Goal: Task Accomplishment & Management: Use online tool/utility

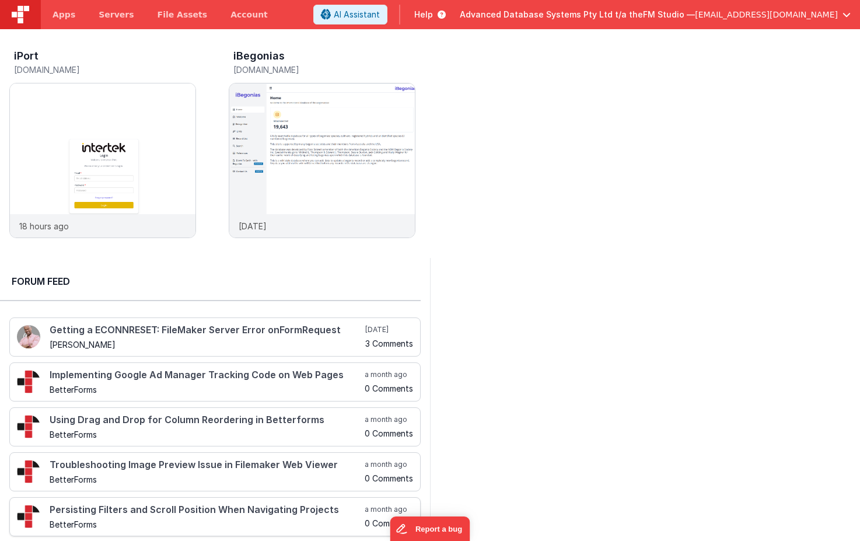
click at [163, 140] on img at bounding box center [102, 175] width 185 height 185
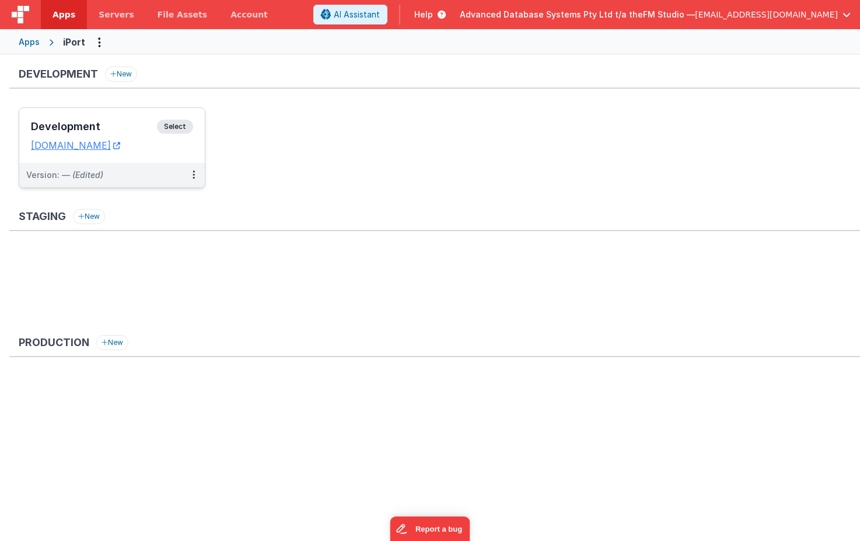
click at [87, 126] on h3 "Development" at bounding box center [94, 127] width 126 height 12
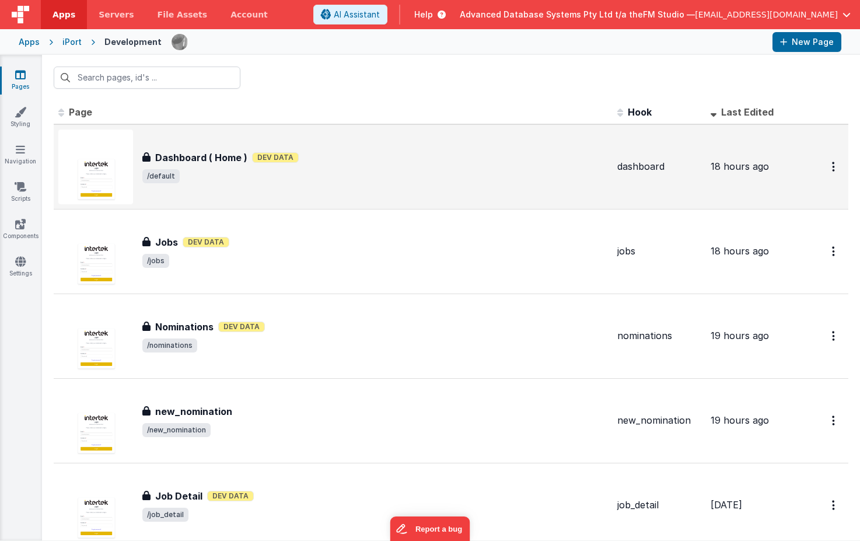
click at [302, 183] on div "Dashboard ( Home ) Dashboard ( Home ) Dev Data /default" at bounding box center [332, 166] width 549 height 75
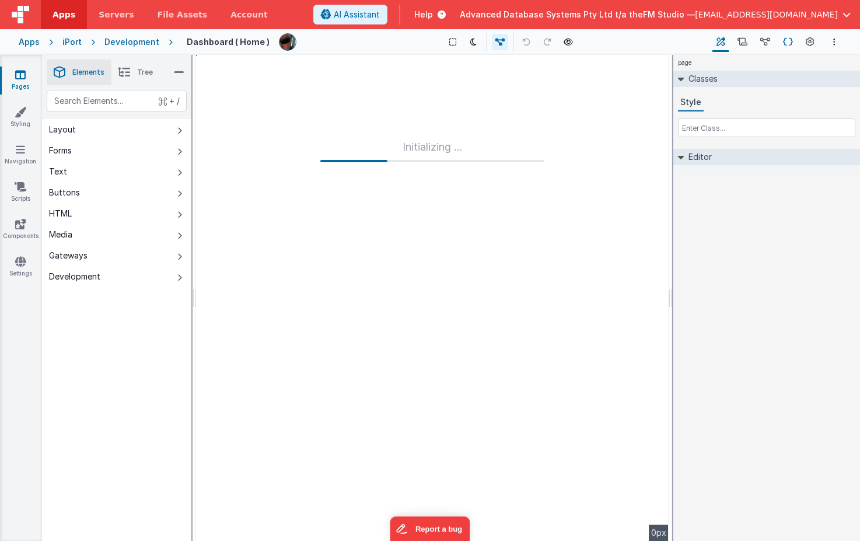
click at [786, 40] on icon at bounding box center [788, 42] width 10 height 12
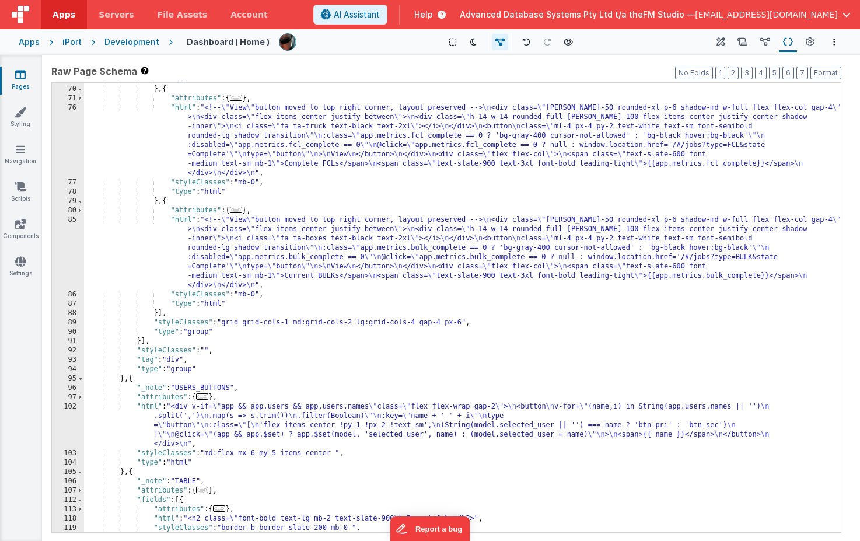
scroll to position [514, 0]
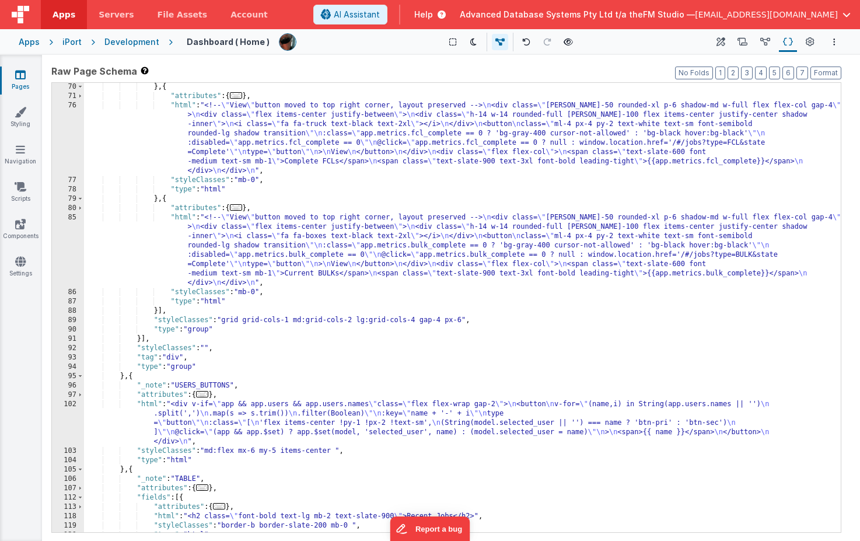
click at [342, 258] on div "} , { "attributes" : { ... } , "html" : "<!-- \" View \" button moved to top ri…" at bounding box center [462, 316] width 756 height 468
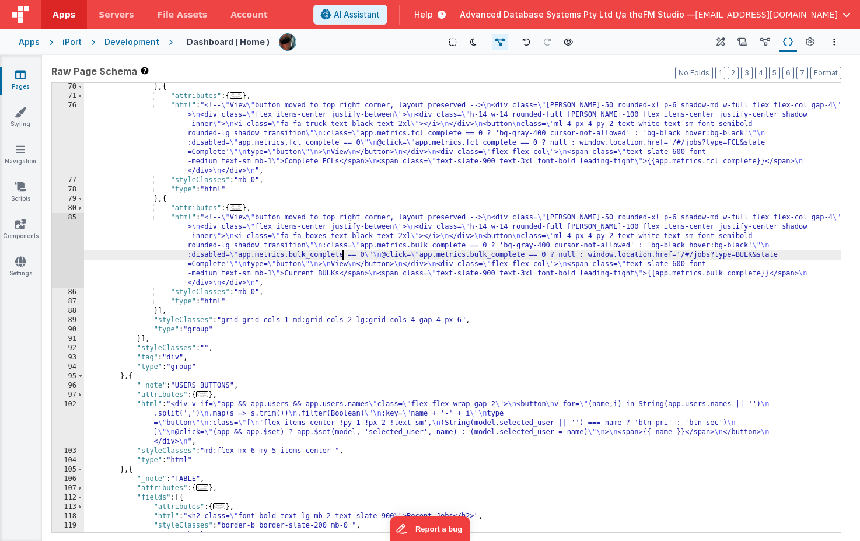
click at [324, 423] on div "} , { "attributes" : { ... } , "html" : "<!-- \" View \" button moved to top ri…" at bounding box center [462, 316] width 756 height 468
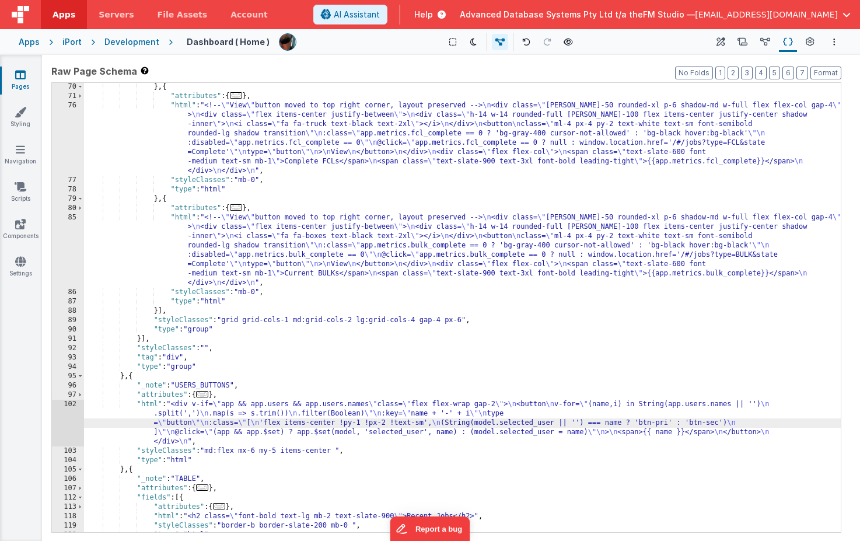
click at [64, 422] on div "102" at bounding box center [68, 422] width 32 height 47
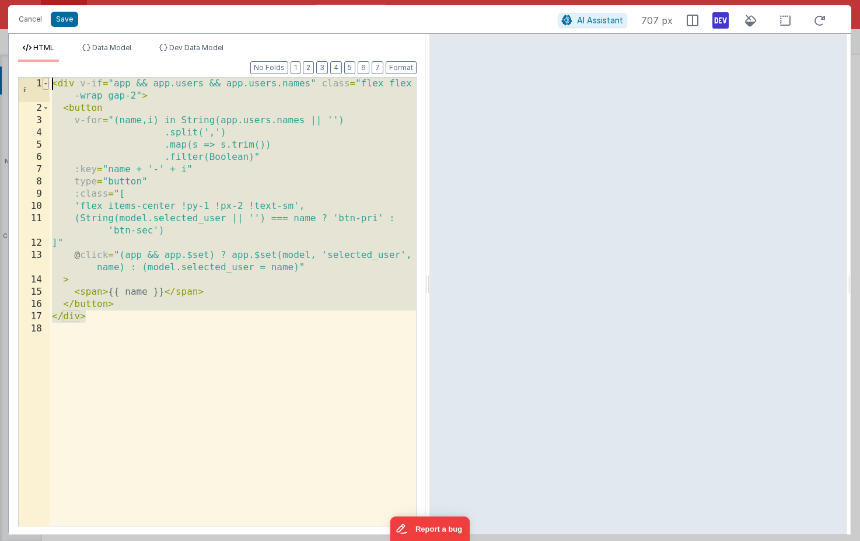
drag, startPoint x: 101, startPoint y: 319, endPoint x: 47, endPoint y: 83, distance: 241.8
click at [47, 83] on div "1 2 3 4 5 6 7 8 9 10 11 12 13 14 15 16 17 18 < div v-if = "app && app.users && …" at bounding box center [217, 301] width 398 height 449
click at [221, 314] on div "< div v-if = "app && app.users && app.users.names" class = "flex flex -wrap gap…" at bounding box center [233, 320] width 366 height 485
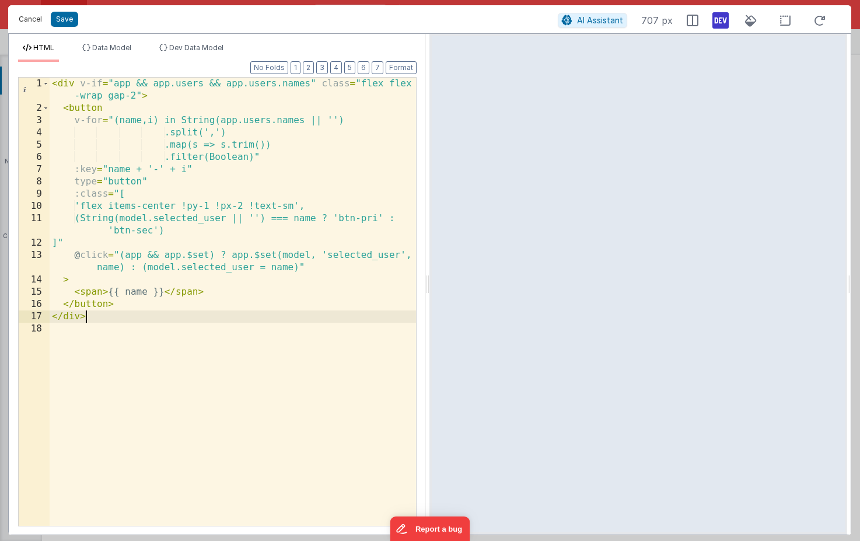
click at [27, 20] on button "Cancel" at bounding box center [30, 19] width 35 height 16
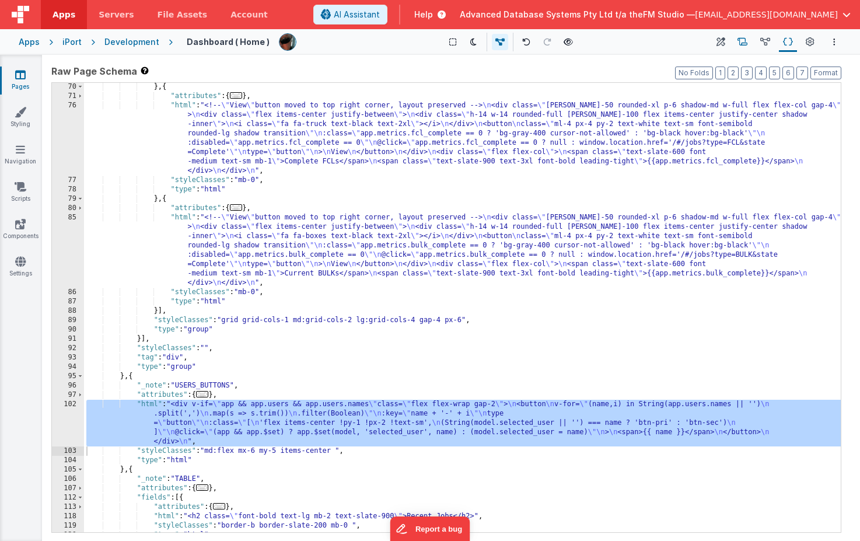
click at [742, 41] on icon at bounding box center [742, 42] width 10 height 12
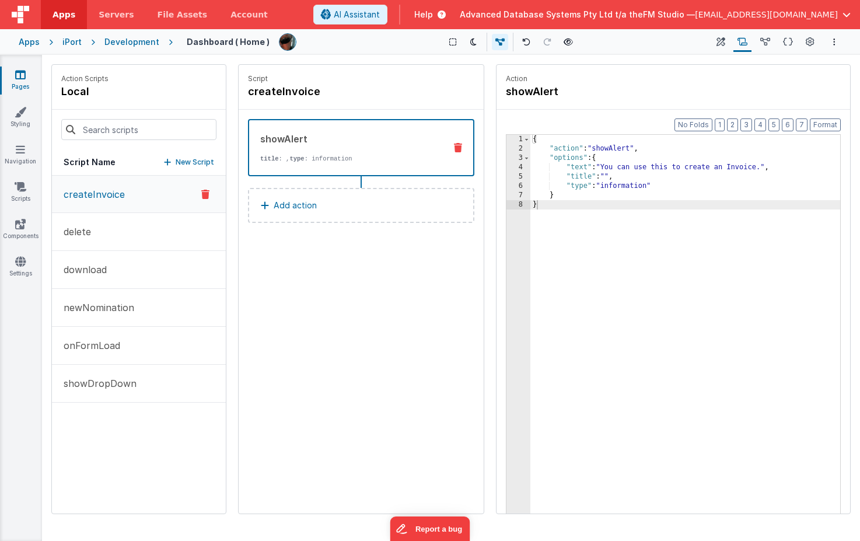
click at [173, 161] on button "New Script" at bounding box center [189, 162] width 50 height 12
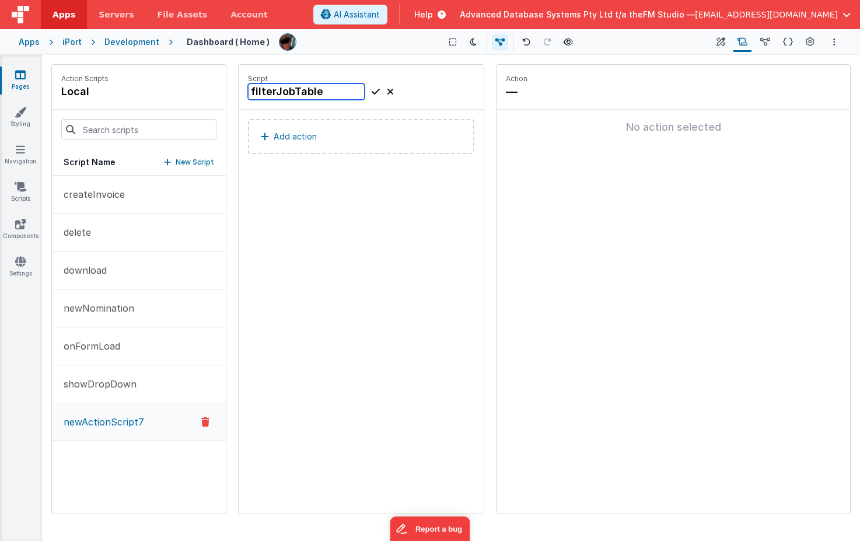
type input "filterJobTable"
click at [299, 135] on p "Add action" at bounding box center [295, 136] width 43 height 14
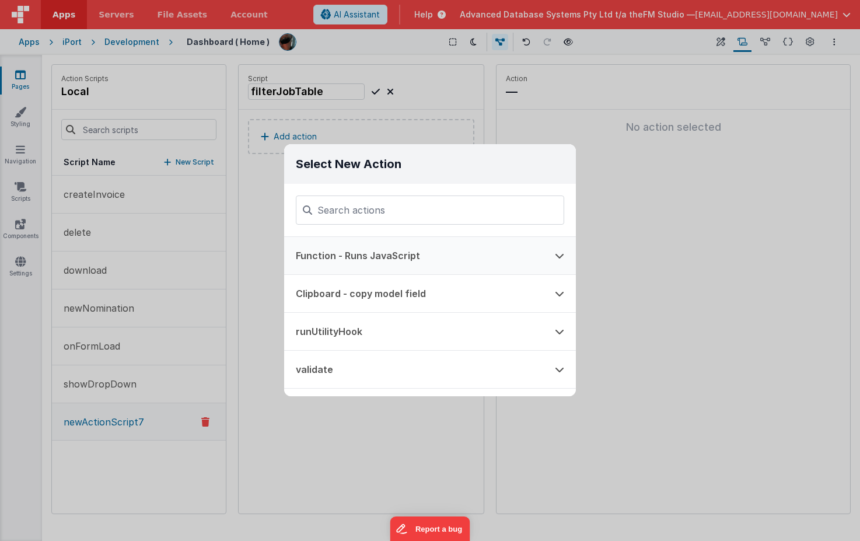
click at [341, 250] on button "Function - Runs JavaScript" at bounding box center [413, 255] width 259 height 37
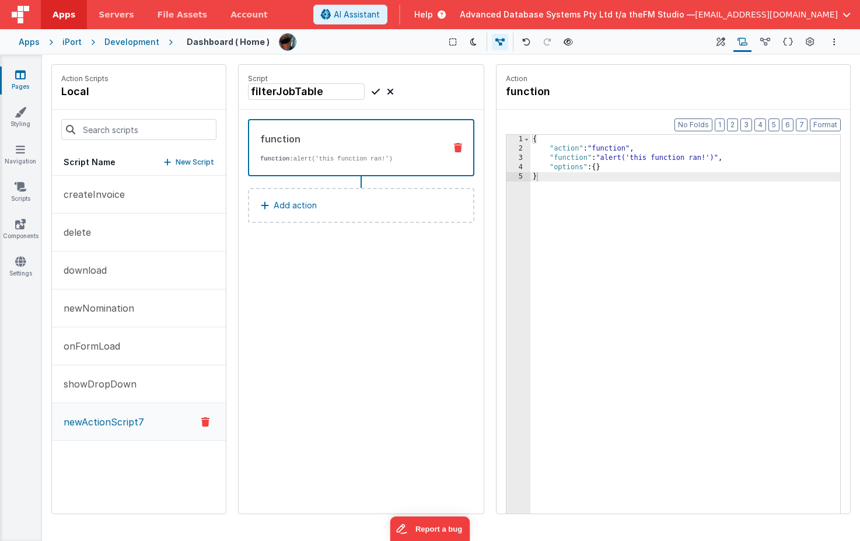
click at [579, 204] on div "{ "action" : "function" , "function" : "alert('this function ran!')" , "options…" at bounding box center [685, 351] width 310 height 433
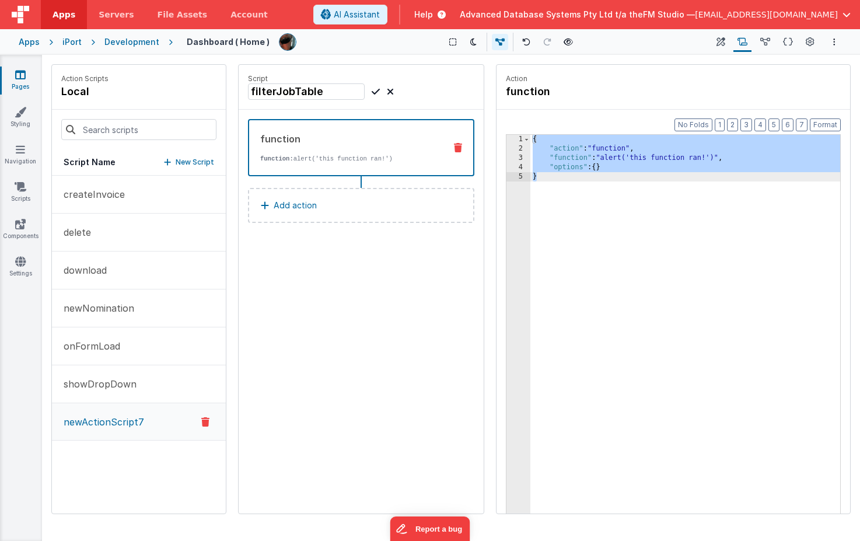
click at [546, 180] on div "{ "action" : "function" , "function" : "alert('this function ran!')" , "options…" at bounding box center [685, 351] width 310 height 433
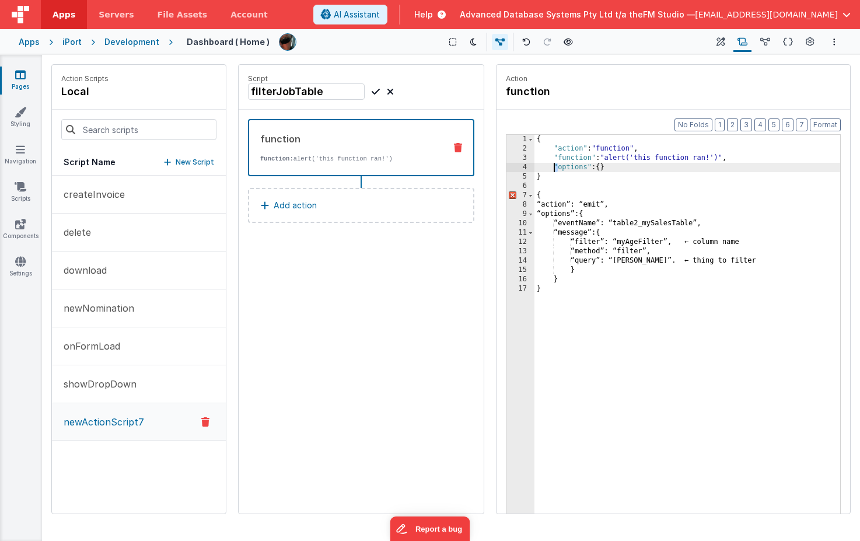
click at [555, 167] on div "{ "action" : "function" , "function" : "alert('this function ran!')" , "options…" at bounding box center [687, 351] width 306 height 433
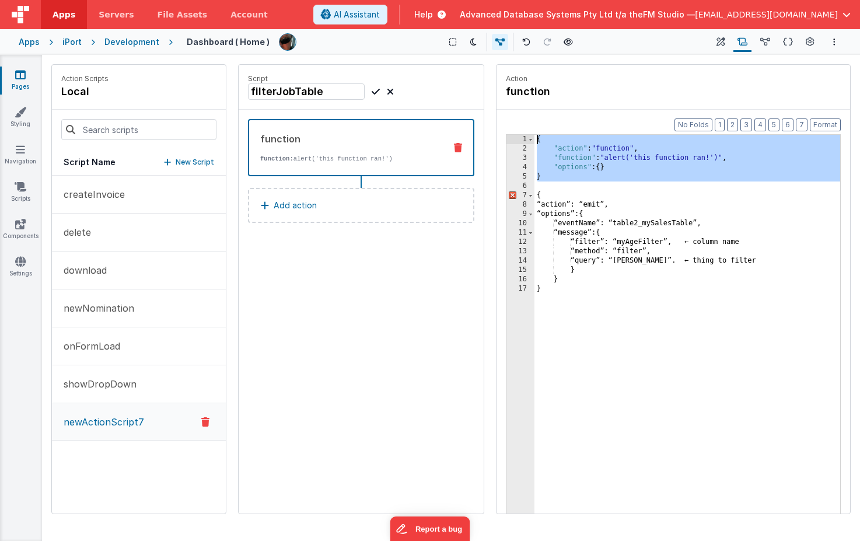
drag, startPoint x: 538, startPoint y: 187, endPoint x: 524, endPoint y: 127, distance: 61.1
click at [524, 127] on div "Format 7 6 5 4 3 2 1 No Folds 1 2 3 4 5 6 7 8 9 10 11 12 13 14 15 16 17 { "acti…" at bounding box center [672, 334] width 353 height 448
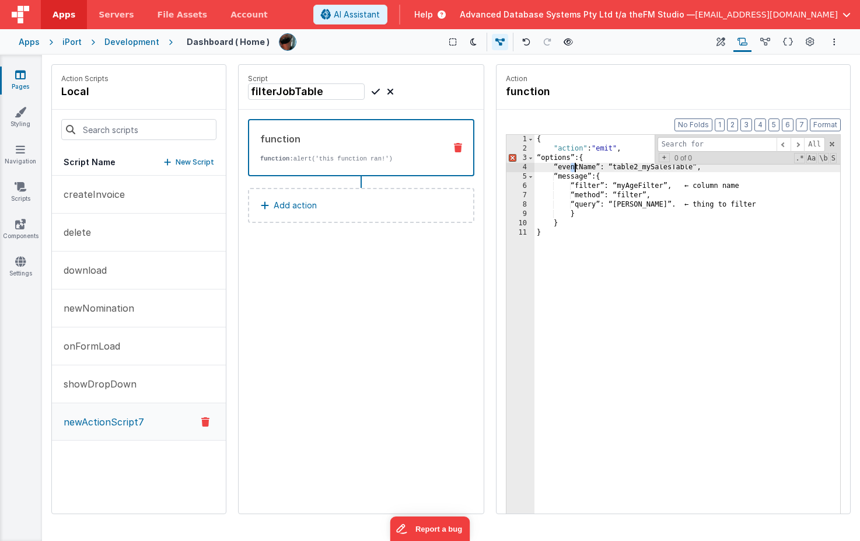
click at [574, 168] on div "{ "action" : "emit" , “options”: { “eventName”: “table2_mySalesTable”, “message…" at bounding box center [687, 351] width 306 height 433
click at [711, 142] on input at bounding box center [716, 144] width 119 height 15
paste input "“"
type input "“"
click at [665, 159] on span "+" at bounding box center [663, 157] width 11 height 9
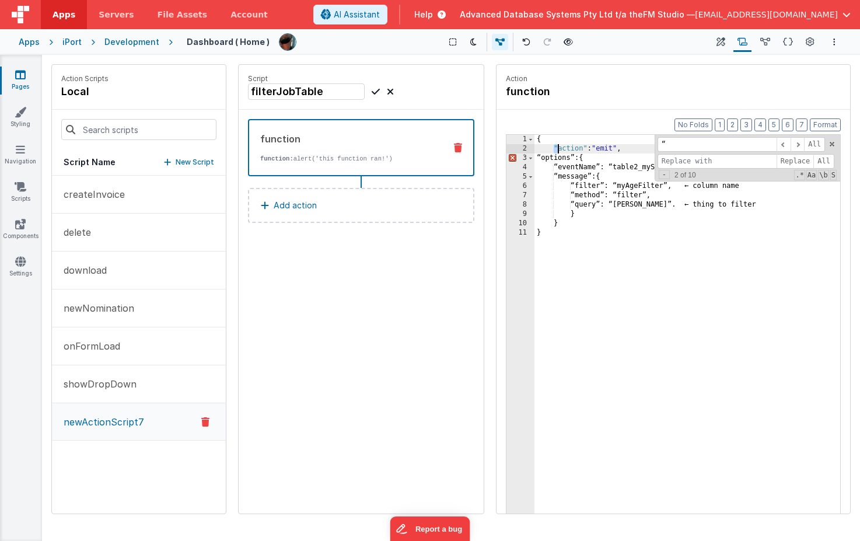
click at [557, 148] on div "{ "action" : "emit" , “options”: { “eventName”: “table2_mySalesTable”, “message…" at bounding box center [687, 351] width 306 height 433
click at [683, 164] on input at bounding box center [716, 161] width 119 height 15
paste input """
type input """
click at [825, 160] on span "All" at bounding box center [823, 161] width 21 height 15
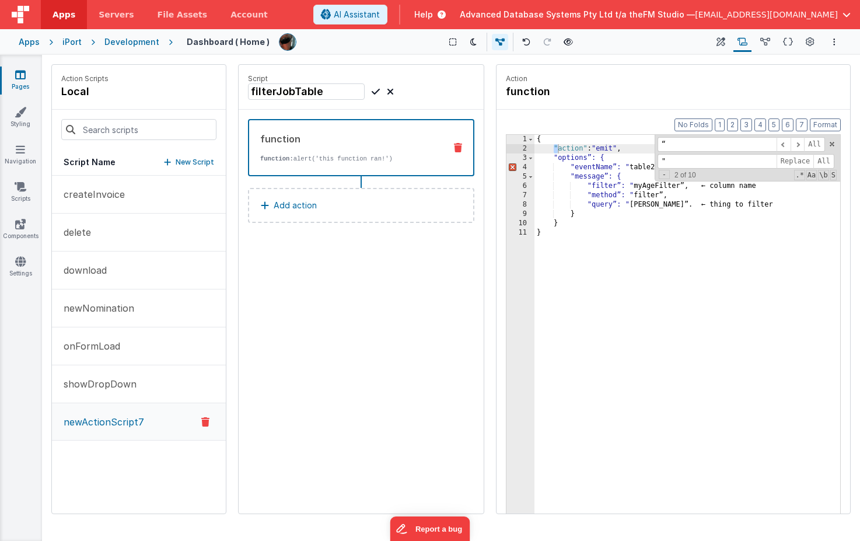
click at [609, 308] on div "{ "action" : "emit" , "options”: { "eventName”: " table2_mySalesTable”, "messag…" at bounding box center [687, 351] width 306 height 433
click at [832, 143] on span at bounding box center [832, 144] width 8 height 8
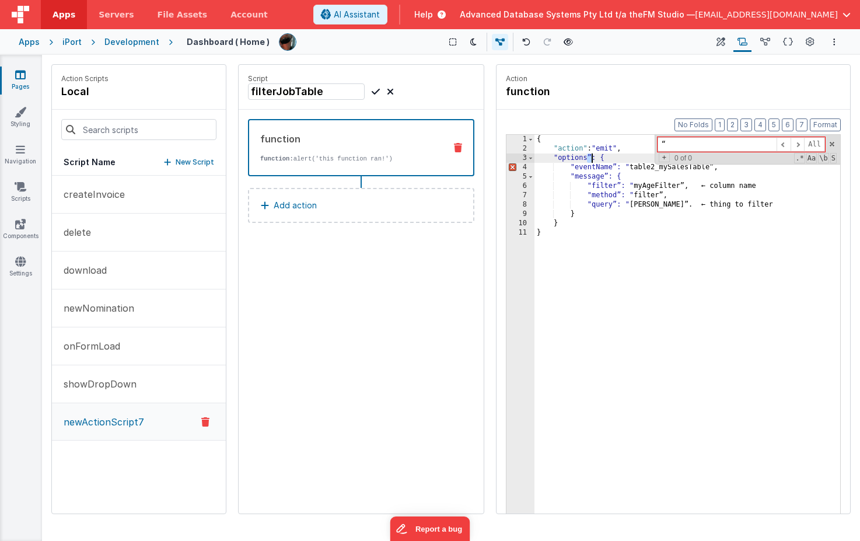
click at [590, 156] on div "{ "action" : "emit" , "options”: { "eventName”: " table2_mySalesTable”, "messag…" at bounding box center [687, 351] width 306 height 433
click at [670, 143] on input "“" at bounding box center [716, 144] width 119 height 15
paste input
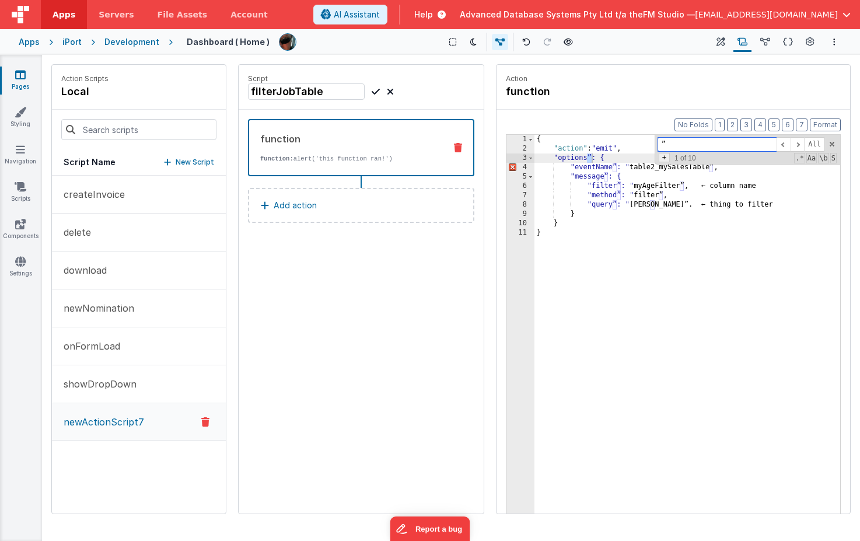
type input "”"
click at [663, 159] on span "+" at bounding box center [663, 157] width 11 height 9
click at [825, 160] on span "All" at bounding box center [823, 161] width 21 height 15
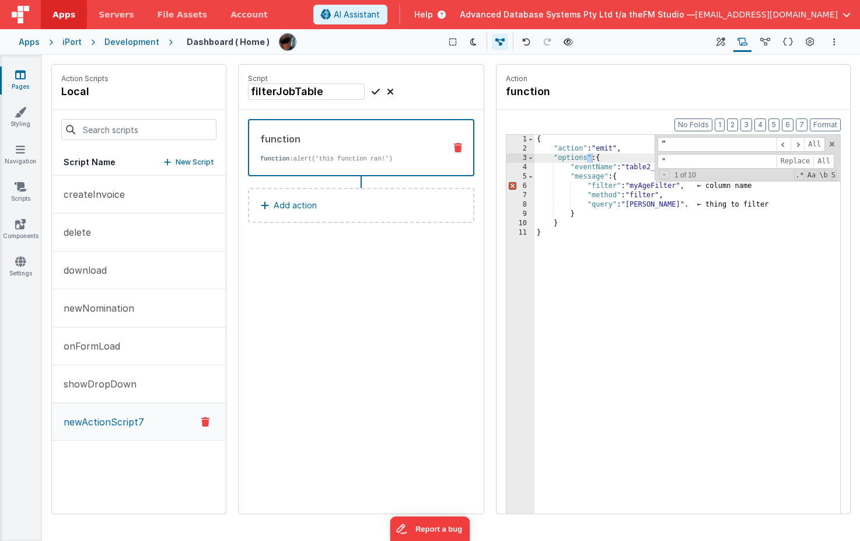
click at [667, 270] on div "{ "action" : "emit" , "options" : { "eventName" : "table2_mySalesTable" , "mess…" at bounding box center [687, 351] width 306 height 433
click at [828, 141] on span at bounding box center [832, 144] width 8 height 8
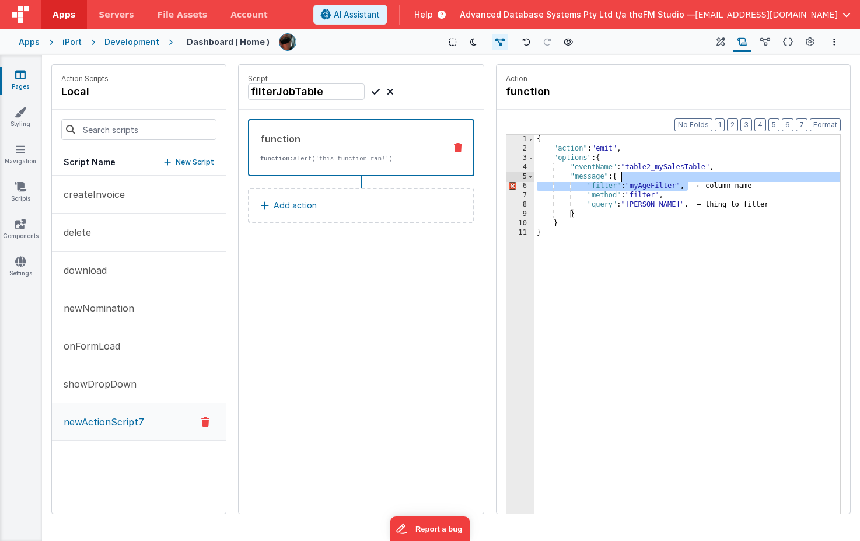
drag, startPoint x: 687, startPoint y: 185, endPoint x: 766, endPoint y: 181, distance: 79.4
click at [766, 181] on div "{ "action" : "emit" , "options" : { "eventName" : "table2_mySalesTable" , "mess…" at bounding box center [687, 351] width 306 height 433
drag, startPoint x: 761, startPoint y: 187, endPoint x: 689, endPoint y: 188, distance: 71.7
click at [689, 188] on div "{ "action" : "emit" , "options" : { "eventName" : "table2_mySalesTable" , "mess…" at bounding box center [687, 351] width 306 height 433
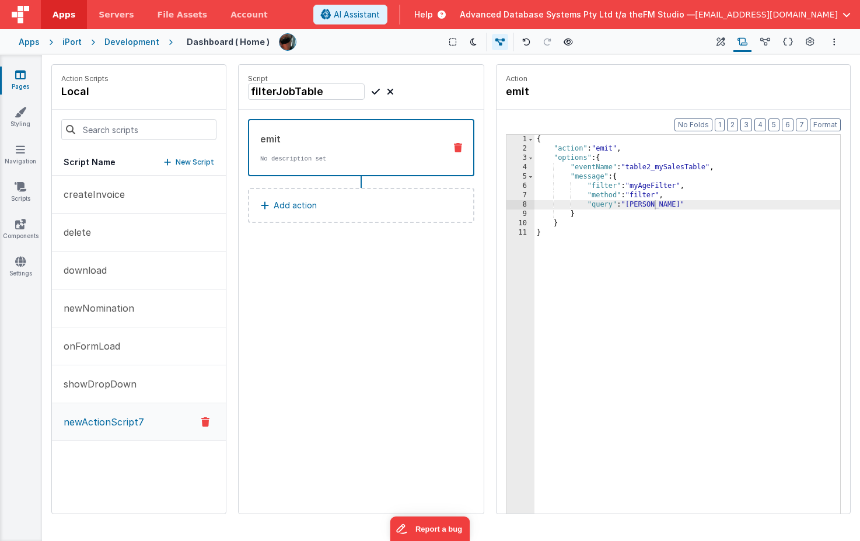
click at [645, 185] on div "{ "action" : "emit" , "options" : { "eventName" : "table2_mySalesTable" , "mess…" at bounding box center [687, 351] width 306 height 433
click at [641, 187] on div "{ "action" : "emit" , "options" : { "eventName" : "table2_mySalesTable" , "mess…" at bounding box center [687, 351] width 306 height 433
click at [632, 167] on div "{ "action" : "emit" , "options" : { "eventName" : "table2_mySalesTable" , "mess…" at bounding box center [687, 351] width 306 height 433
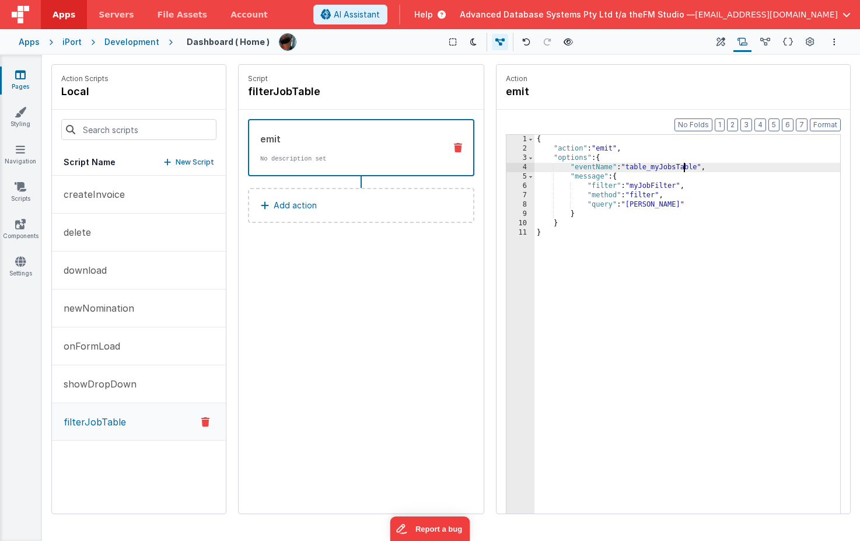
click at [640, 169] on div "{ "action" : "emit" , "options" : { "eventName" : "table_myJobsTable" , "messag…" at bounding box center [687, 351] width 306 height 433
click at [788, 42] on icon at bounding box center [788, 42] width 10 height 12
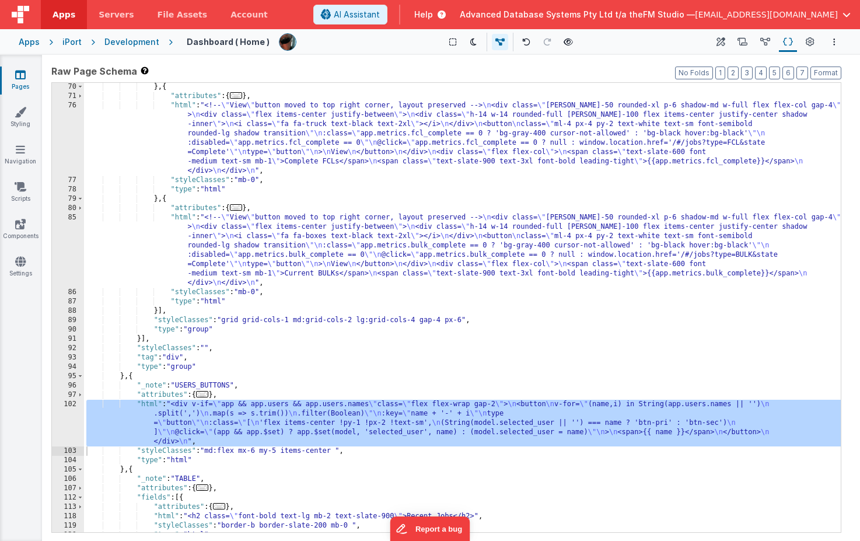
click at [336, 250] on div "} , { "attributes" : { ... } , "html" : "<!-- \" View \" button moved to top ri…" at bounding box center [462, 316] width 756 height 468
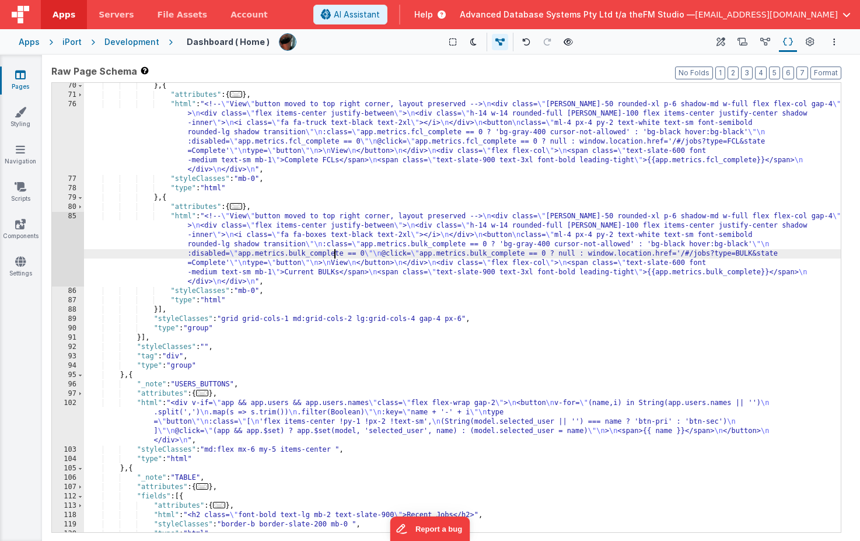
scroll to position [515, 0]
click at [300, 398] on div "} , { "attributes" : { ... } , "html" : "<!-- \" View \" button moved to top ri…" at bounding box center [462, 315] width 756 height 468
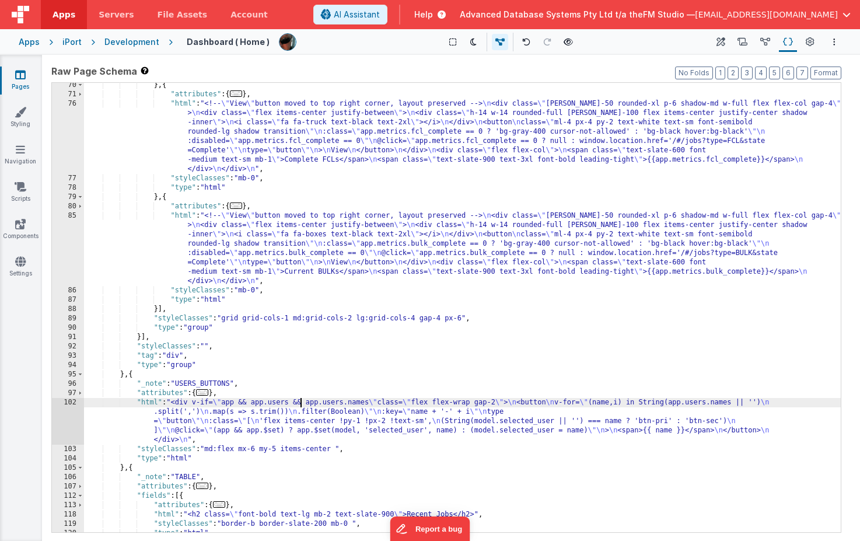
scroll to position [516, 0]
click at [291, 434] on div "} , { "attributes" : { ... } , "html" : "<!-- \" View \" button moved to top ri…" at bounding box center [462, 314] width 756 height 468
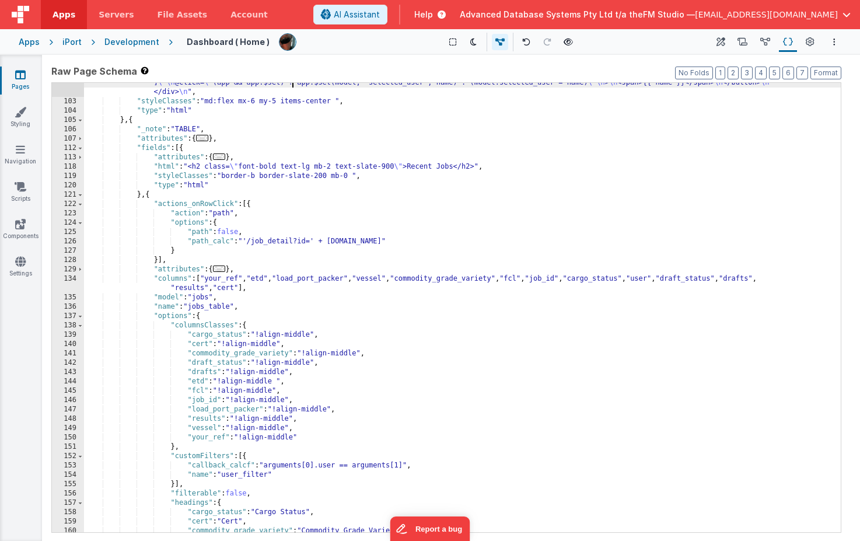
scroll to position [864, 0]
click at [202, 305] on div ""html" : "<div v-if= \" app && app.users && app.users.names \" class= \" flex f…" at bounding box center [462, 302] width 756 height 505
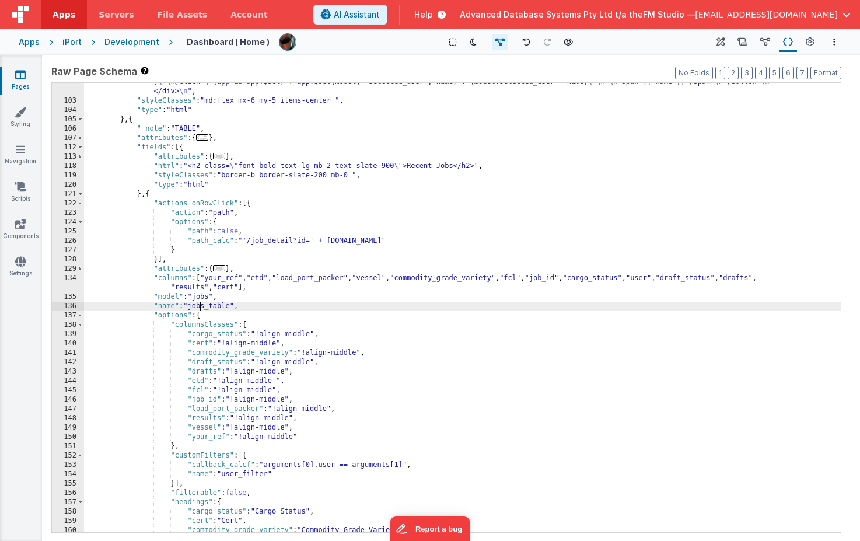
click at [202, 305] on div ""html" : "<div v-if= \" app && app.users && app.users.names \" class= \" flex f…" at bounding box center [462, 302] width 756 height 505
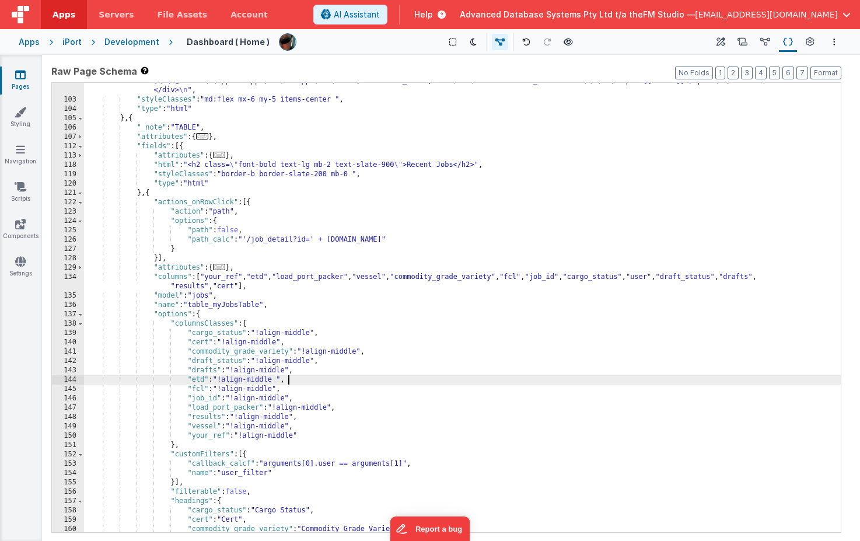
click at [441, 377] on div ""html" : "<div v-if= \" app && app.users && app.users.names \" class= \" flex f…" at bounding box center [462, 300] width 756 height 505
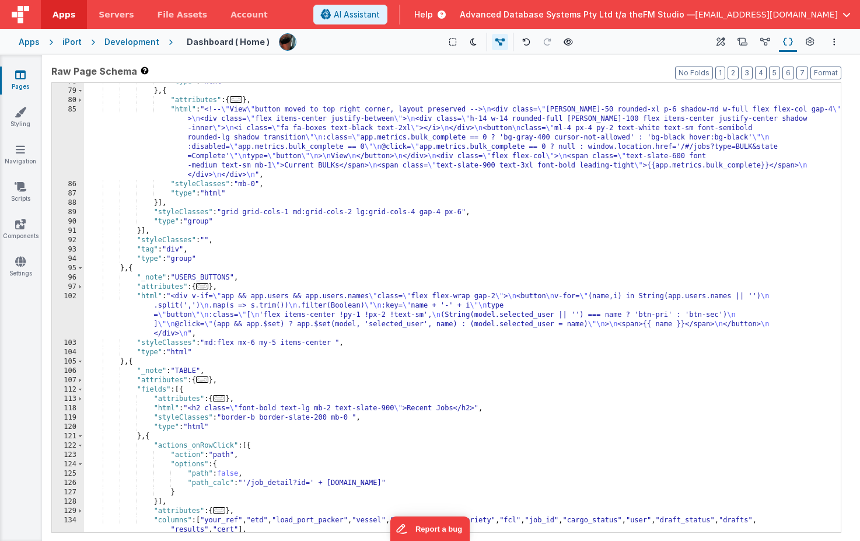
scroll to position [622, 0]
click at [337, 299] on div ""type" : "html" } , { "attributes" : { ... } , "html" : "<!-- \" View \" button…" at bounding box center [462, 311] width 756 height 468
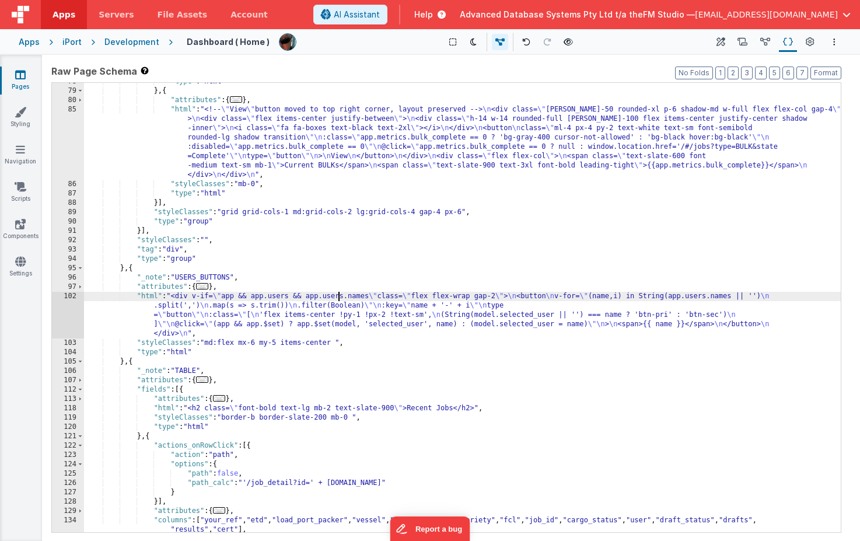
click at [65, 311] on div "102" at bounding box center [68, 315] width 32 height 47
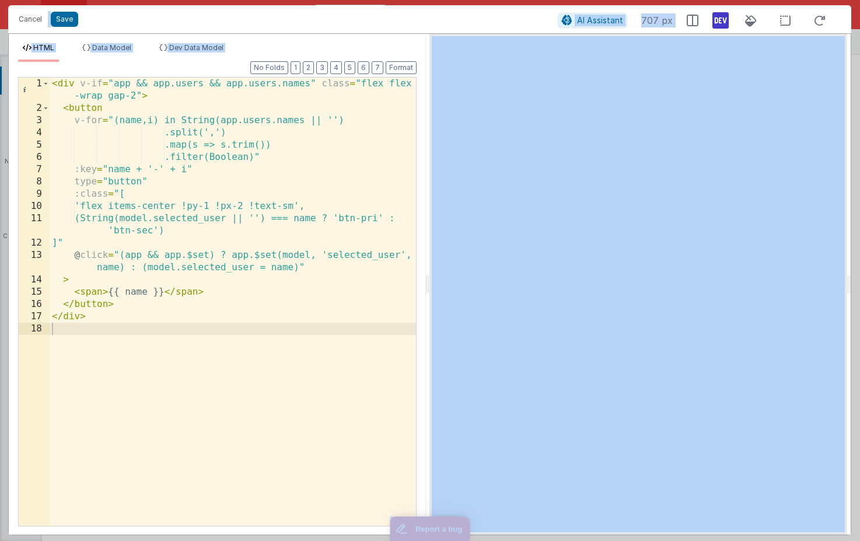
click at [124, 324] on div "< div v-if = "app && app.users && app.users.names" class = "flex flex -wrap gap…" at bounding box center [233, 320] width 366 height 485
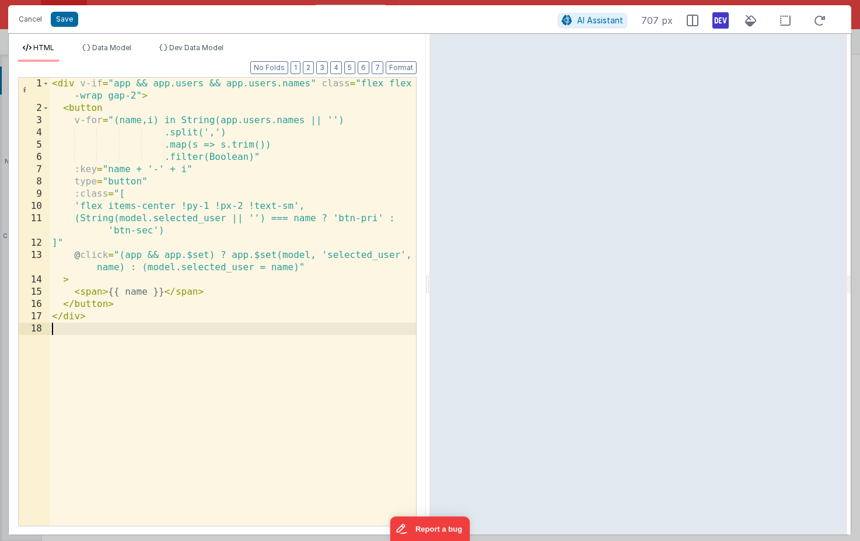
click at [93, 318] on div "< div v-if = "app && app.users && app.users.names" class = "flex flex -wrap gap…" at bounding box center [233, 320] width 366 height 485
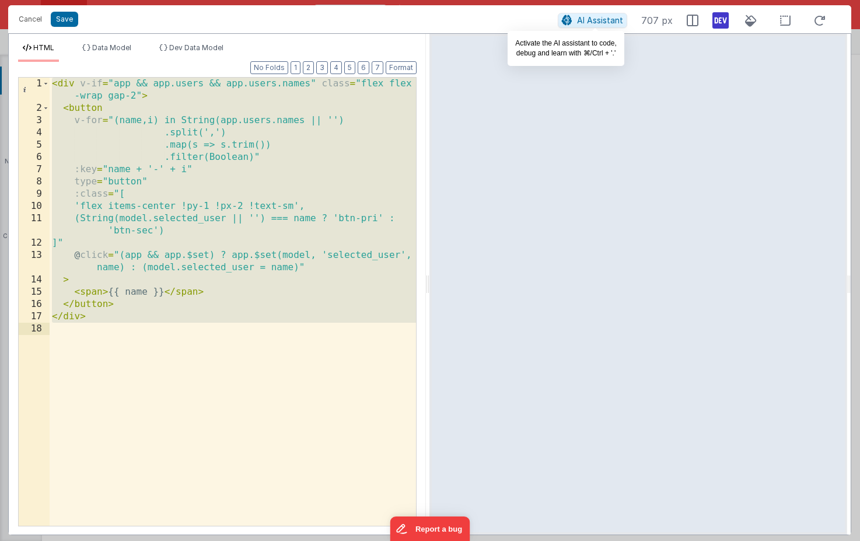
click at [598, 19] on span "AI Assistant" at bounding box center [600, 20] width 46 height 10
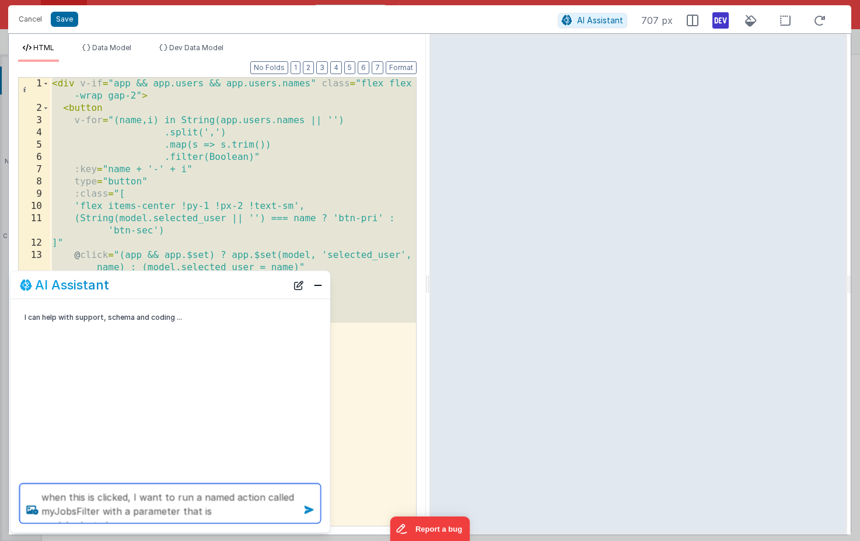
type textarea "when this is clicked, I want to run a named action called myJobsFilter with a p…"
click at [308, 509] on icon at bounding box center [309, 509] width 19 height 19
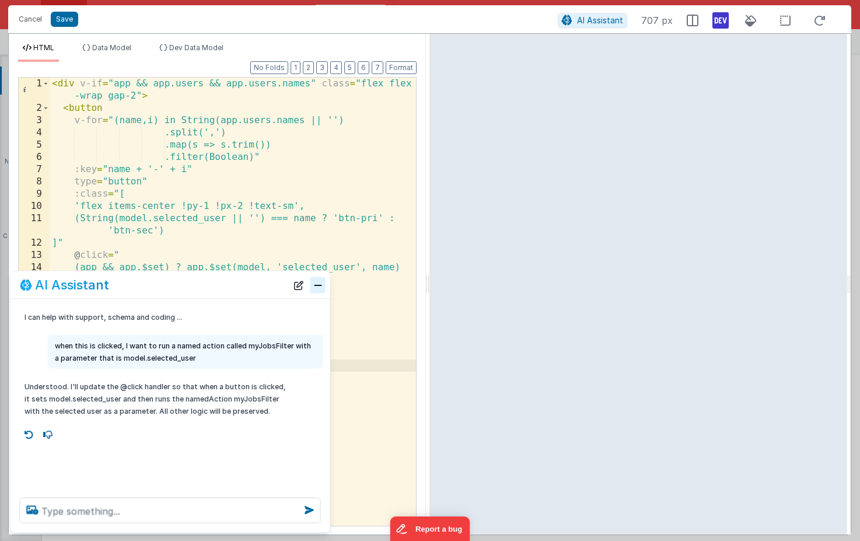
click at [321, 283] on button "Close" at bounding box center [317, 284] width 15 height 16
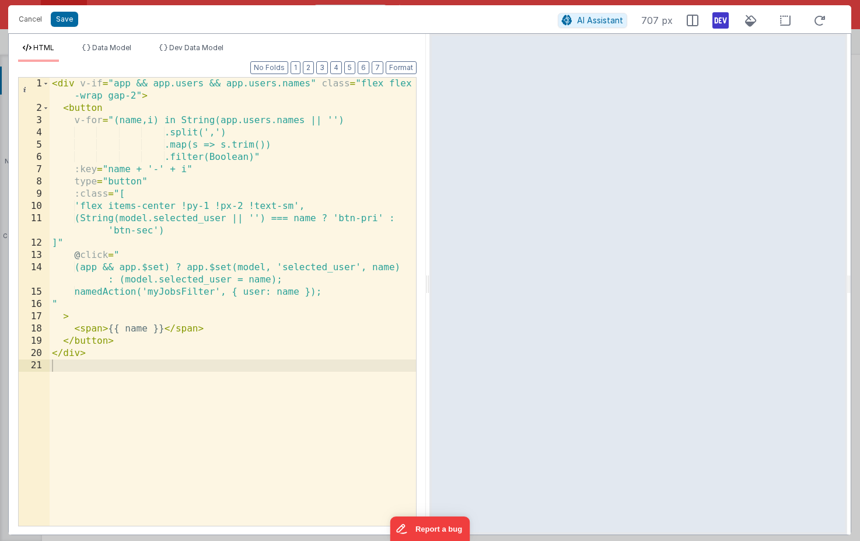
click at [138, 370] on div "< div v-if = "app && app.users && app.users.names" class = "flex flex -wrap gap…" at bounding box center [233, 320] width 366 height 485
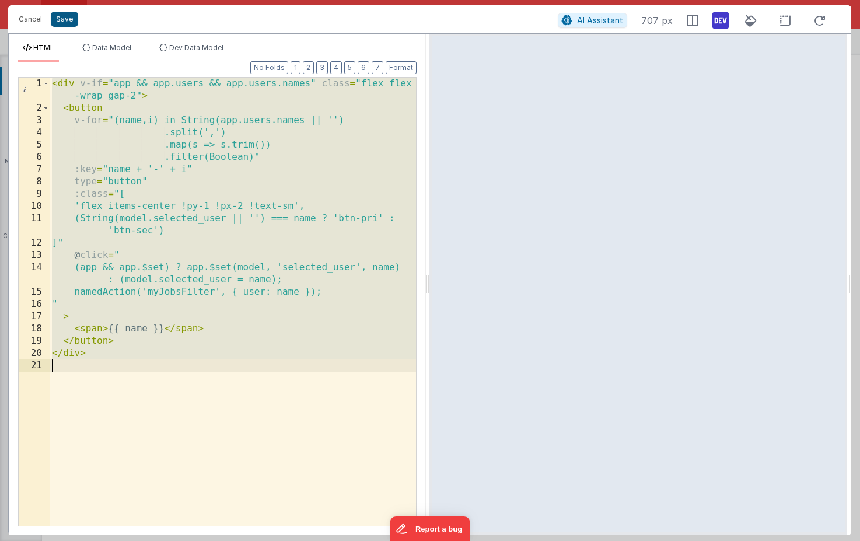
click at [69, 20] on button "Save" at bounding box center [64, 19] width 27 height 15
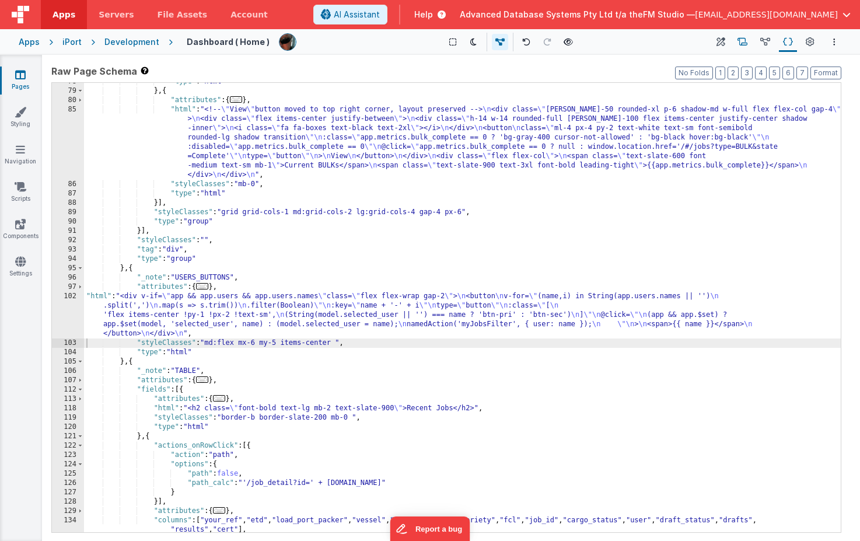
click at [740, 41] on icon at bounding box center [742, 42] width 10 height 12
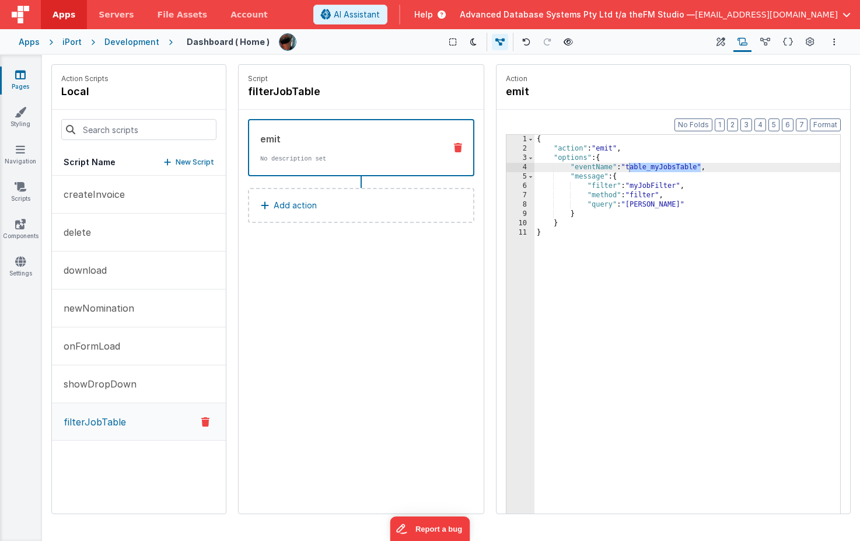
click at [688, 299] on div "{ "action" : "emit" , "options" : { "eventName" : "table_myJobsTable" , "messag…" at bounding box center [687, 351] width 306 height 433
click at [653, 168] on div "{ "action" : "emit" , "options" : { "eventName" : "table_myJobsTable" , "messag…" at bounding box center [687, 351] width 306 height 433
click at [649, 187] on div "{ "action" : "emit" , "options" : { "eventName" : "table_myJobsTable" , "messag…" at bounding box center [687, 351] width 306 height 433
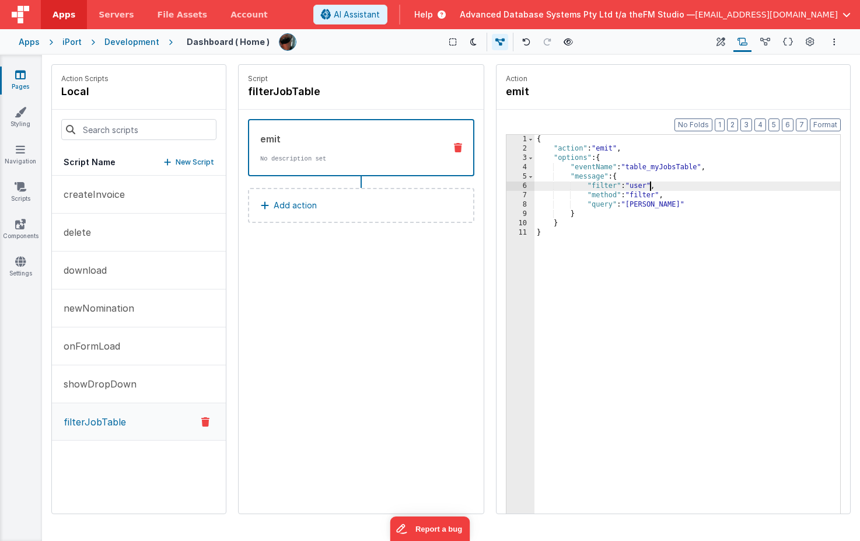
click at [556, 235] on div "{ "action" : "emit" , "options" : { "eventName" : "table_myJobsTable" , "messag…" at bounding box center [687, 351] width 306 height 433
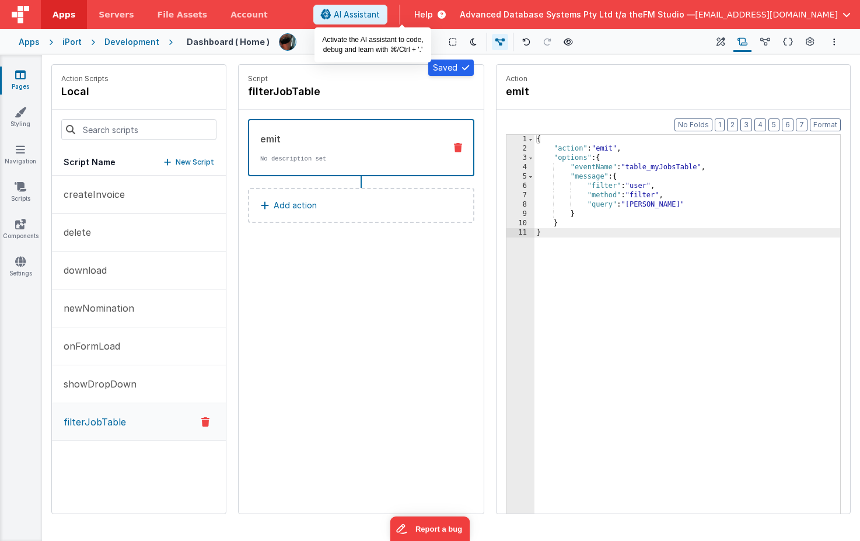
click at [380, 13] on span "AI Assistant" at bounding box center [357, 15] width 46 height 12
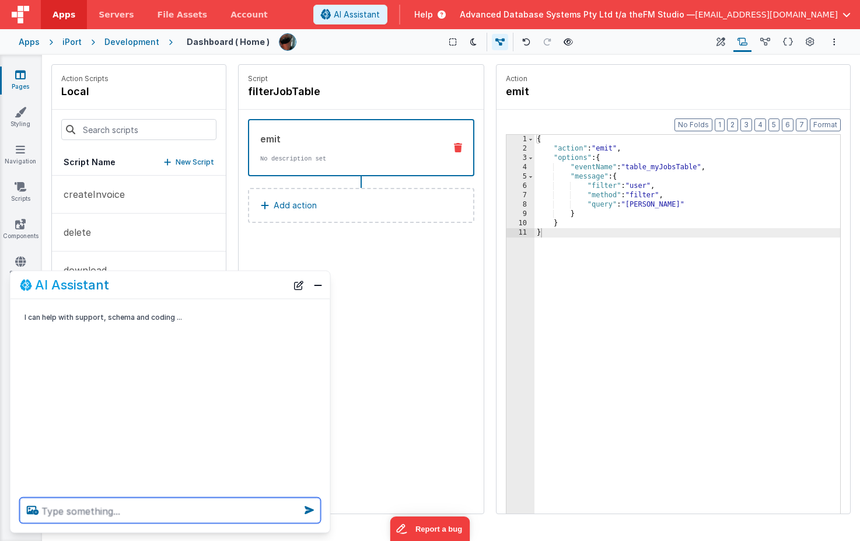
click at [111, 504] on textarea at bounding box center [170, 510] width 301 height 26
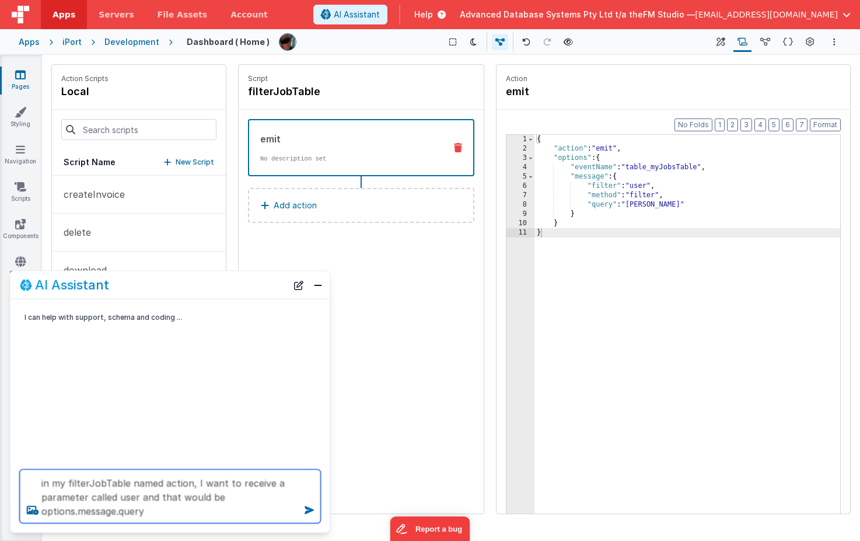
type textarea "in my filterJobTable named action, I want to receive a parameter called user an…"
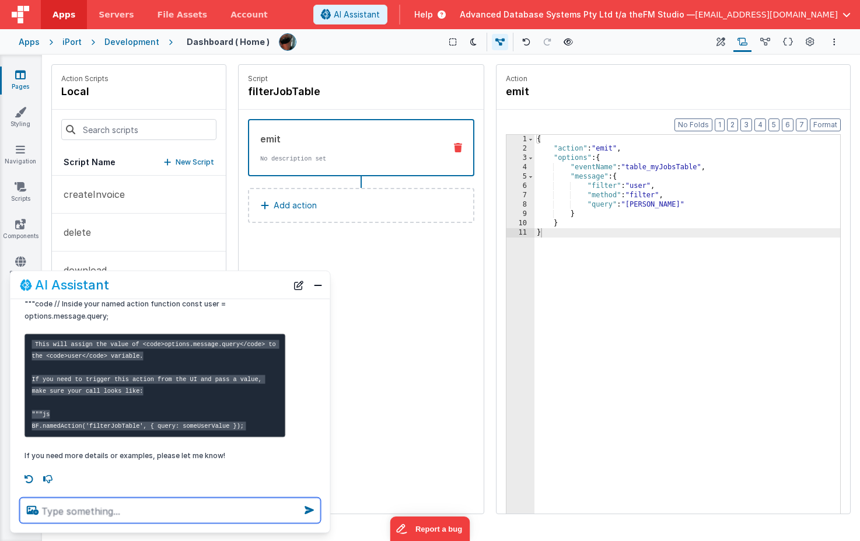
scroll to position [196, 0]
click at [141, 510] on textarea at bounding box center [170, 510] width 301 height 26
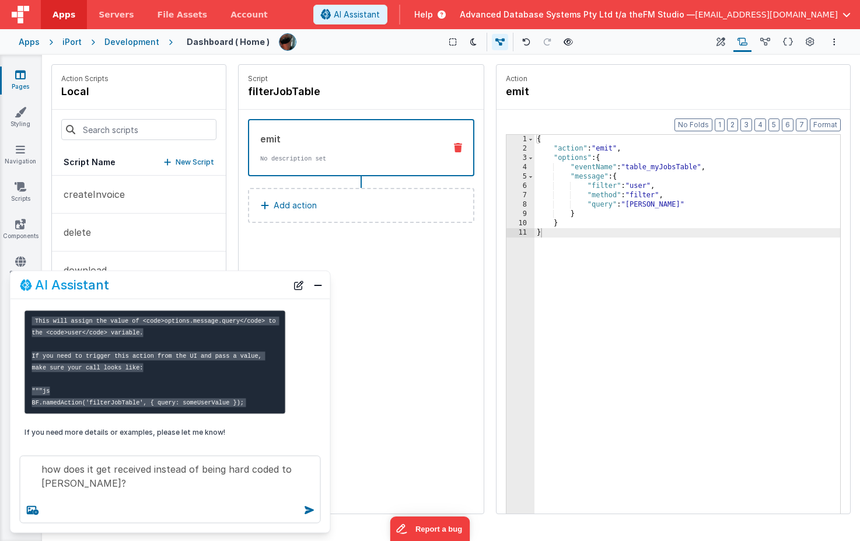
click at [602, 254] on div "{ "action" : "emit" , "options" : { "eventName" : "table_myJobsTable" , "messag…" at bounding box center [687, 351] width 306 height 433
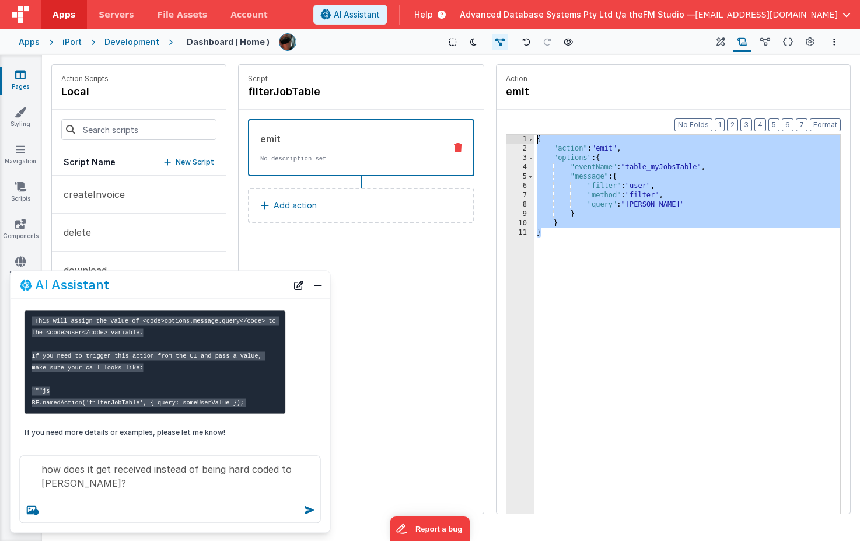
drag, startPoint x: 550, startPoint y: 234, endPoint x: 533, endPoint y: 131, distance: 105.2
click at [533, 131] on div "Format 7 6 5 4 3 2 1 No Folds 1 2 3 4 5 6 7 8 9 10 11 { "action" : "emit" , "op…" at bounding box center [672, 334] width 353 height 448
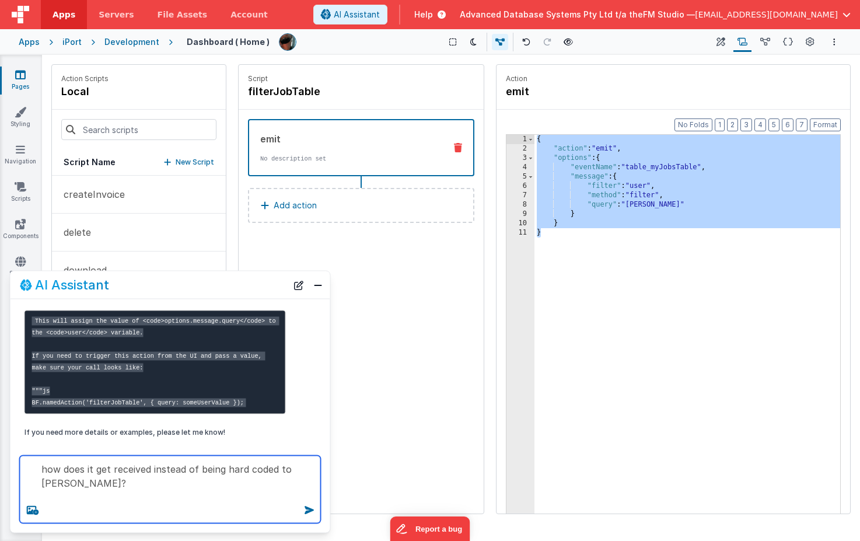
click at [125, 500] on textarea "how does it get received instead of being hard coded to [PERSON_NAME]?" at bounding box center [170, 489] width 301 height 68
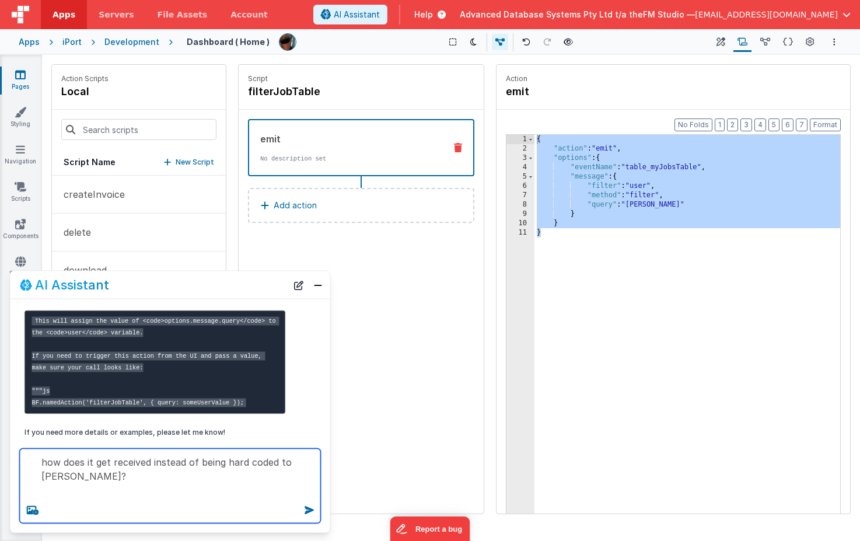
paste textarea "{ "action": "emit", "options": { "eventName": "table_myJobsTable", "message": {…"
type textarea "how does it get received instead of being hard coded to [PERSON_NAME]? { "actio…"
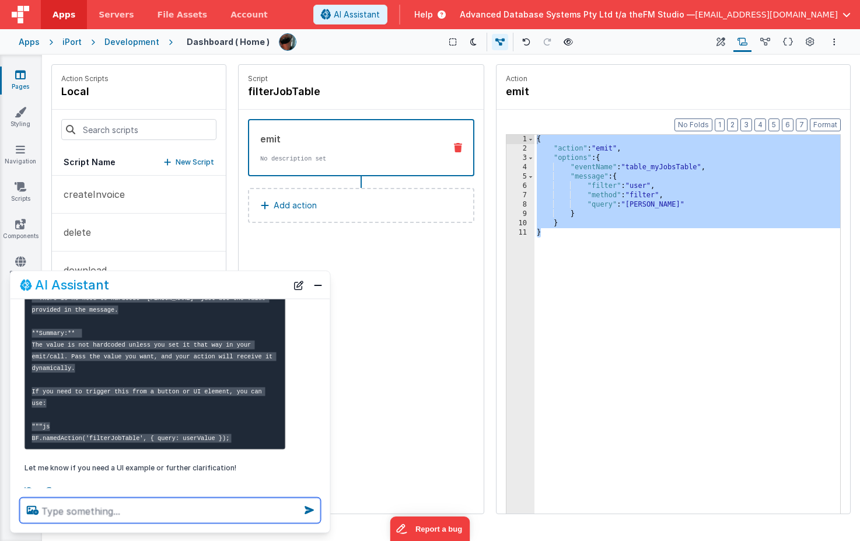
scroll to position [727, 0]
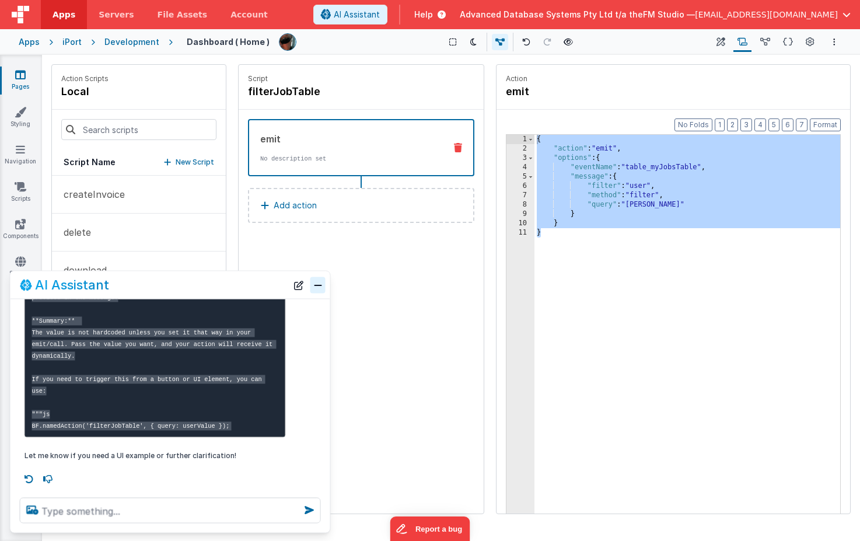
click at [316, 283] on button "Close" at bounding box center [317, 284] width 15 height 16
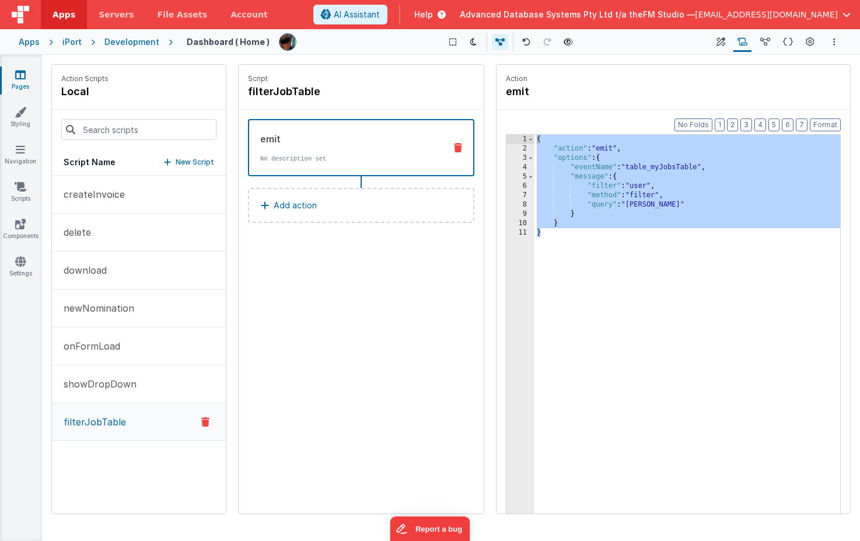
click at [639, 202] on div "{ "action" : "emit" , "options" : { "eventName" : "table_myJobsTable" , "messag…" at bounding box center [687, 351] width 306 height 433
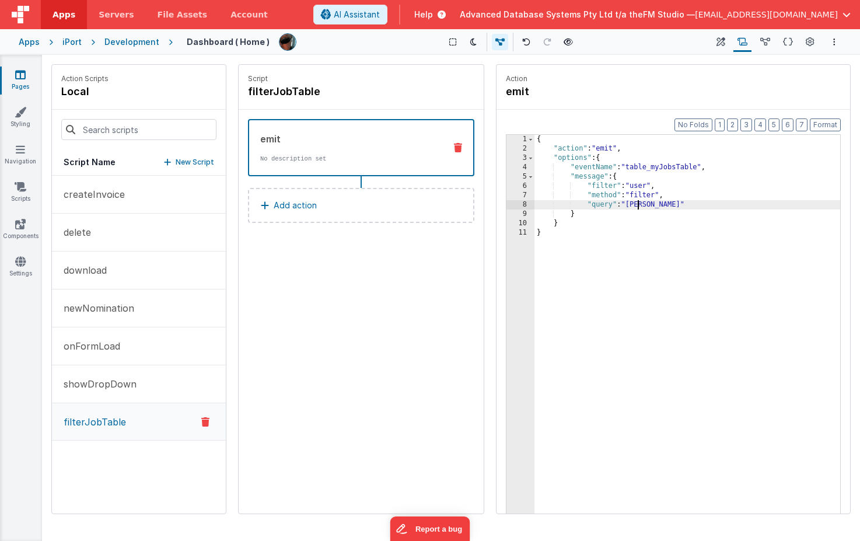
click at [639, 202] on div "{ "action" : "emit" , "options" : { "eventName" : "table_myJobsTable" , "messag…" at bounding box center [687, 351] width 306 height 433
click at [653, 168] on div "{ "action" : "emit" , "options" : { "eventName" : "table_myJobsTable" , "messag…" at bounding box center [687, 351] width 306 height 433
click at [629, 167] on div "{ "action" : "emit" , "options" : { "eventName" : "table_myJobsTable" , "messag…" at bounding box center [687, 351] width 306 height 433
click at [629, 167] on div "{ "action" : "emit" , "options" : { "eventName" : "dashboardJobsTable" , "messa…" at bounding box center [687, 351] width 306 height 433
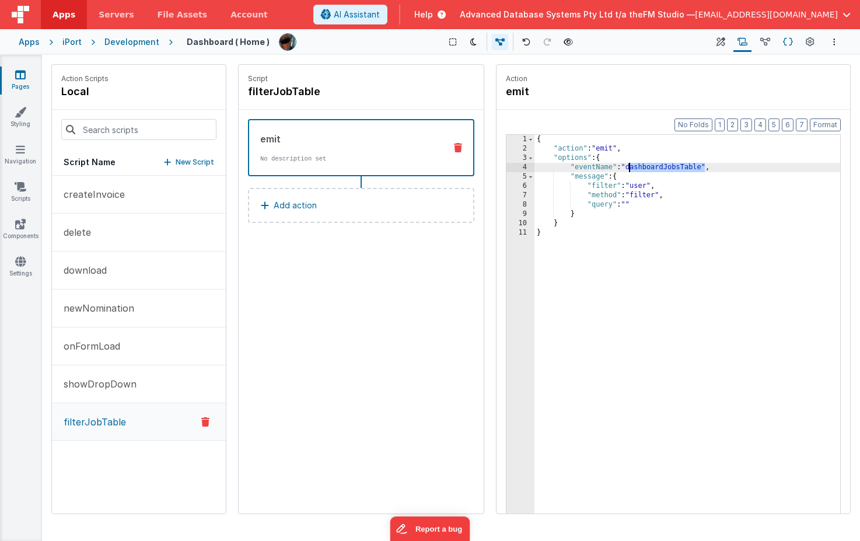
click at [789, 39] on icon at bounding box center [788, 42] width 10 height 12
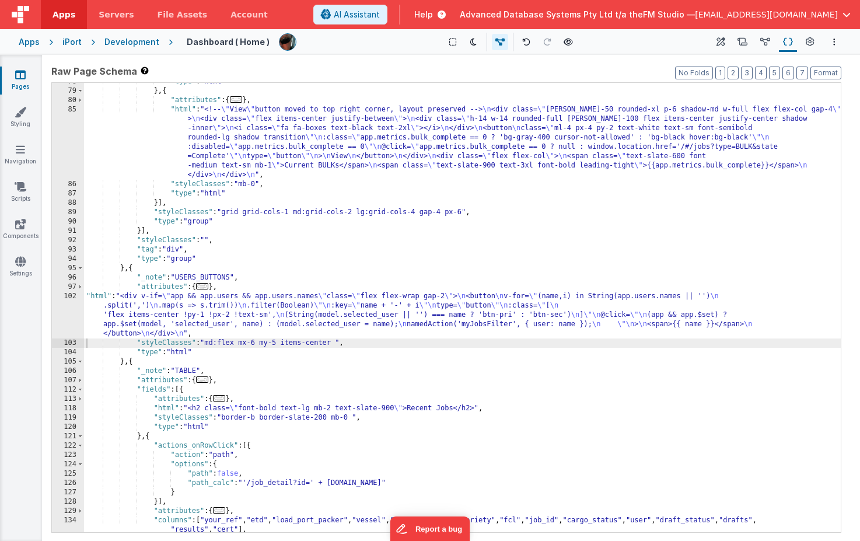
click at [313, 310] on div ""type" : "html" } , { "attributes" : { ... } , "html" : "<!-- \" View \" button…" at bounding box center [462, 311] width 756 height 468
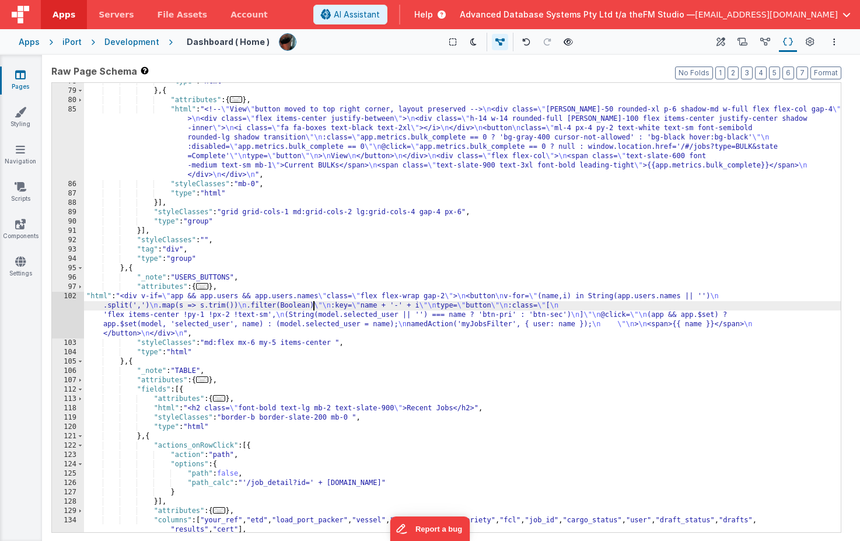
click at [70, 311] on div "102" at bounding box center [68, 315] width 32 height 47
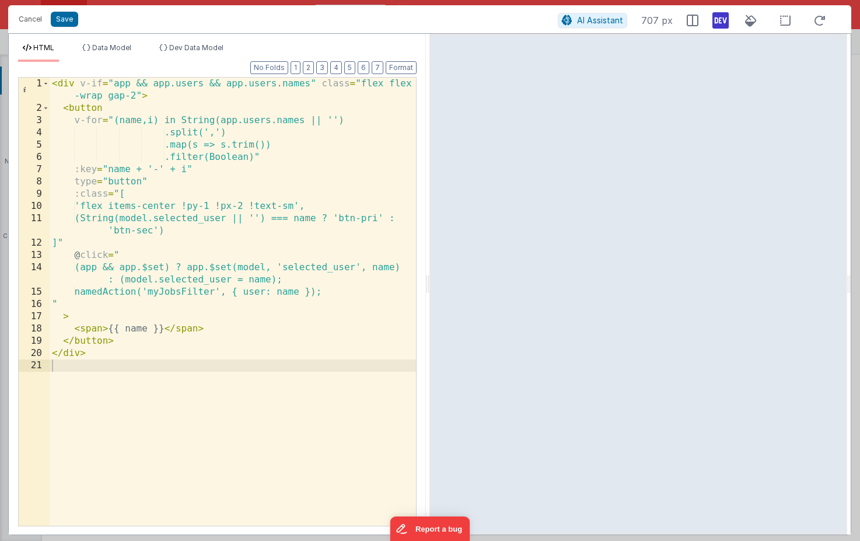
click at [169, 293] on div "< div v-if = "app && app.users && app.users.names" class = "flex flex -wrap gap…" at bounding box center [233, 320] width 366 height 485
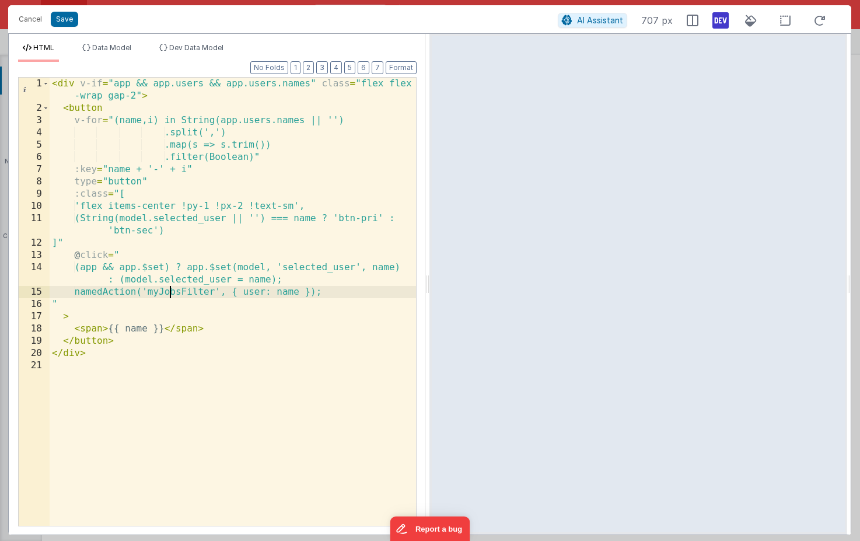
click at [169, 293] on div "< div v-if = "app && app.users && app.users.names" class = "flex flex -wrap gap…" at bounding box center [233, 320] width 366 height 485
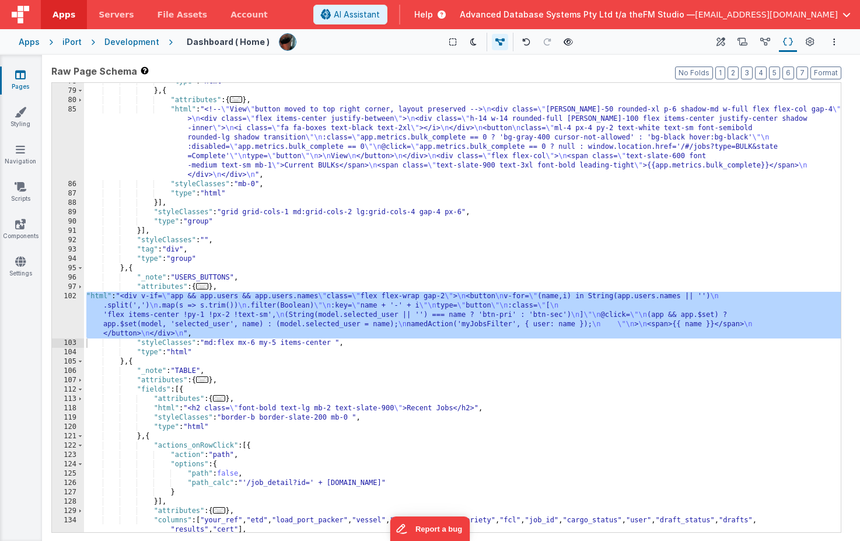
click at [342, 303] on div ""type" : "html" } , { "attributes" : { ... } , "html" : "<!-- \" View \" button…" at bounding box center [462, 311] width 756 height 468
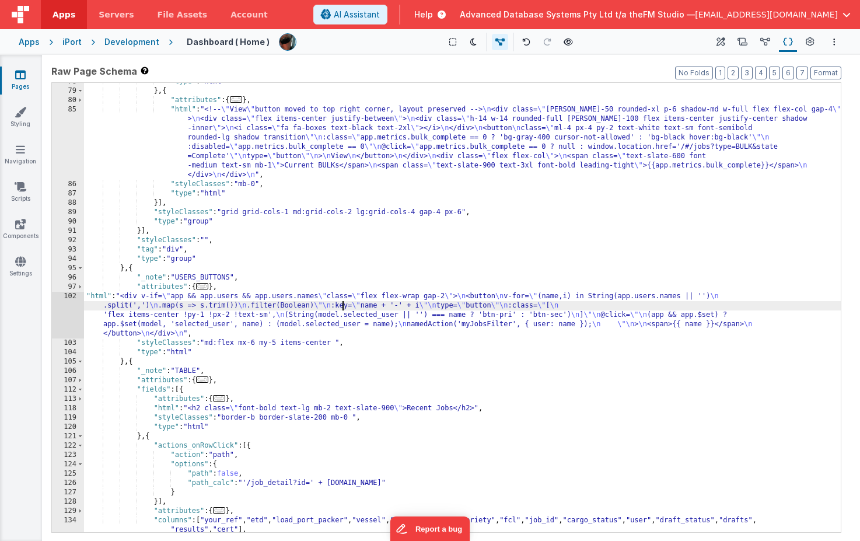
click at [342, 303] on div ""type" : "html" } , { "attributes" : { ... } , "html" : "<!-- \" View \" button…" at bounding box center [462, 311] width 756 height 468
click at [327, 311] on div ""type" : "html" } , { "attributes" : { ... } , "html" : "<!-- \" View \" button…" at bounding box center [462, 311] width 756 height 468
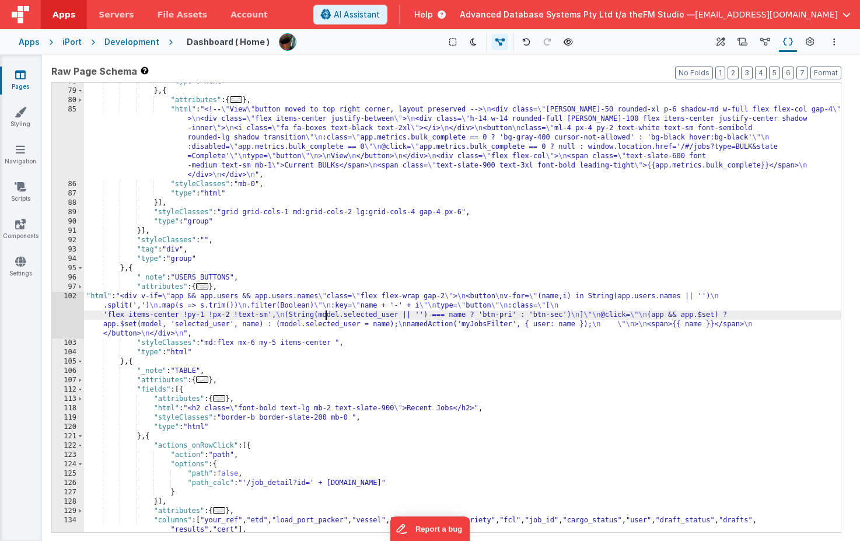
click at [565, 325] on div ""type" : "html" } , { "attributes" : { ... } , "html" : "<!-- \" View \" button…" at bounding box center [462, 311] width 756 height 468
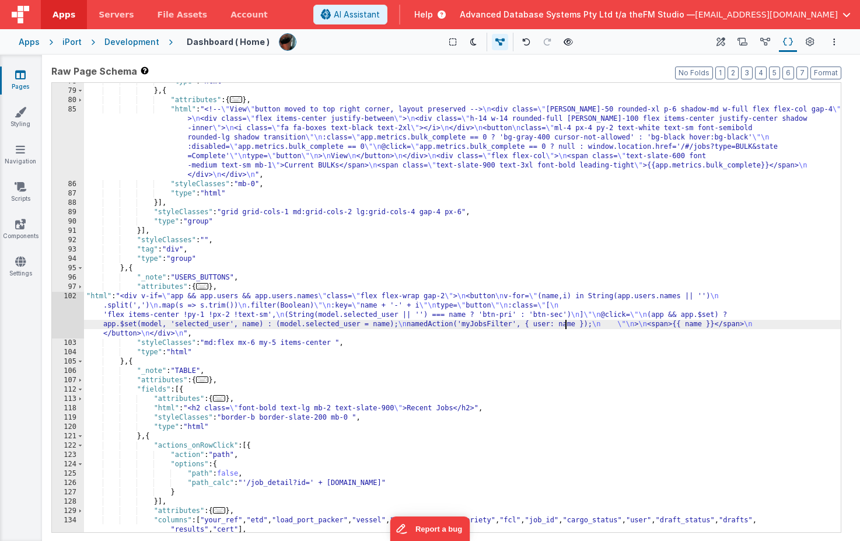
click at [565, 325] on div ""type" : "html" } , { "attributes" : { ... } , "html" : "<!-- \" View \" button…" at bounding box center [462, 311] width 756 height 468
click at [744, 43] on icon at bounding box center [742, 42] width 10 height 12
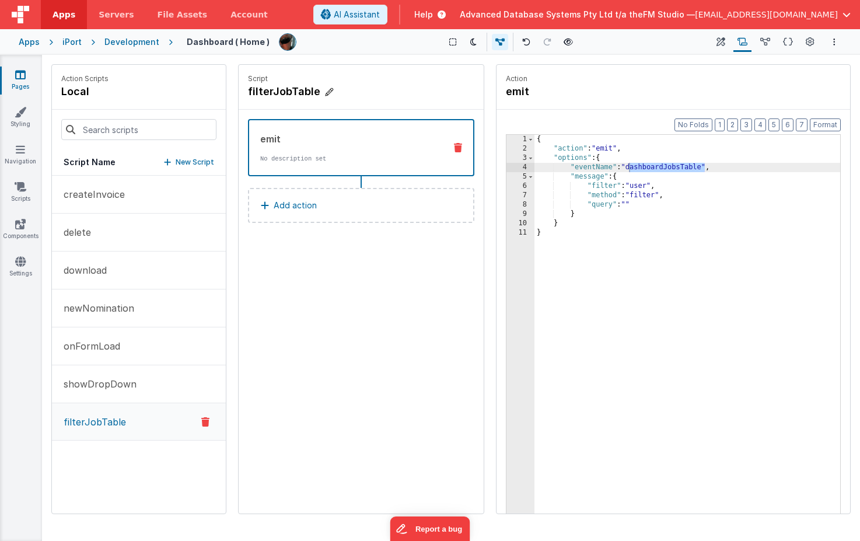
click at [289, 90] on h4 "filterJobTable" at bounding box center [335, 91] width 175 height 16
click at [289, 90] on input "filterJobTable" at bounding box center [306, 91] width 117 height 16
click at [612, 257] on div "{ "action" : "emit" , "options" : { "eventName" : "dashboardJobsTable" , "messa…" at bounding box center [687, 351] width 306 height 433
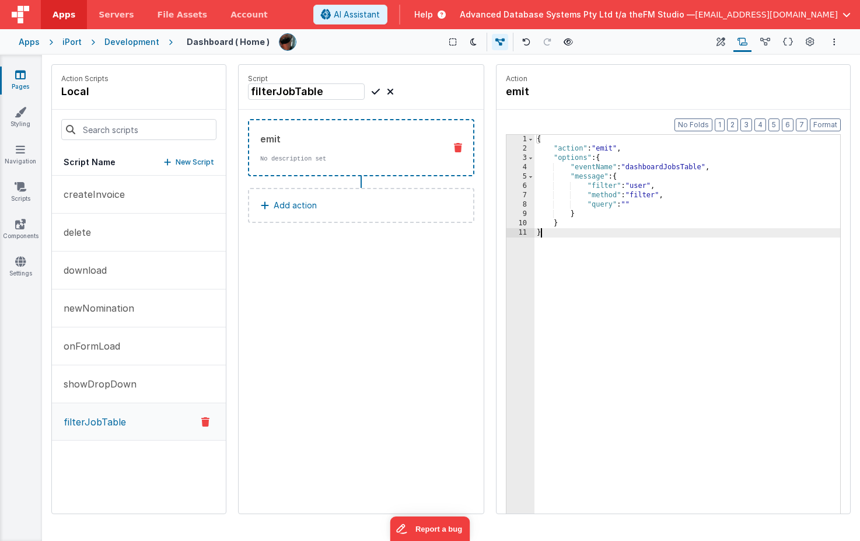
click at [653, 169] on div "{ "action" : "emit" , "options" : { "eventName" : "dashboardJobsTable" , "messa…" at bounding box center [687, 351] width 306 height 433
click at [786, 45] on icon at bounding box center [788, 42] width 10 height 12
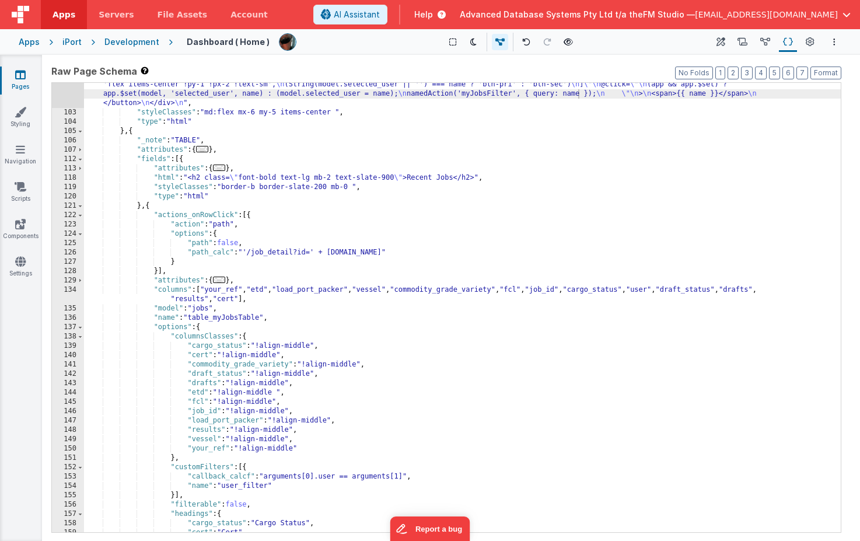
scroll to position [852, 0]
click at [226, 320] on div ""html" : "<div v-if= \" app && app.users && app.users.names \" class= \" flex f…" at bounding box center [462, 313] width 756 height 505
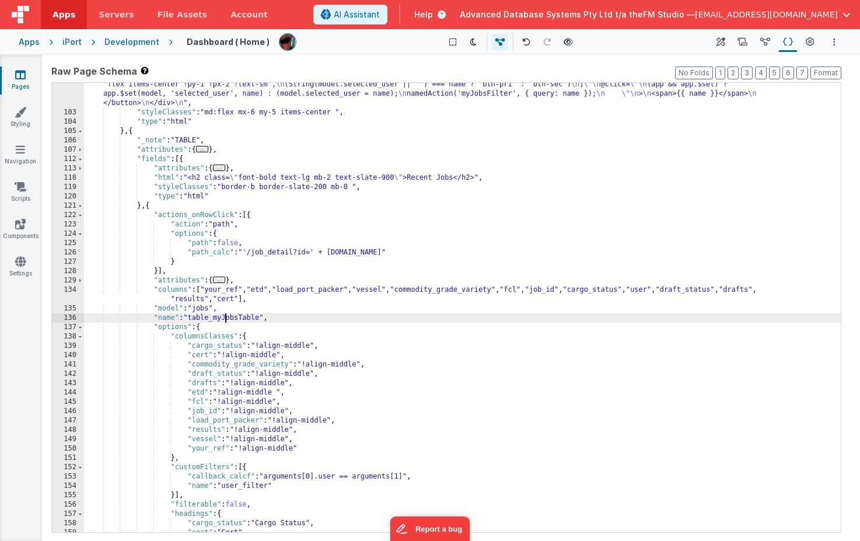
click at [226, 320] on div ""html" : "<div v-if= \" app && app.users && app.users.names \" class= \" flex f…" at bounding box center [462, 313] width 756 height 505
click at [745, 40] on icon at bounding box center [742, 42] width 10 height 12
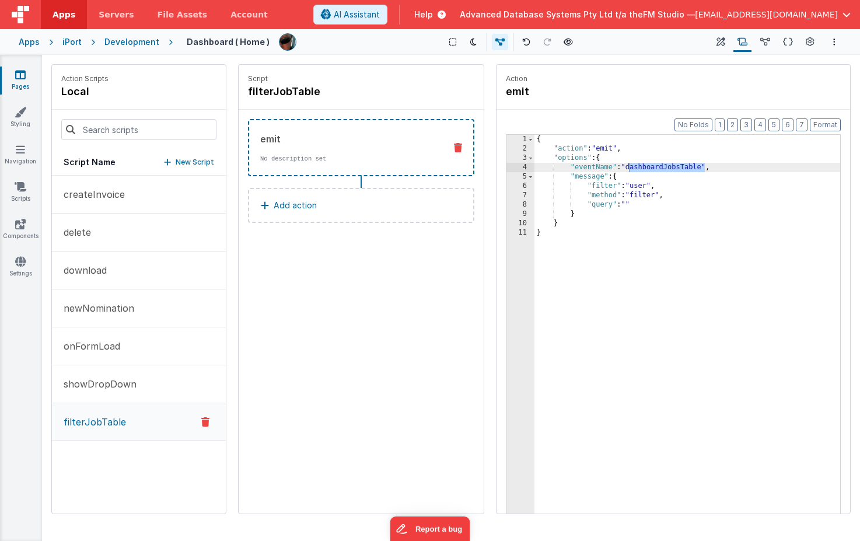
click at [671, 278] on div "{ "action" : "emit" , "options" : { "eventName" : "dashboardJobsTable" , "messa…" at bounding box center [687, 351] width 306 height 433
click at [791, 42] on icon at bounding box center [788, 42] width 10 height 12
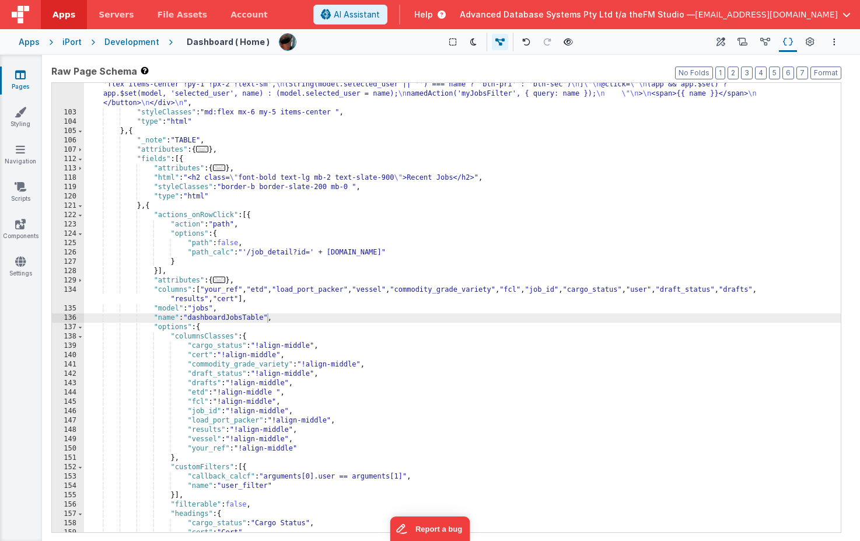
click at [218, 318] on div ""html" : "<div v-if= \" app && app.users && app.users.names \" class= \" flex f…" at bounding box center [462, 313] width 756 height 505
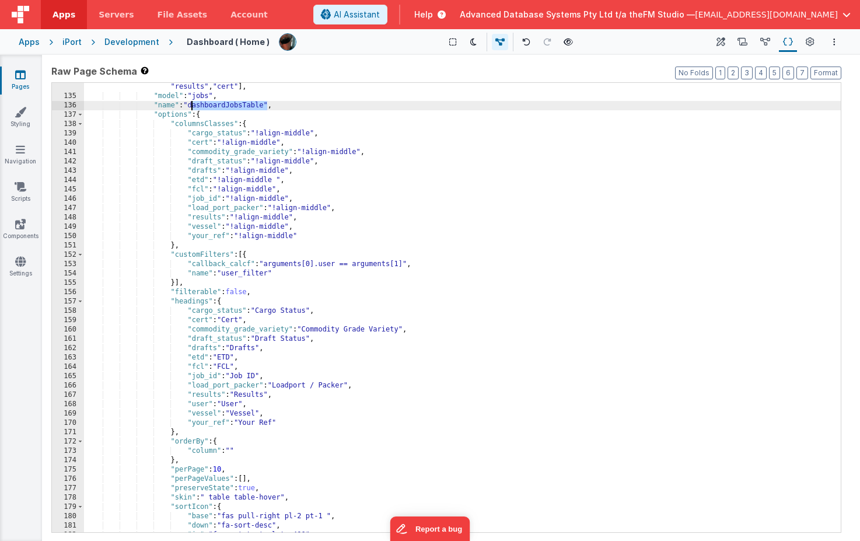
scroll to position [1064, 0]
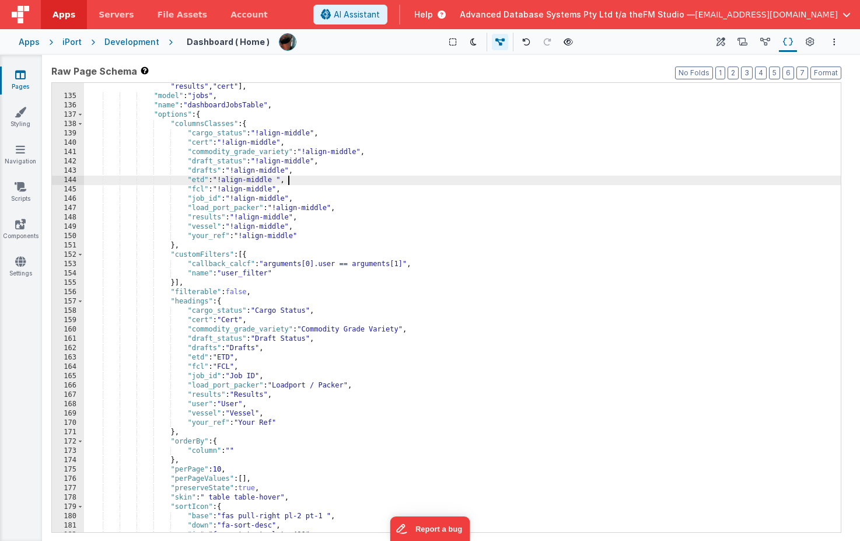
click at [464, 176] on div ""columns" : [ "your_ref" , "etd" , "load_port_packer" , "vessel" , "commodity_g…" at bounding box center [462, 311] width 756 height 477
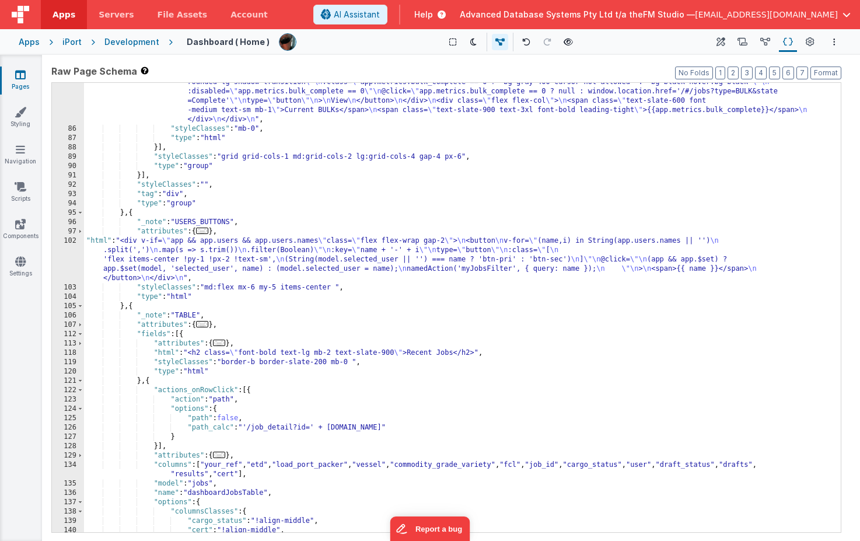
scroll to position [677, 0]
click at [261, 255] on div ""html" : "<!-- \" View \" button moved to top right corner, layout preserved --…" at bounding box center [462, 316] width 756 height 533
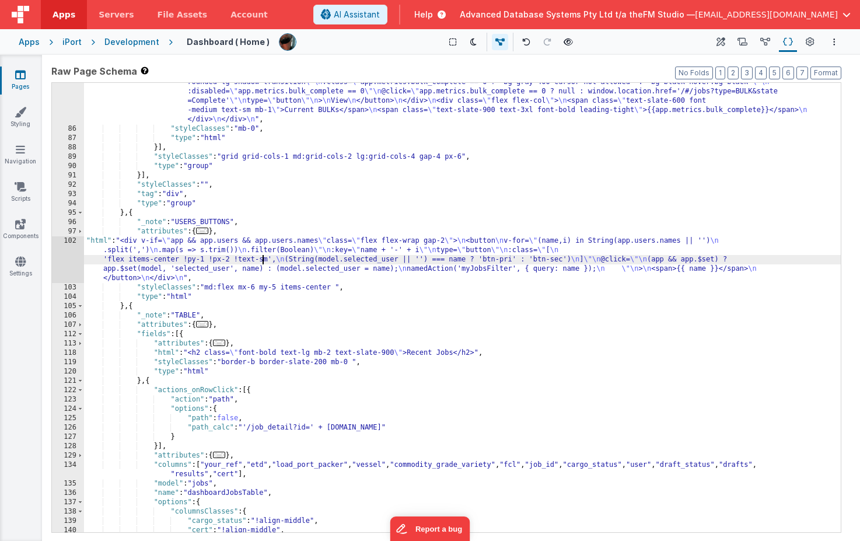
click at [66, 259] on div "102" at bounding box center [68, 259] width 32 height 47
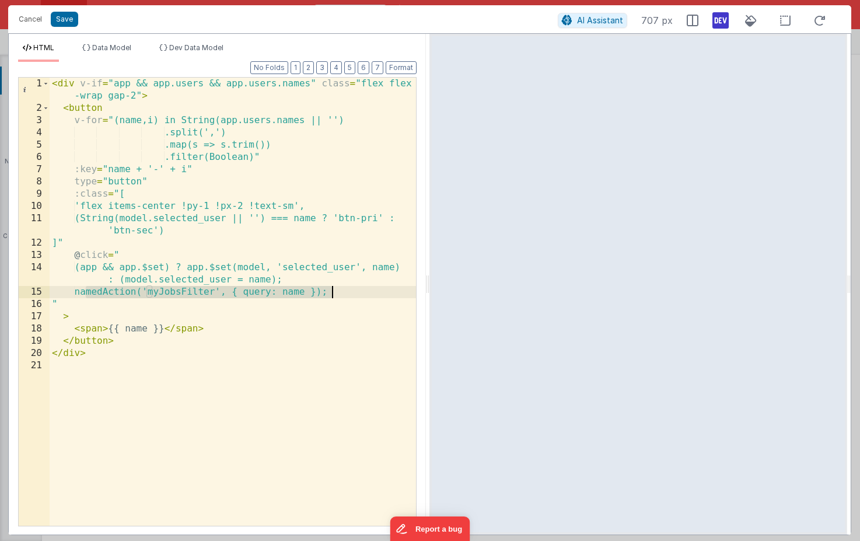
drag, startPoint x: 85, startPoint y: 293, endPoint x: 329, endPoint y: 293, distance: 244.4
click at [329, 293] on div "< div v-if = "app && app.users && app.users.names" class = "flex flex -wrap gap…" at bounding box center [233, 320] width 366 height 485
click at [59, 24] on button "Save" at bounding box center [64, 19] width 27 height 15
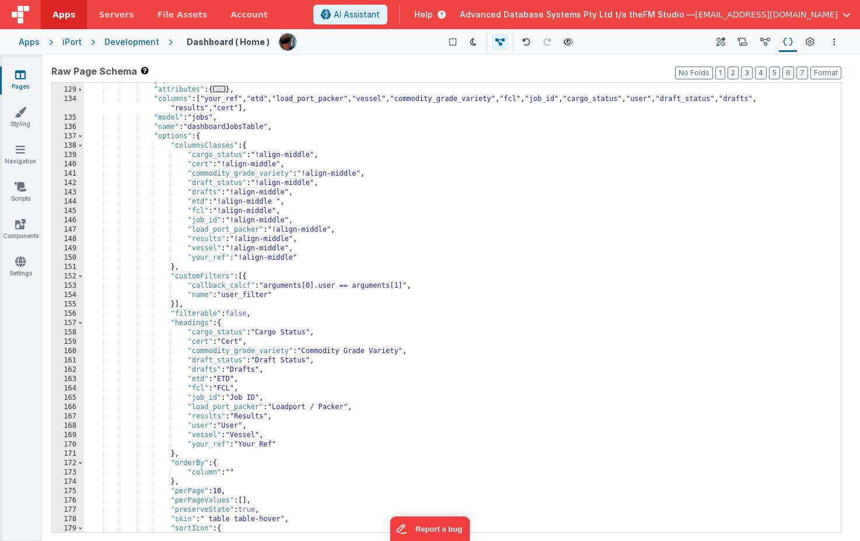
scroll to position [1040, 0]
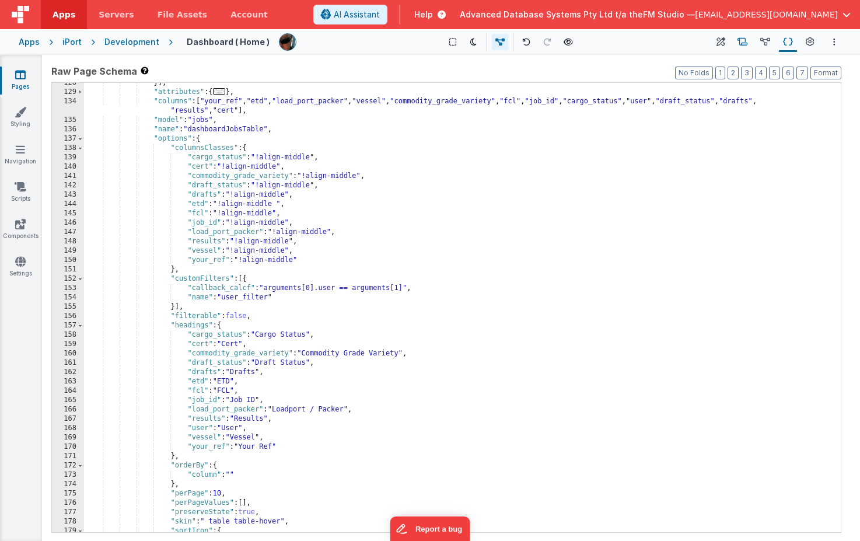
click at [745, 41] on icon at bounding box center [742, 42] width 10 height 12
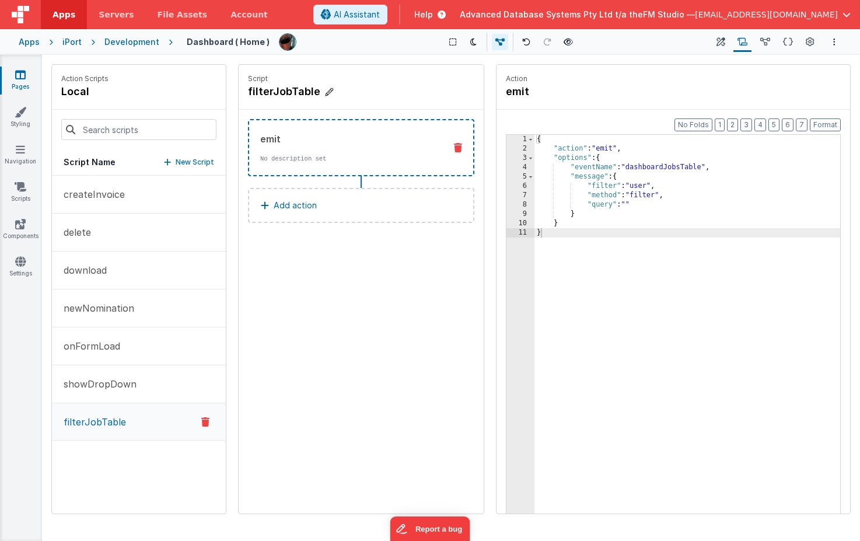
click at [270, 92] on h4 "filterJobTable" at bounding box center [335, 91] width 175 height 16
click at [420, 71] on div "Script filterJobTable" at bounding box center [361, 87] width 245 height 45
click at [786, 40] on icon at bounding box center [788, 42] width 10 height 12
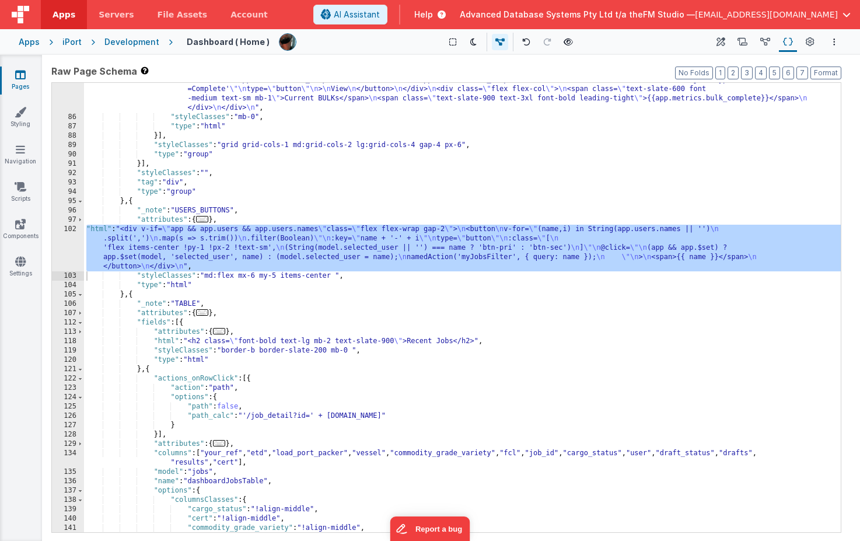
scroll to position [689, 0]
click at [302, 250] on div ""html" : "<!-- \" View \" button moved to top right corner, layout preserved --…" at bounding box center [462, 304] width 756 height 533
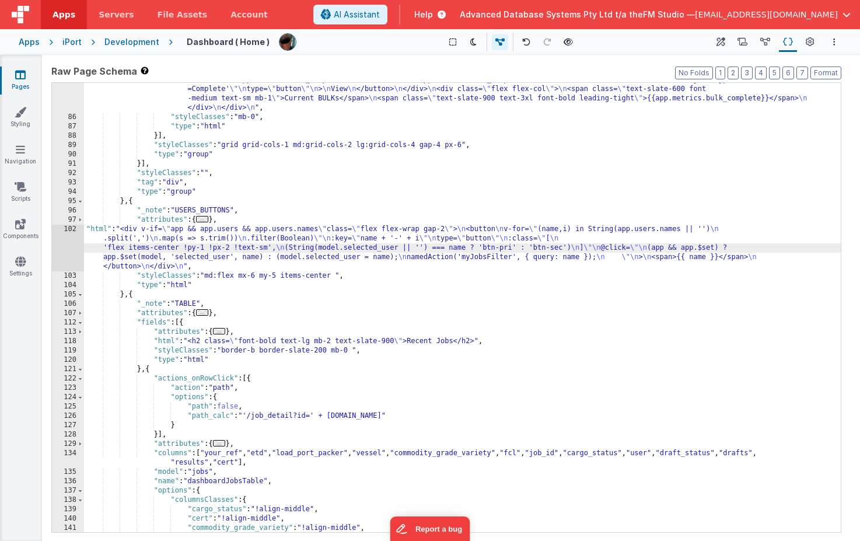
click at [67, 247] on div "102" at bounding box center [68, 248] width 32 height 47
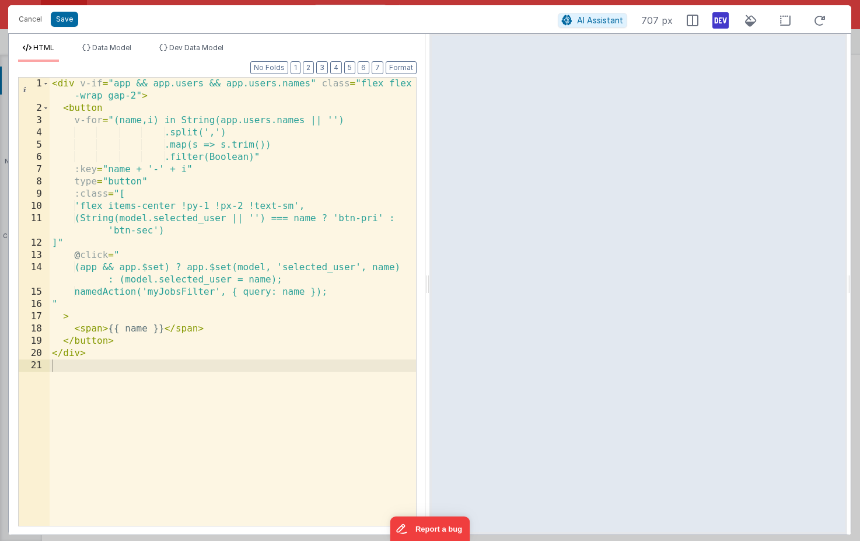
click at [183, 290] on div "< div v-if = "app && app.users && app.users.names" class = "flex flex -wrap gap…" at bounding box center [233, 320] width 366 height 485
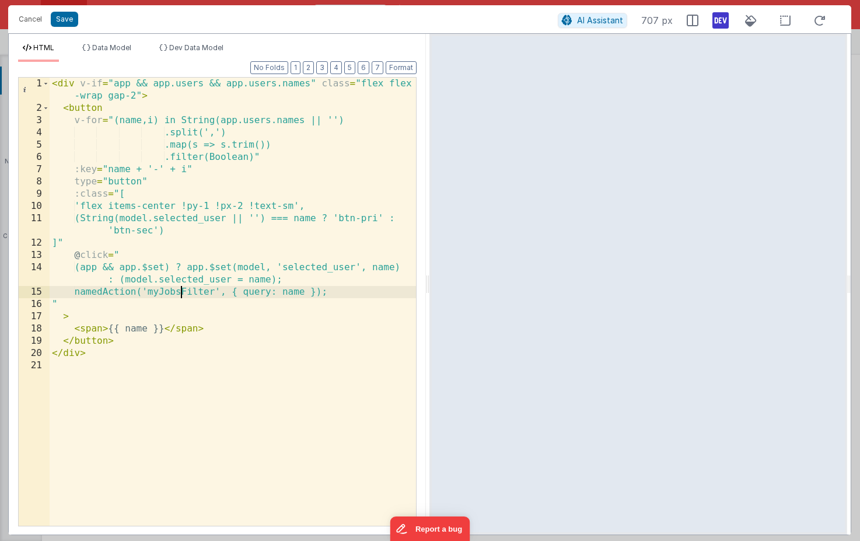
click at [183, 290] on div "< div v-if = "app && app.users && app.users.names" class = "flex flex -wrap gap…" at bounding box center [233, 320] width 366 height 485
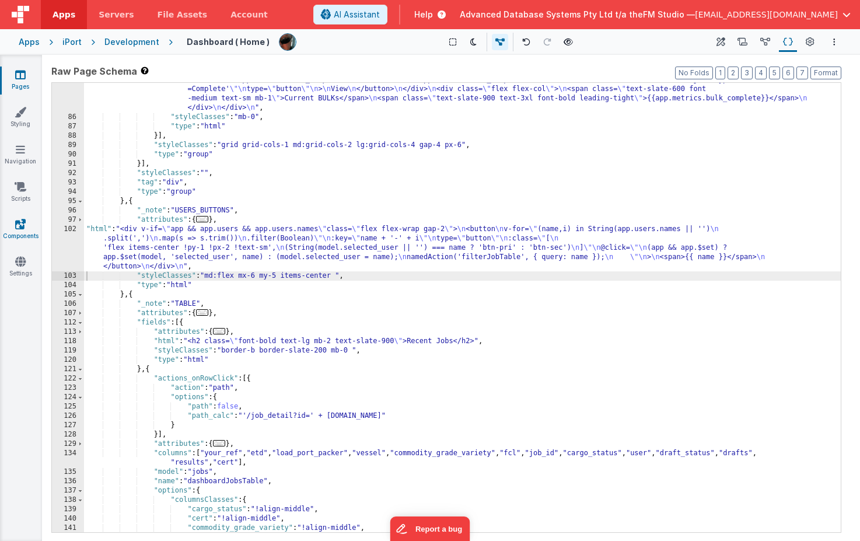
click at [745, 41] on icon at bounding box center [742, 42] width 10 height 12
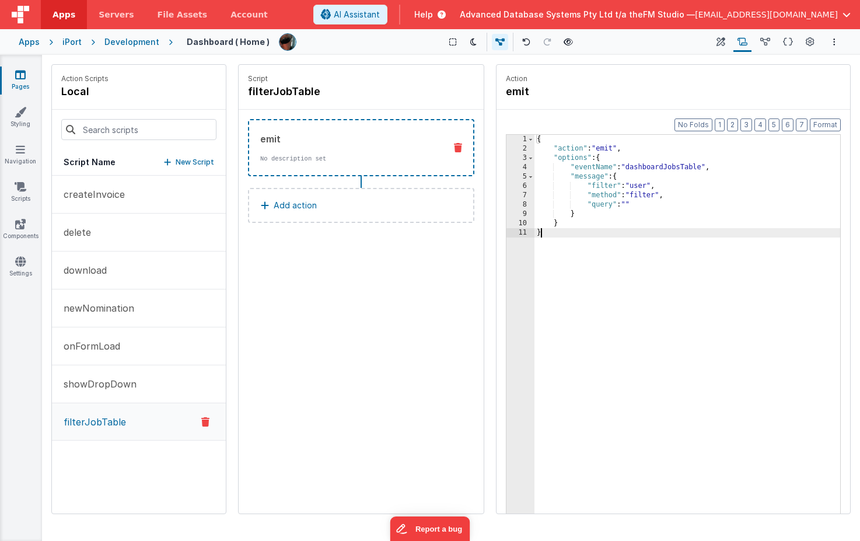
click at [630, 205] on div "{ "action" : "emit" , "options" : { "eventName" : "dashboardJobsTable" , "messa…" at bounding box center [687, 351] width 306 height 433
click at [788, 42] on icon at bounding box center [788, 42] width 10 height 12
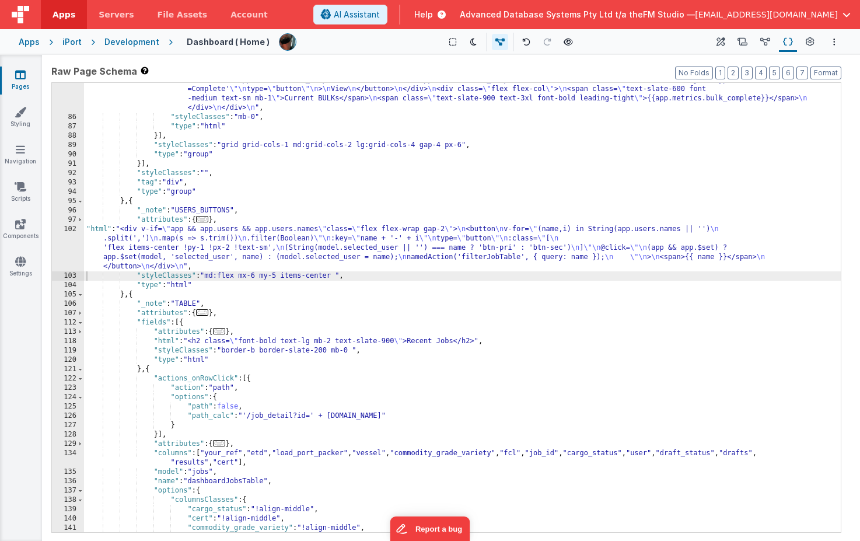
click at [314, 254] on div ""html" : "<!-- \" View \" button moved to top right corner, layout preserved --…" at bounding box center [462, 304] width 756 height 533
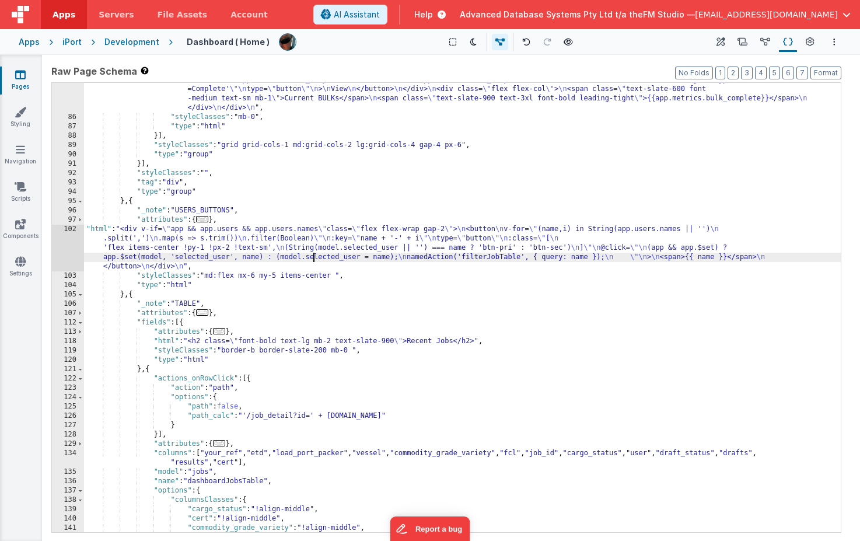
click at [61, 249] on div "102" at bounding box center [68, 248] width 32 height 47
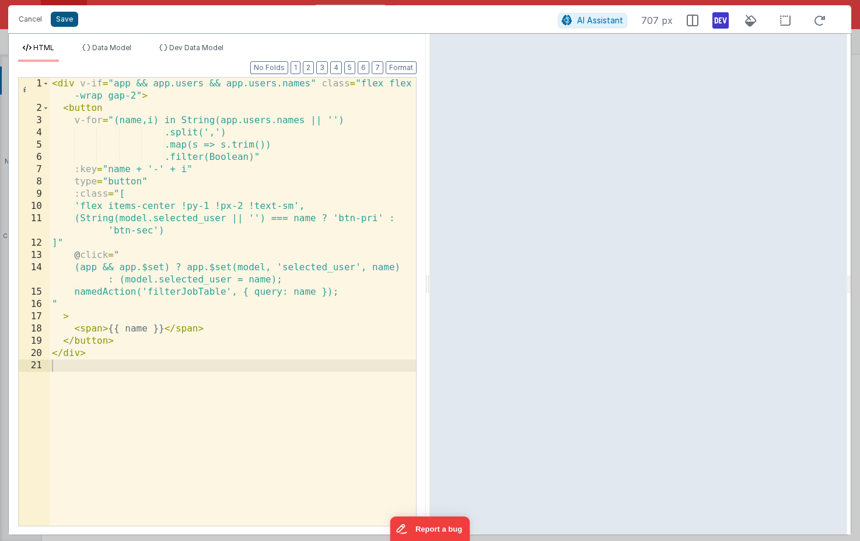
click at [67, 23] on button "Save" at bounding box center [64, 19] width 27 height 15
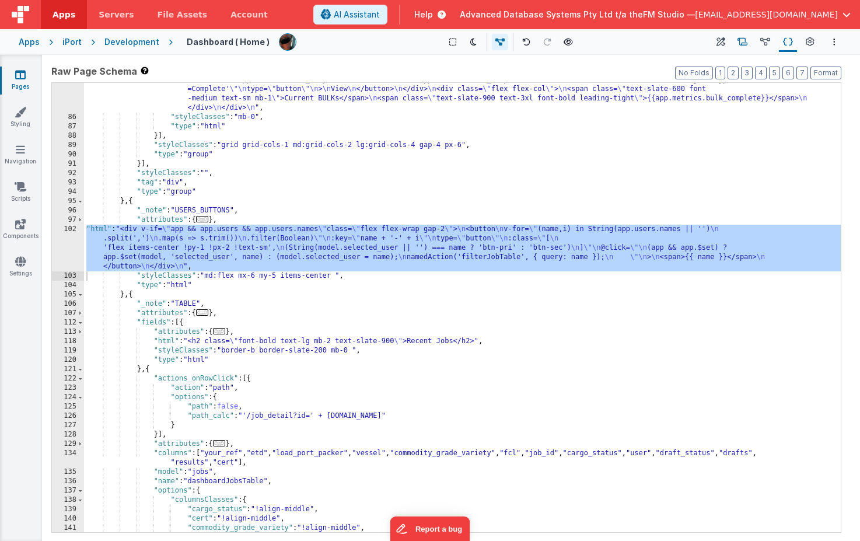
click at [746, 40] on icon at bounding box center [742, 42] width 10 height 12
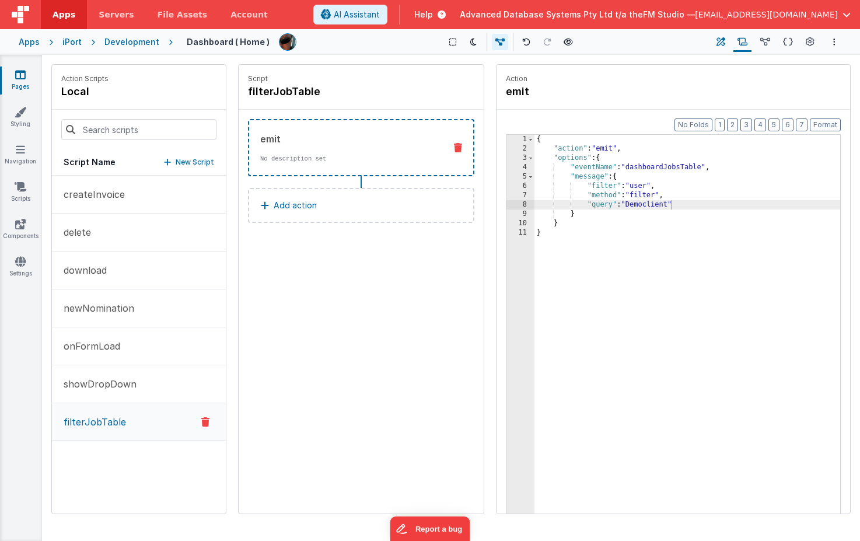
click at [719, 43] on icon at bounding box center [720, 42] width 9 height 12
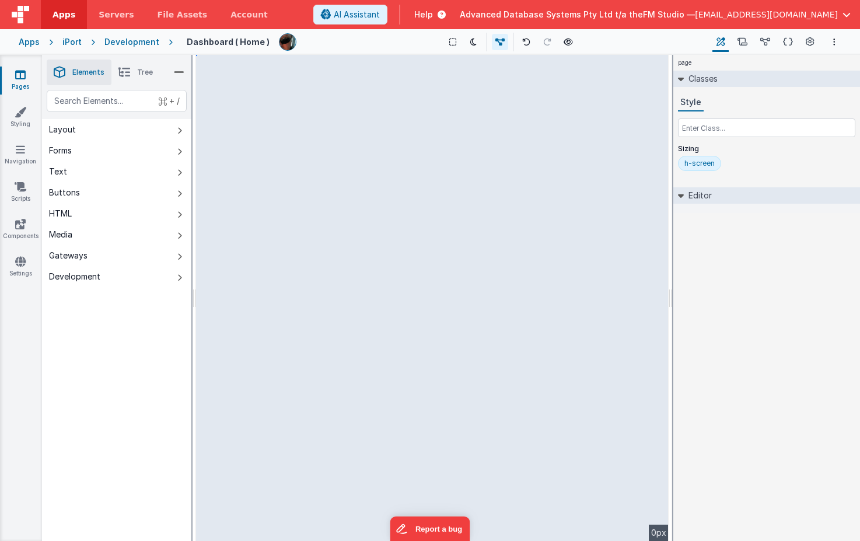
click at [586, 80] on div "page --> 0px" at bounding box center [432, 298] width 472 height 486
click at [434, 219] on div "page --> 0px" at bounding box center [432, 298] width 472 height 486
click at [416, 251] on div "page --> 0px" at bounding box center [432, 298] width 472 height 486
click at [260, 146] on div "page --> 0px" at bounding box center [432, 298] width 472 height 486
click at [787, 41] on icon at bounding box center [788, 42] width 10 height 12
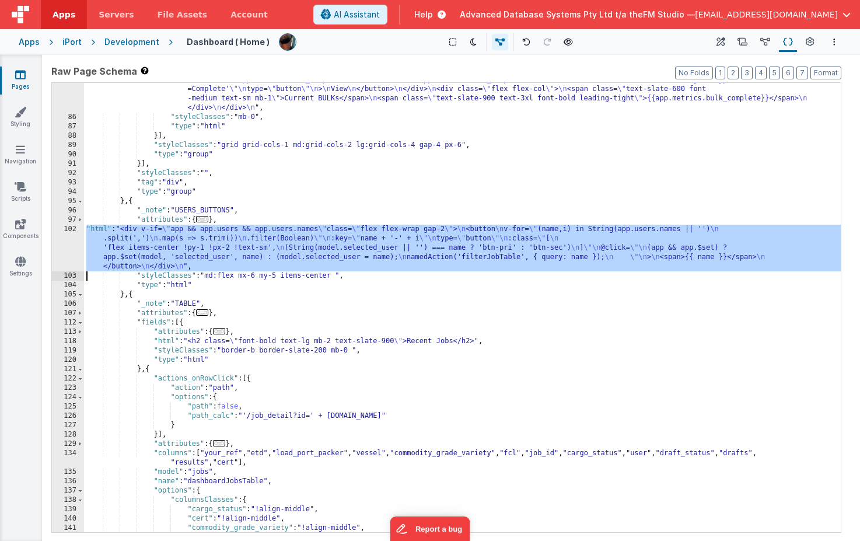
click at [416, 245] on div ""html" : "<!-- \" View \" button moved to top right corner, layout preserved --…" at bounding box center [462, 304] width 756 height 533
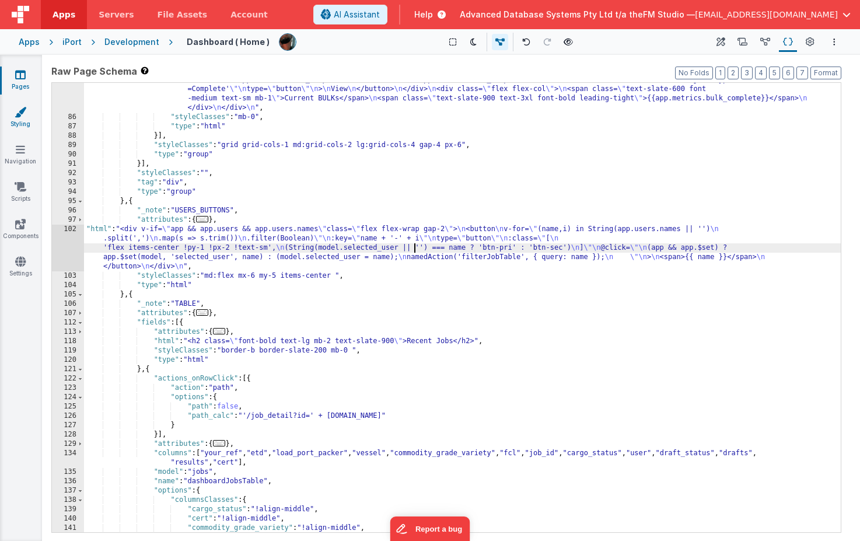
click at [17, 113] on icon at bounding box center [21, 112] width 12 height 12
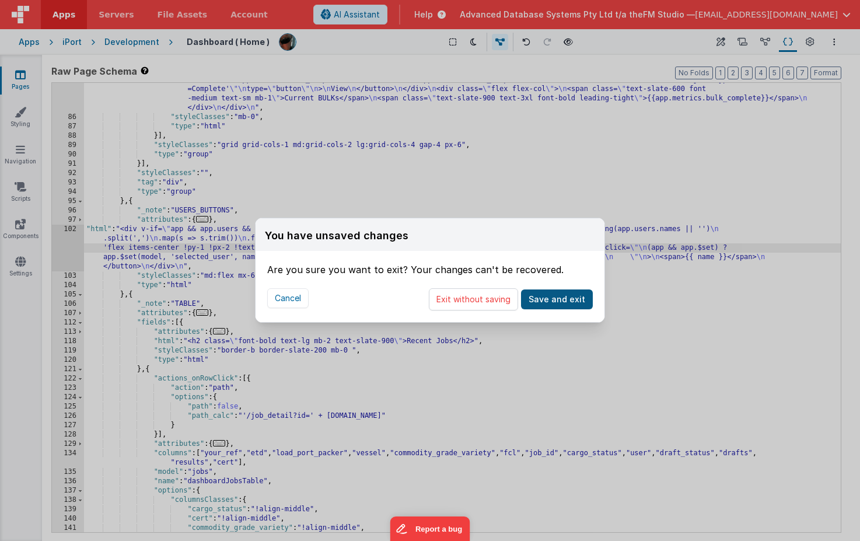
click at [561, 302] on button "Save and exit" at bounding box center [557, 299] width 72 height 20
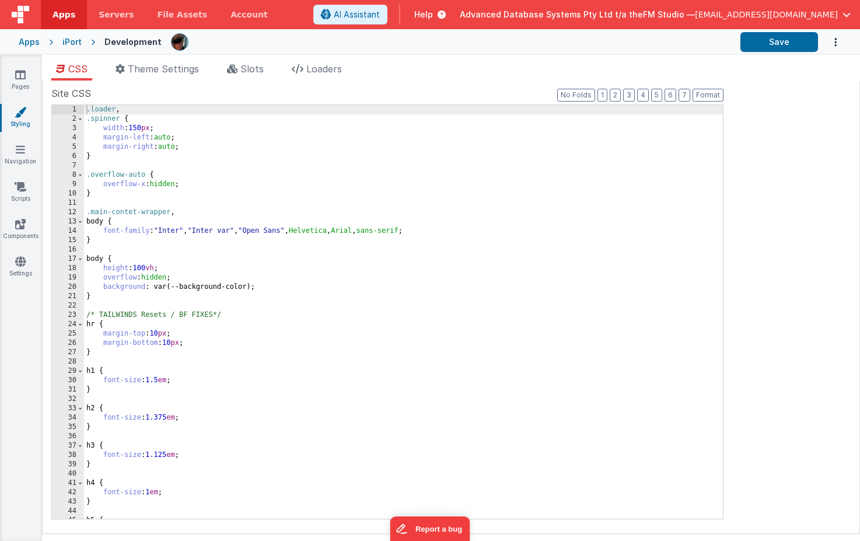
click at [212, 322] on div ".loader , .spinner { width : 150 px ; margin-left : auto ; margin-right : auto …" at bounding box center [403, 321] width 639 height 432
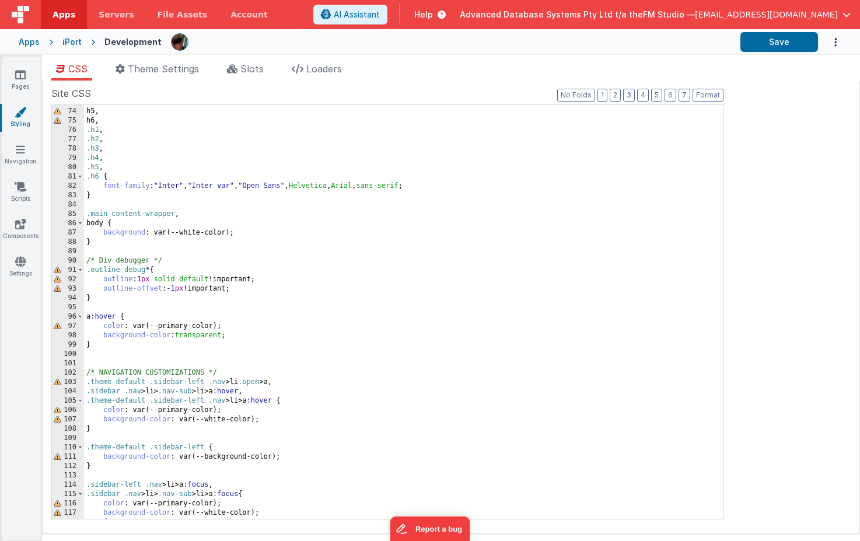
scroll to position [709, 0]
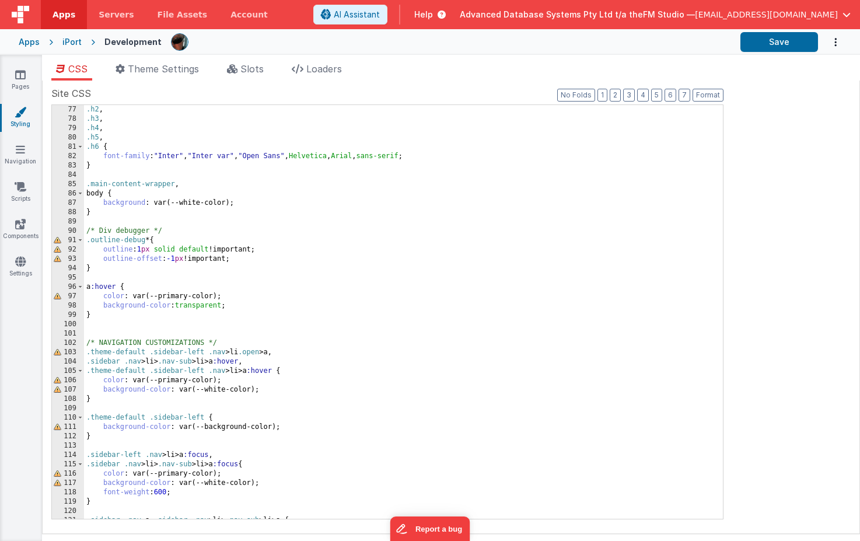
click at [255, 357] on div ".h2 , .h3 , .h4 , .h5 , .h6 { font-family : " Inter " , " Inter var " , " Open …" at bounding box center [403, 321] width 639 height 432
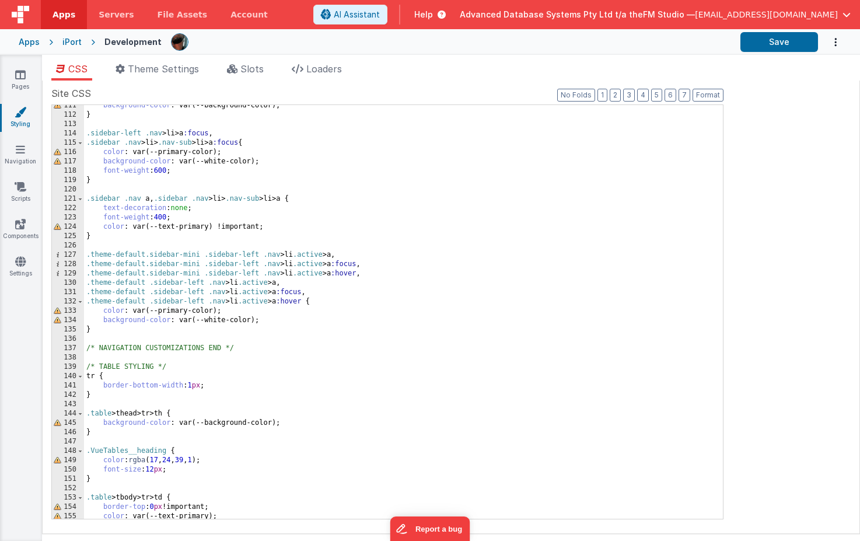
scroll to position [1031, 0]
click at [255, 357] on div "background-color : var(--background-color); } .sidebar-left .nav > li > a :focu…" at bounding box center [403, 316] width 639 height 432
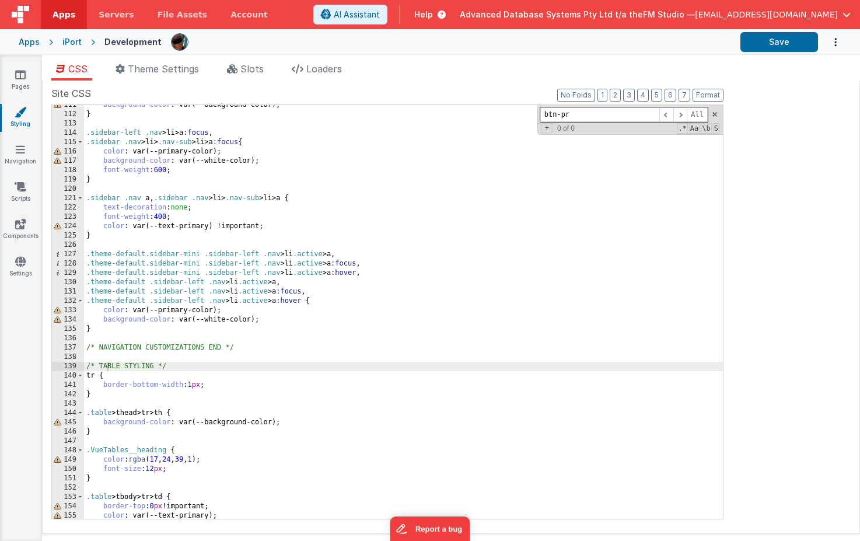
type input "btn-pri"
click at [160, 71] on span "Theme Settings" at bounding box center [163, 69] width 71 height 12
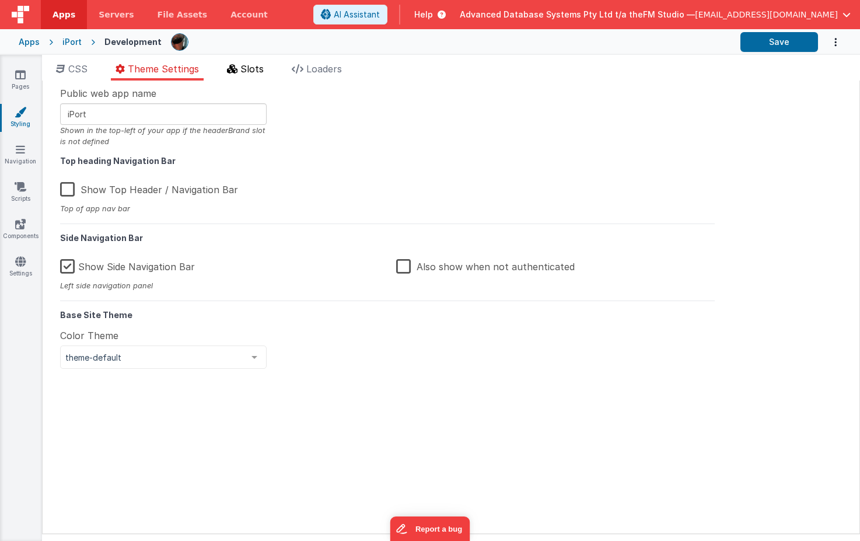
click at [236, 68] on icon at bounding box center [232, 68] width 10 height 9
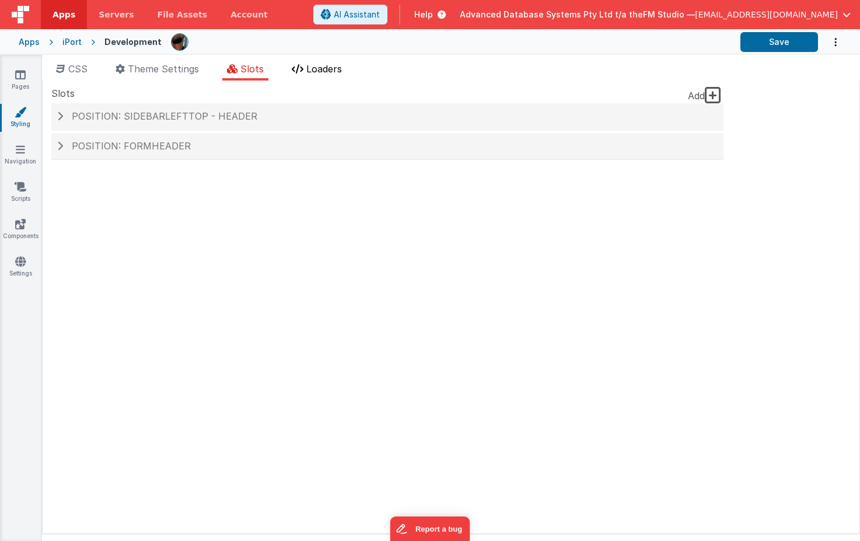
click at [327, 65] on span "Loaders" at bounding box center [324, 69] width 36 height 12
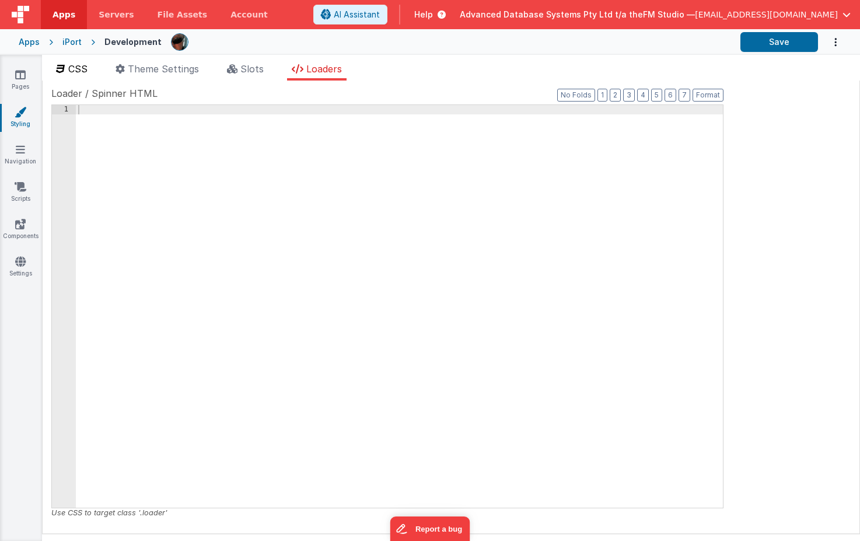
click at [74, 68] on span "CSS" at bounding box center [77, 69] width 19 height 12
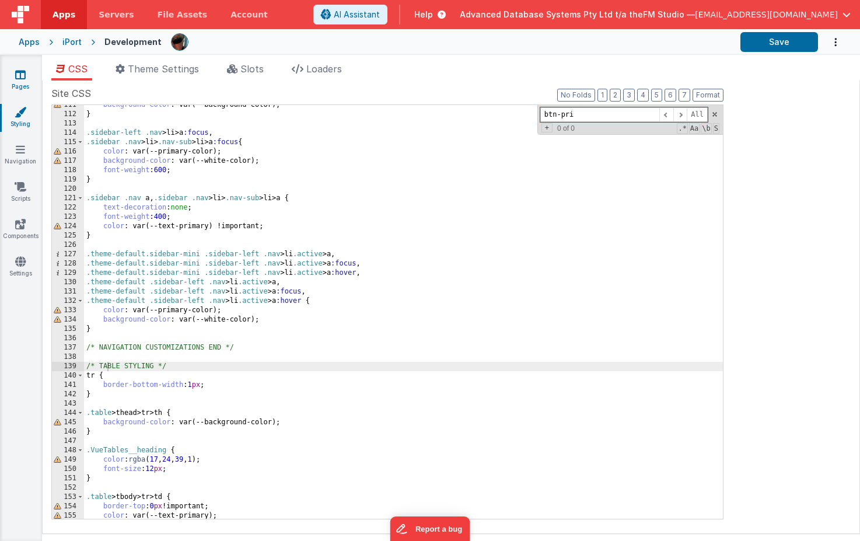
click at [17, 77] on icon at bounding box center [20, 75] width 10 height 12
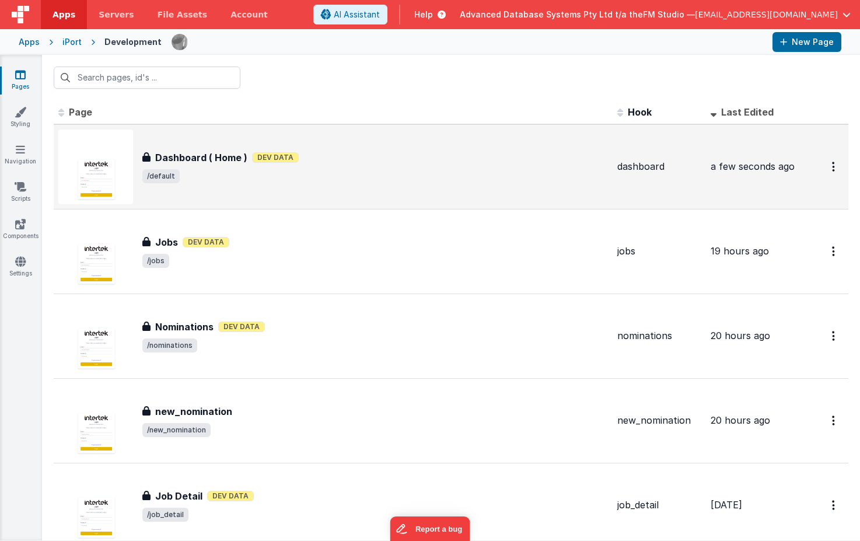
click at [212, 166] on div "Dashboard ( Home ) Dashboard ( Home ) Dev Data /default" at bounding box center [374, 166] width 465 height 33
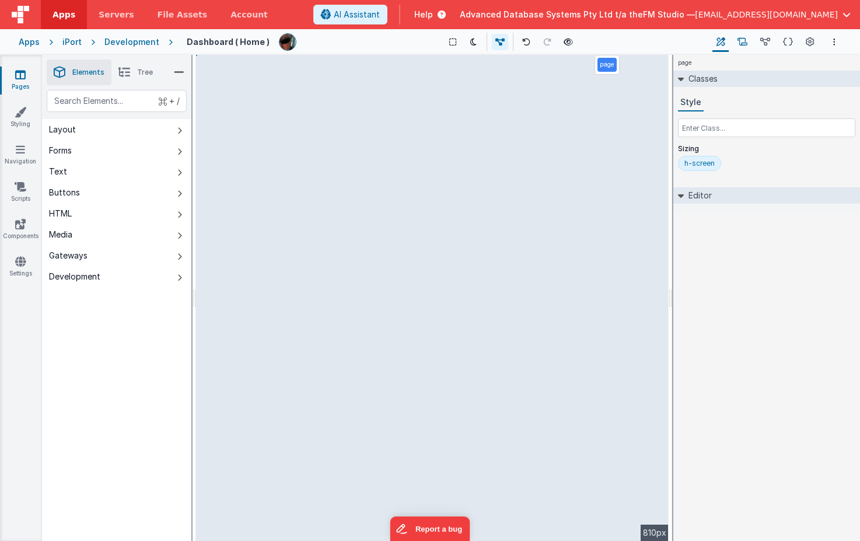
click at [742, 40] on icon at bounding box center [742, 42] width 10 height 12
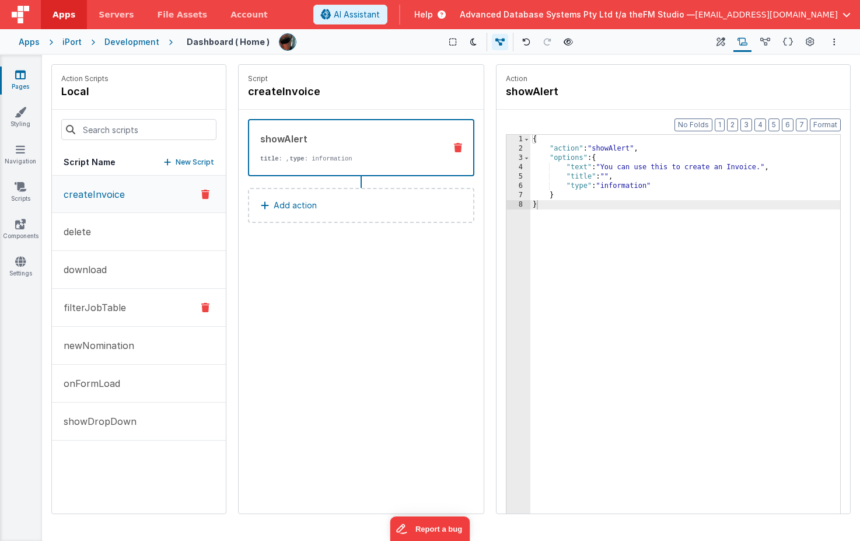
click at [104, 306] on p "filterJobTable" at bounding box center [91, 307] width 69 height 14
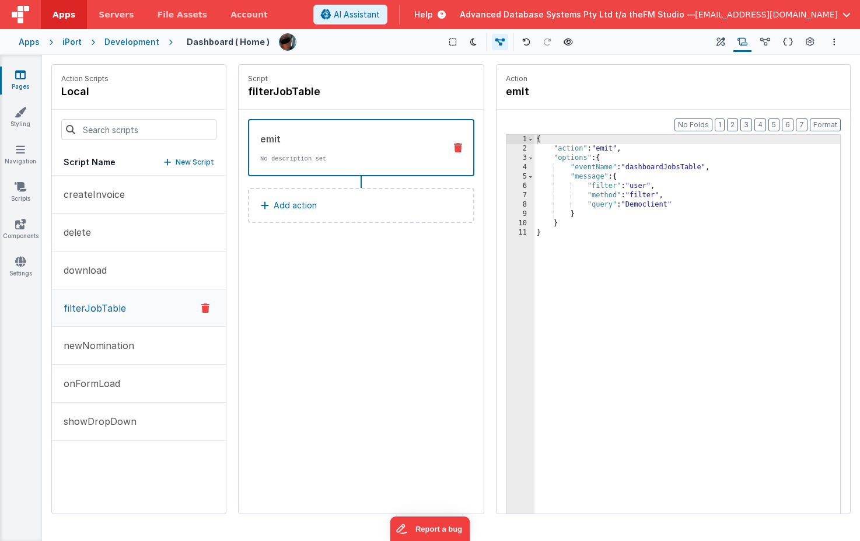
click at [638, 206] on div "{ "action" : "emit" , "options" : { "eventName" : "dashboardJobsTable" , "messa…" at bounding box center [687, 351] width 306 height 433
click at [636, 281] on div "{ "action" : "emit" , "options" : { "eventName" : "dashboardJobsTable" , "messa…" at bounding box center [687, 351] width 306 height 433
click at [787, 38] on icon at bounding box center [788, 42] width 10 height 12
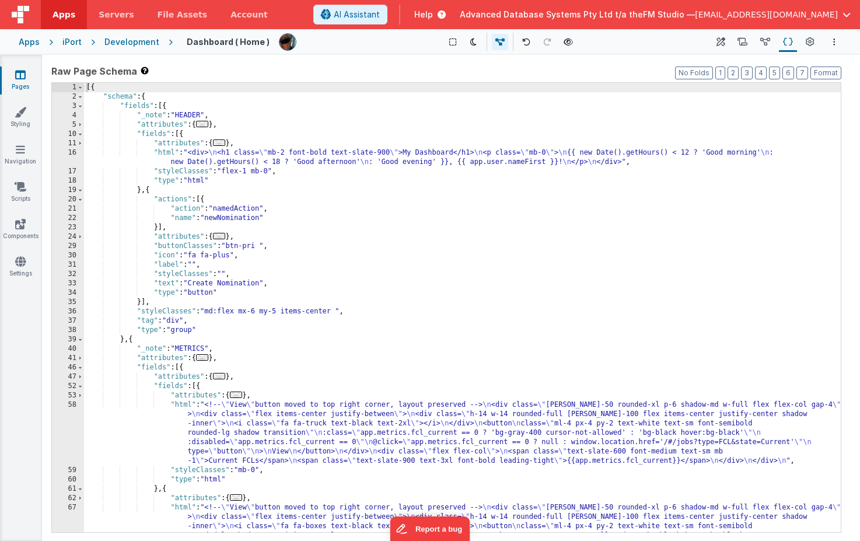
click at [331, 343] on div "[{ "schema" : { "fields" : [{ "_note" : "HEADER" , "attributes" : { ... } , "fi…" at bounding box center [462, 349] width 756 height 533
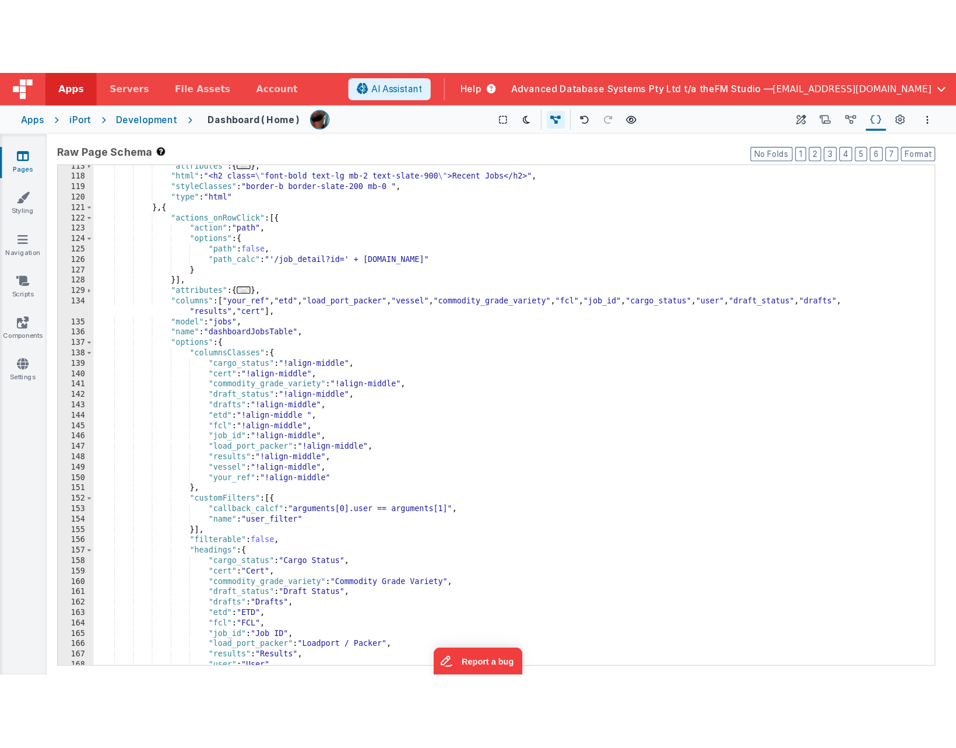
scroll to position [937, 0]
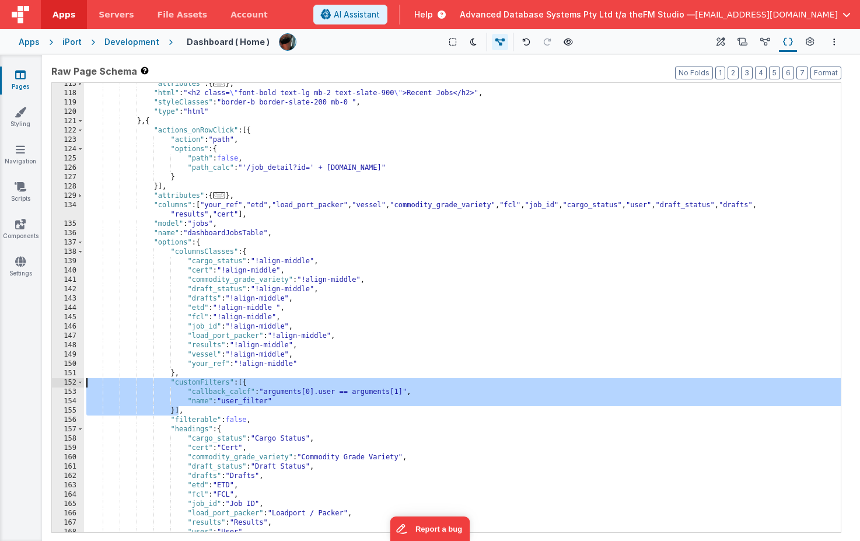
drag, startPoint x: 180, startPoint y: 411, endPoint x: 84, endPoint y: 385, distance: 99.2
click at [84, 385] on div ""attributes" : { ... } , "html" : "<h2 class= \" font-bold text-lg mb-2 text-sl…" at bounding box center [462, 313] width 756 height 468
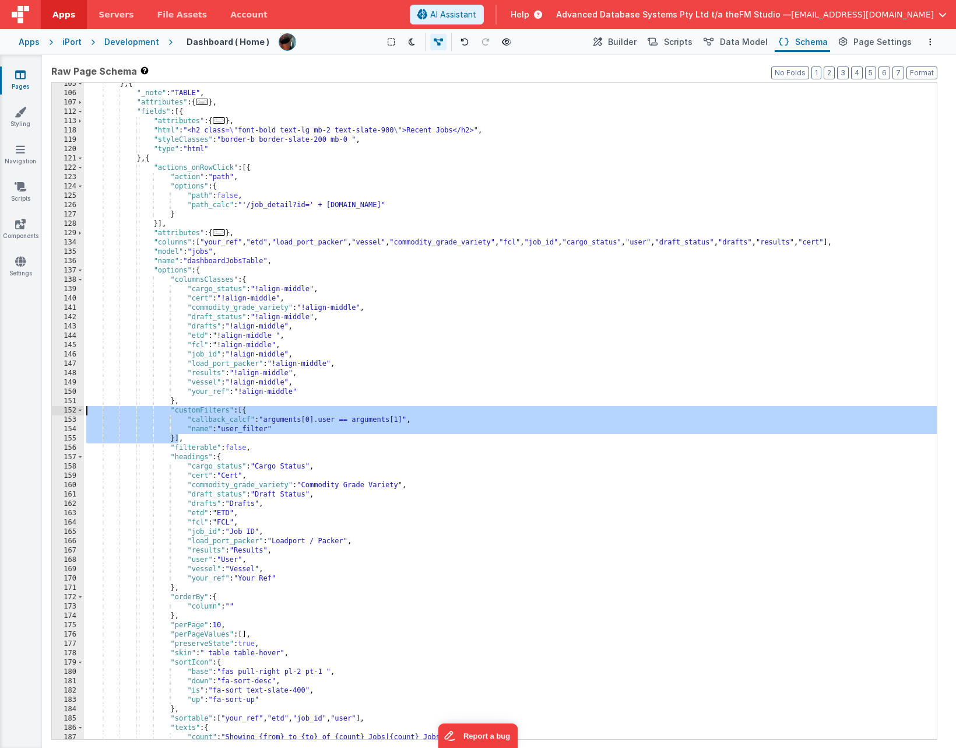
scroll to position [862, 0]
click at [410, 317] on div "} , { "_note" : "TABLE" , "attributes" : { ... } , "fields" : [{ "attributes" :…" at bounding box center [510, 416] width 853 height 675
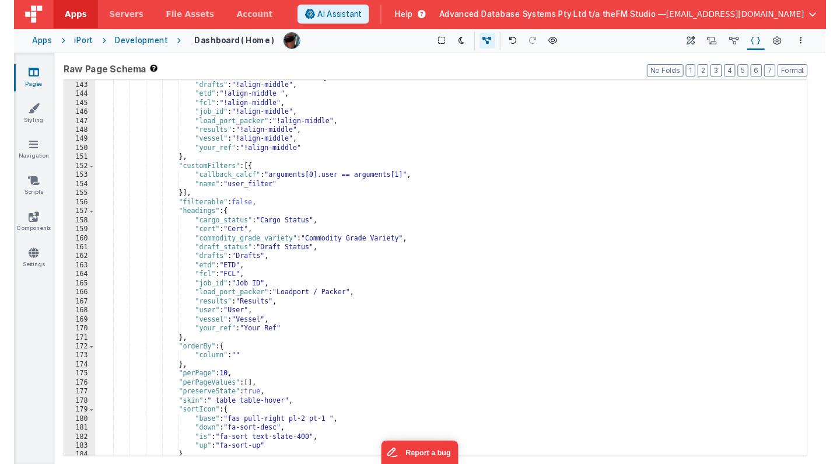
scroll to position [1156, 0]
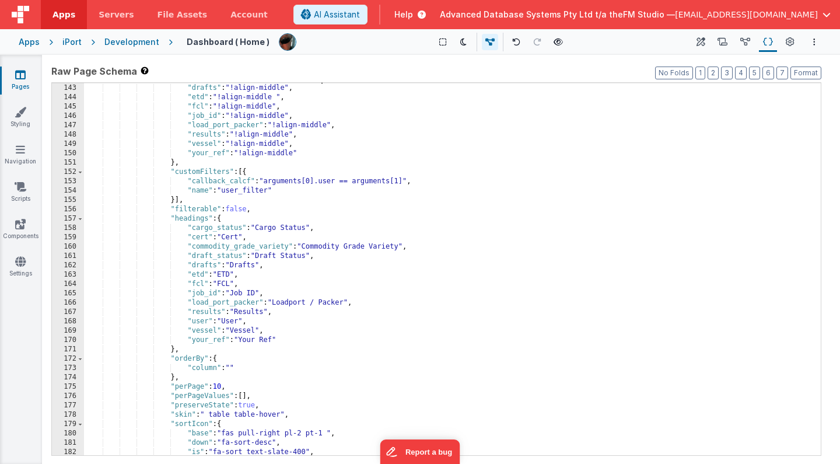
click at [268, 248] on div ""draft_status" : "!align-middle" , "drafts" : "!align-middle" , "etd" : "!align…" at bounding box center [452, 269] width 737 height 391
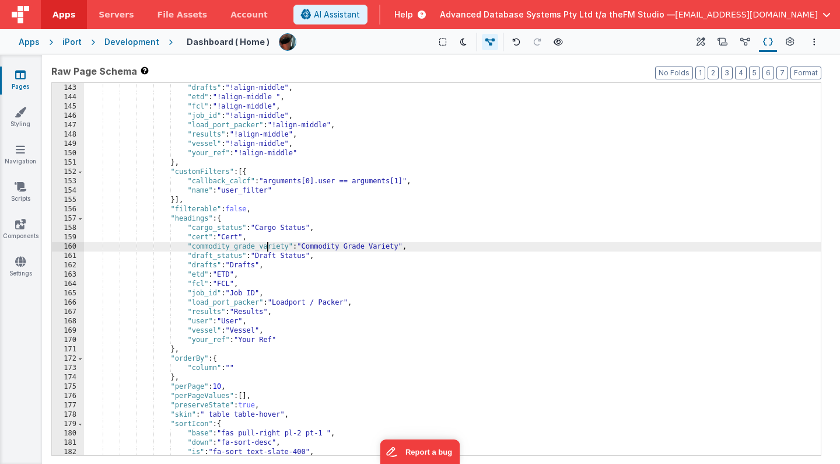
scroll to position [1155, 0]
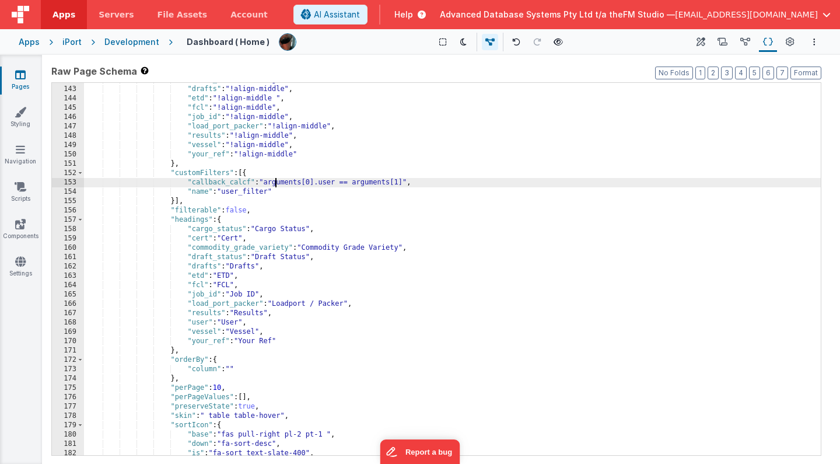
click at [274, 186] on div ""draft_status" : "!align-middle" , "drafts" : "!align-middle" , "etd" : "!align…" at bounding box center [452, 270] width 737 height 391
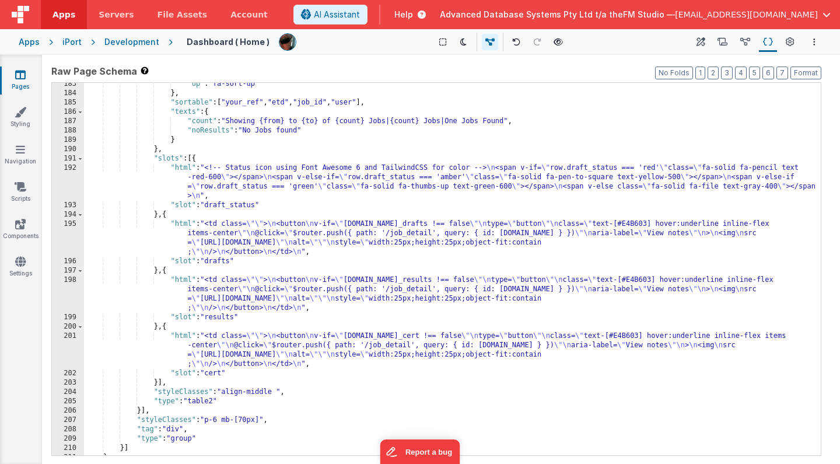
scroll to position [1550, 0]
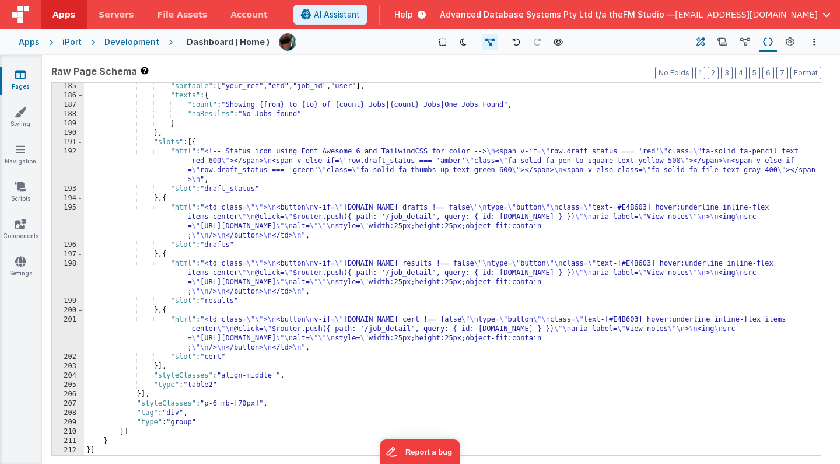
click at [709, 40] on button "Builder" at bounding box center [700, 42] width 16 height 20
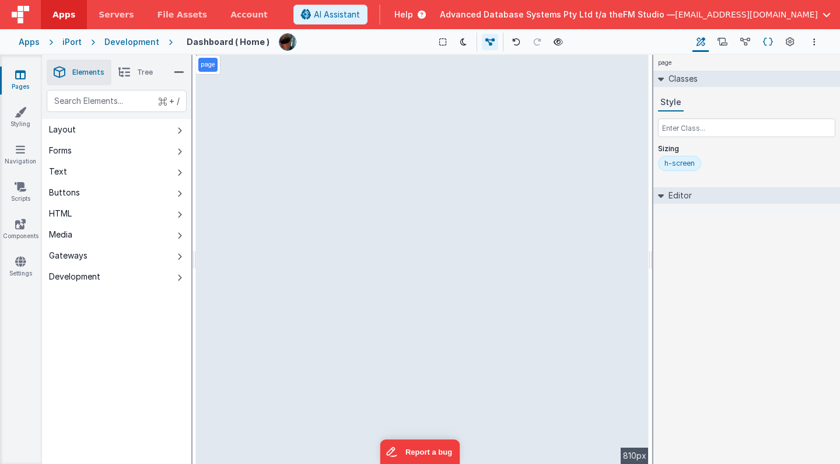
click at [766, 43] on icon at bounding box center [768, 42] width 10 height 12
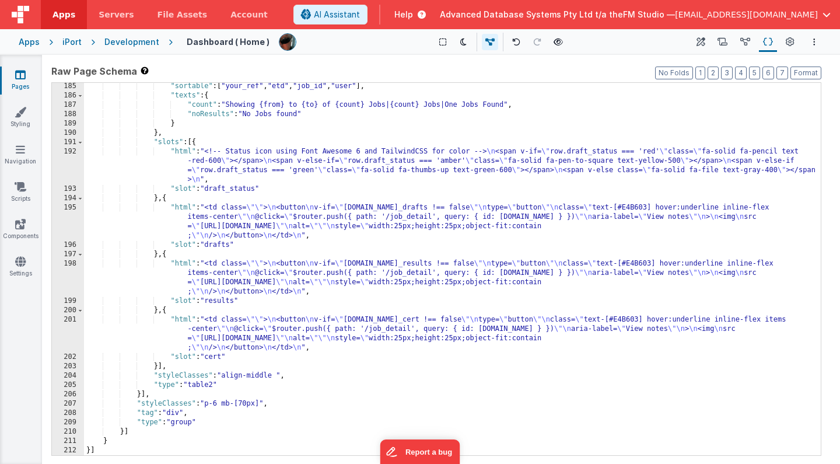
click at [366, 199] on div ""sortable" : [ "your_ref" , "etd" , "job_id" , "user" ] , "texts" : { "count" :…" at bounding box center [452, 277] width 737 height 391
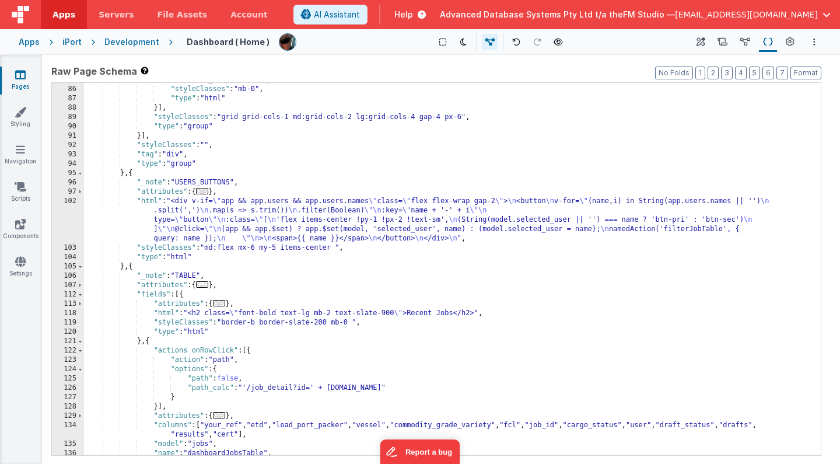
scroll to position [726, 0]
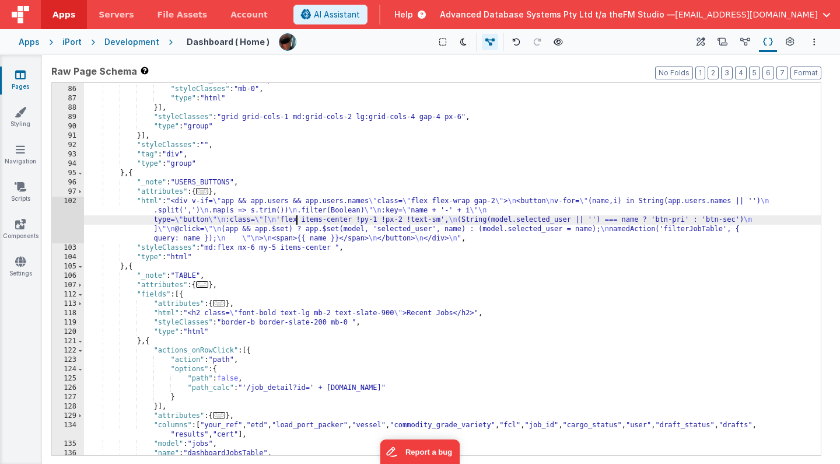
click at [296, 222] on div ""html" : "<!-- \" View \" button moved to top right corner, layout preserved --…" at bounding box center [452, 238] width 737 height 456
click at [72, 216] on div "102" at bounding box center [68, 220] width 32 height 47
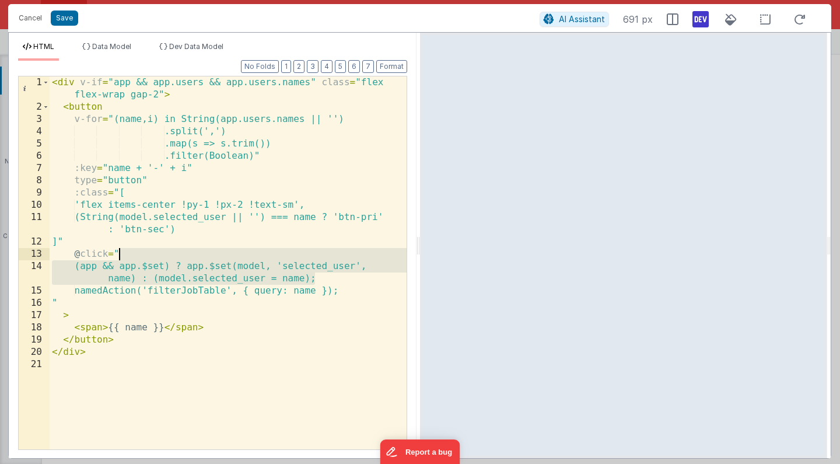
drag, startPoint x: 320, startPoint y: 278, endPoint x: 123, endPoint y: 258, distance: 197.5
click at [123, 258] on div "< div v-if = "app && app.users && app.users.names" class = "flex flex-wrap gap-…" at bounding box center [228, 280] width 357 height 409
click at [31, 17] on button "Cancel" at bounding box center [30, 18] width 35 height 16
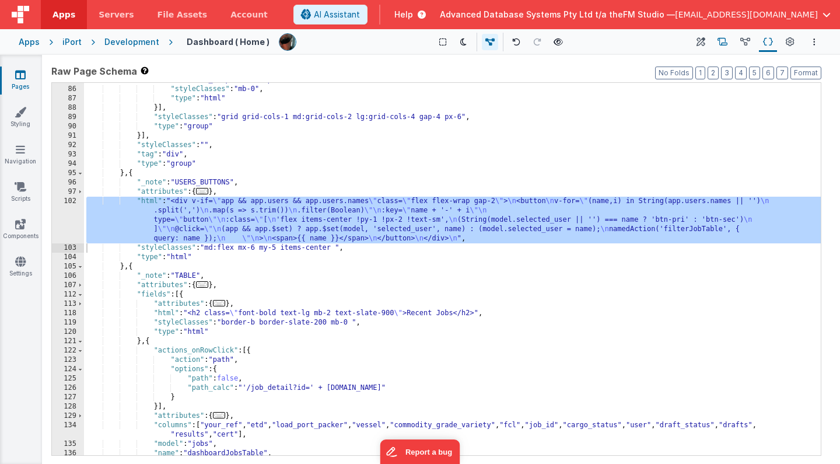
click at [724, 41] on icon at bounding box center [722, 42] width 10 height 12
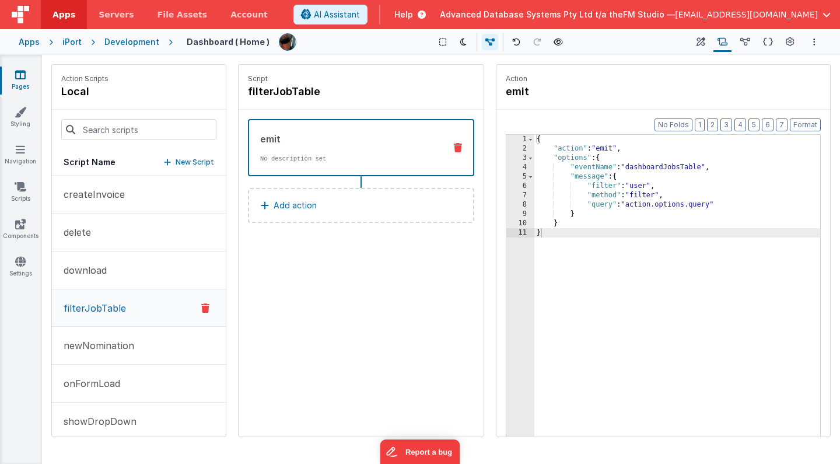
click at [628, 148] on div "{ "action" : "emit" , "options" : { "eventName" : "dashboardJobsTable" , "messa…" at bounding box center [687, 351] width 306 height 433
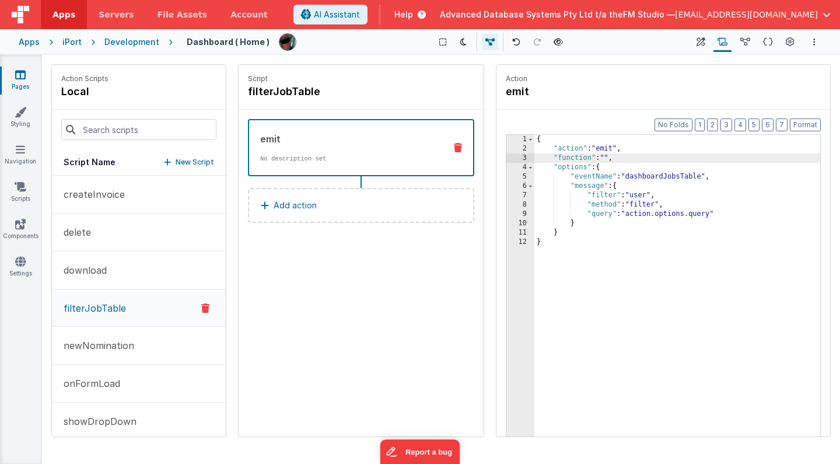
click at [512, 157] on div "3" at bounding box center [520, 157] width 28 height 9
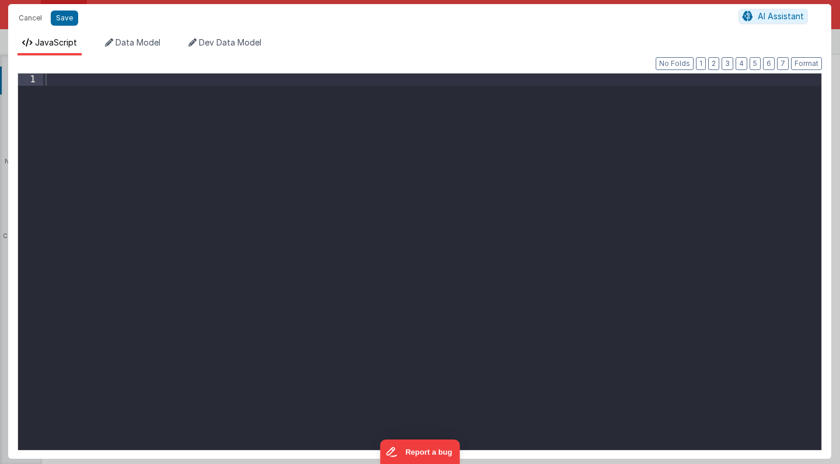
click at [262, 176] on div at bounding box center [432, 273] width 778 height 401
click at [62, 18] on button "Save" at bounding box center [64, 17] width 27 height 15
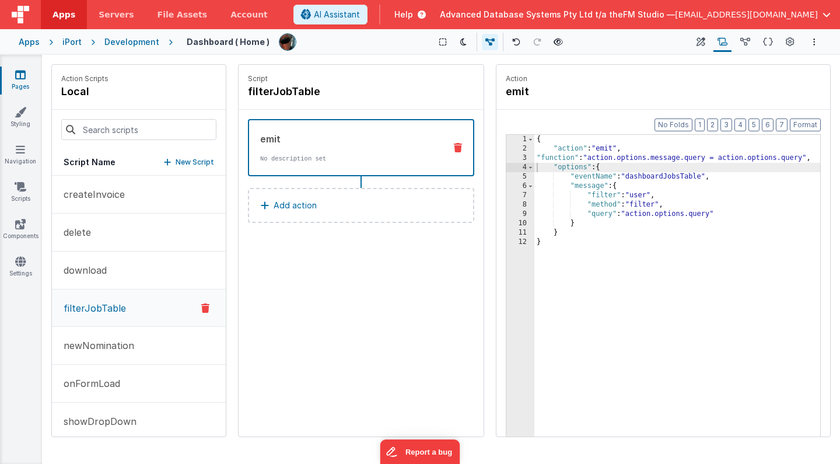
click at [602, 215] on div "{ "action" : "emit" , "function" : "action.options.message.query = action.optio…" at bounding box center [677, 313] width 286 height 356
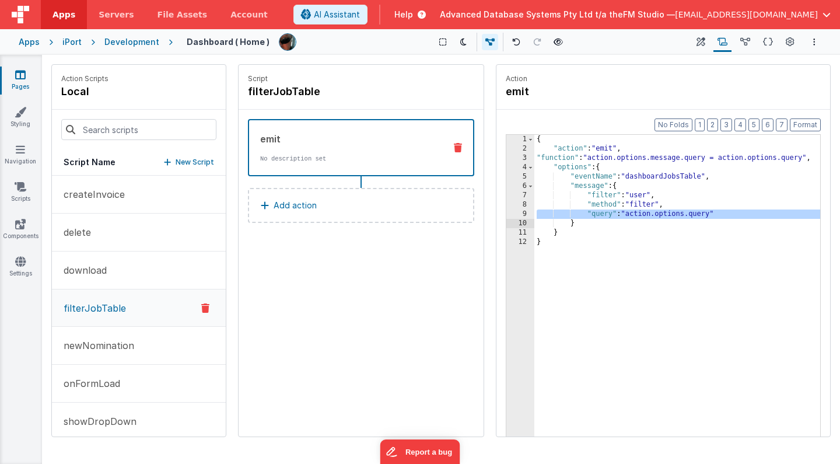
click at [641, 213] on div "{ "action" : "emit" , "function" : "action.options.message.query = action.optio…" at bounding box center [677, 313] width 286 height 356
click at [767, 42] on icon at bounding box center [768, 42] width 10 height 12
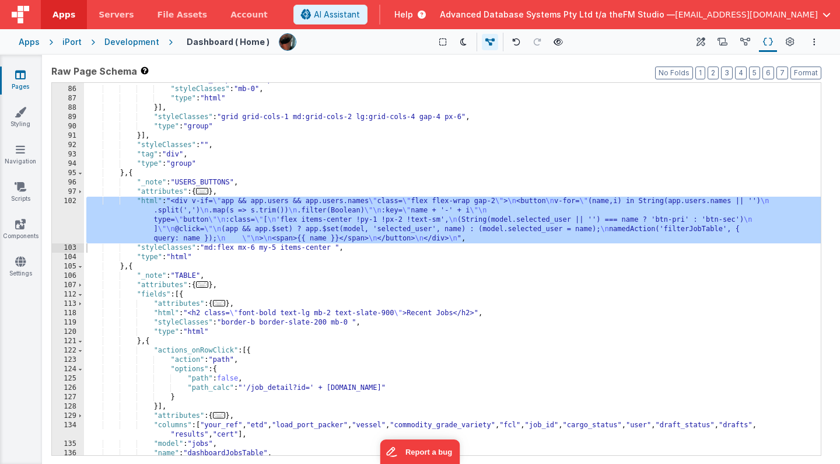
click at [315, 264] on div ""html" : "<!-- \" View \" button moved to top right corner, layout preserved --…" at bounding box center [452, 238] width 737 height 456
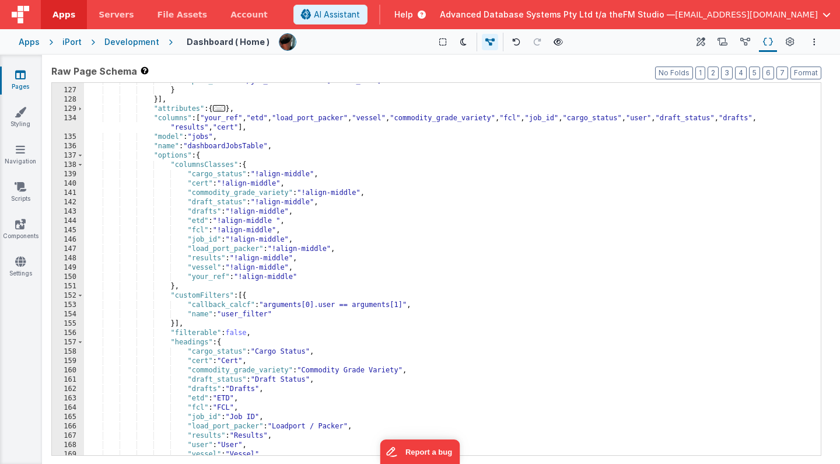
scroll to position [1035, 0]
click at [226, 145] on div ""path_calc" : "'/job_detail?id=' + [DOMAIN_NAME]" } }] , "attributes" : { ... }…" at bounding box center [452, 270] width 737 height 391
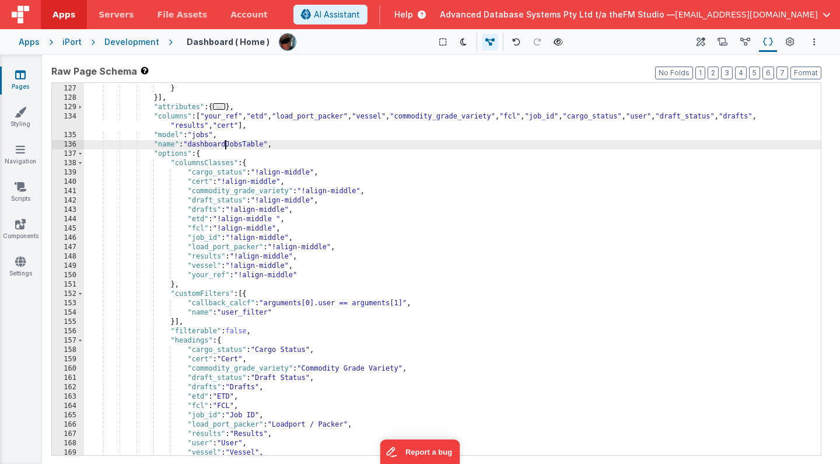
click at [226, 145] on div ""path_calc" : "'/job_detail?id=' + [DOMAIN_NAME]" } }] , "attributes" : { ... }…" at bounding box center [452, 270] width 737 height 391
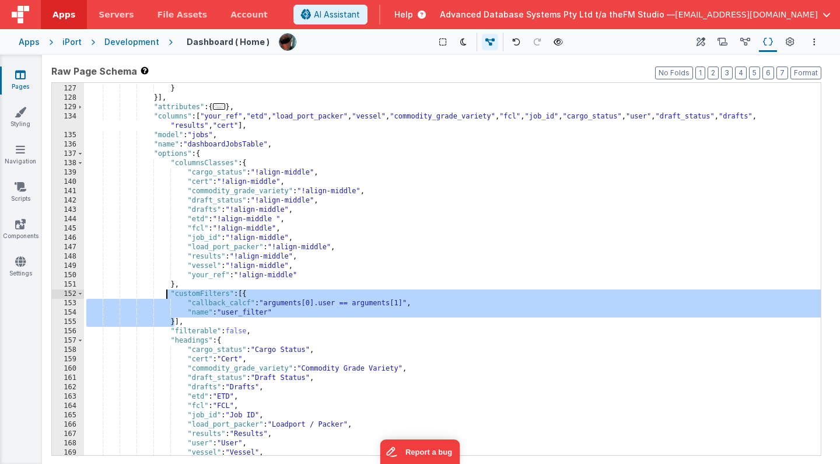
drag, startPoint x: 176, startPoint y: 321, endPoint x: 166, endPoint y: 294, distance: 29.0
click at [166, 294] on div ""path_calc" : "'/job_detail?id=' + [DOMAIN_NAME]" } }] , "attributes" : { ... }…" at bounding box center [452, 270] width 737 height 391
click at [363, 308] on div ""path_calc" : "'/job_detail?id=' + [DOMAIN_NAME]" } }] , "attributes" : { ... }…" at bounding box center [452, 270] width 737 height 391
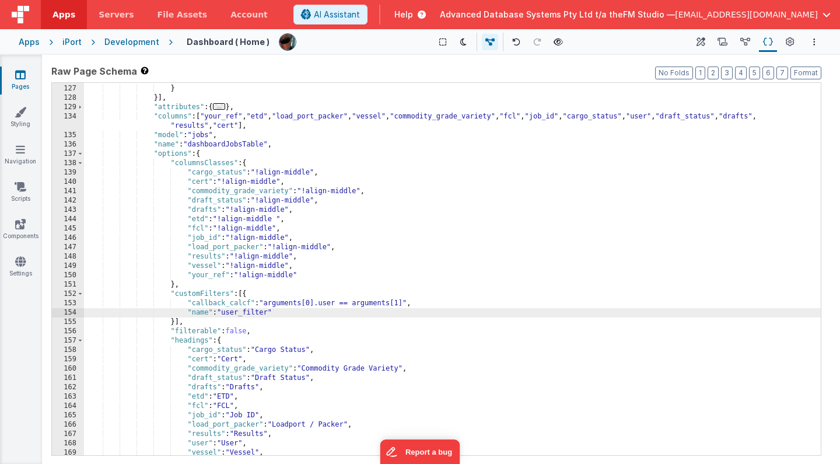
click at [335, 304] on div ""path_calc" : "'/job_detail?id=' + [DOMAIN_NAME]" } }] , "attributes" : { ... }…" at bounding box center [452, 270] width 737 height 391
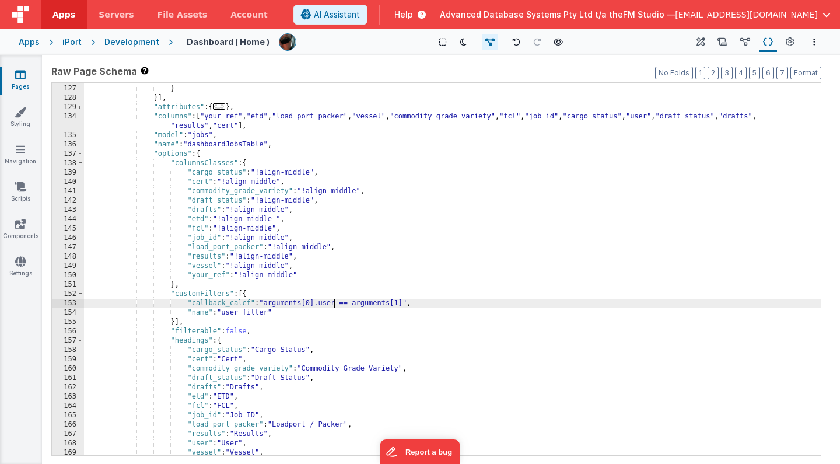
click at [335, 304] on div ""path_calc" : "'/job_detail?id=' + [DOMAIN_NAME]" } }] , "attributes" : { ... }…" at bounding box center [452, 270] width 737 height 391
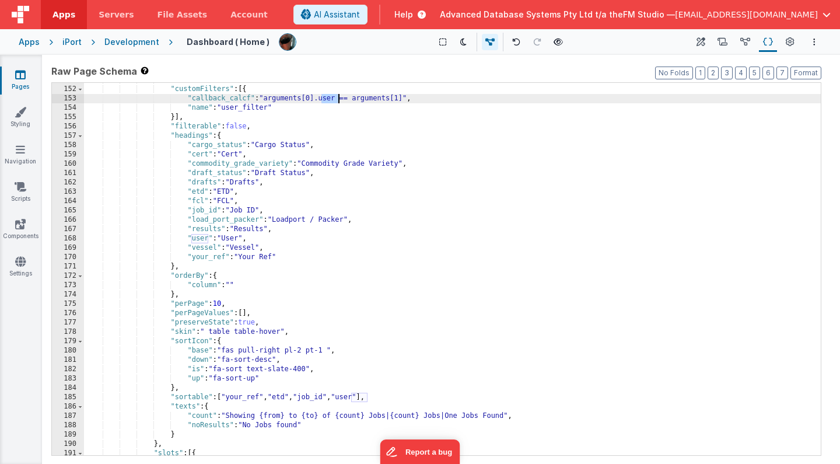
scroll to position [1239, 0]
click at [255, 104] on div "} , "customFilters" : [{ "callback_calcf" : "arguments[0].user == arguments[1]"…" at bounding box center [452, 270] width 737 height 391
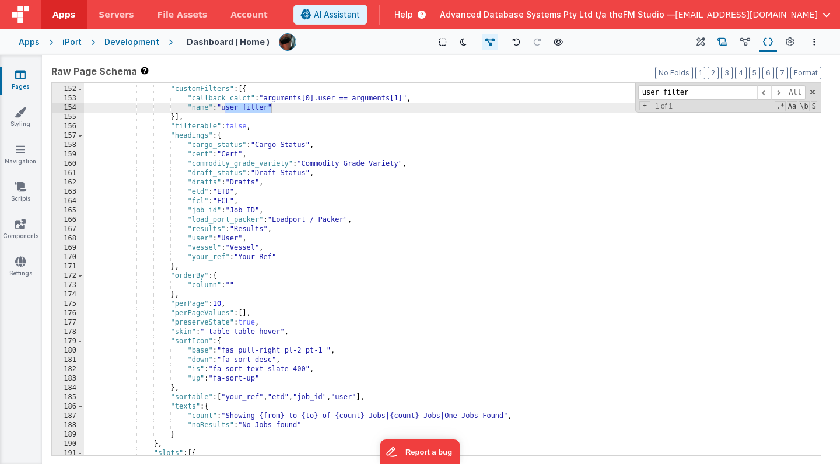
click at [727, 43] on icon at bounding box center [722, 42] width 10 height 12
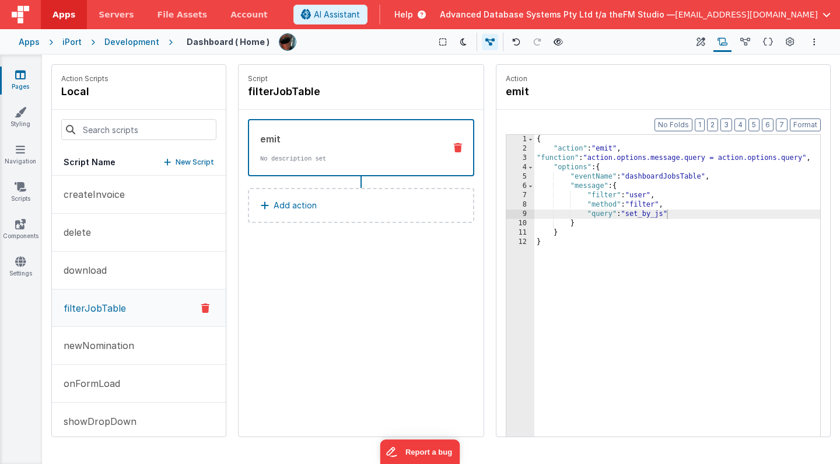
click at [651, 195] on div "{ "action" : "emit" , "function" : "action.options.message.query = action.optio…" at bounding box center [677, 313] width 286 height 356
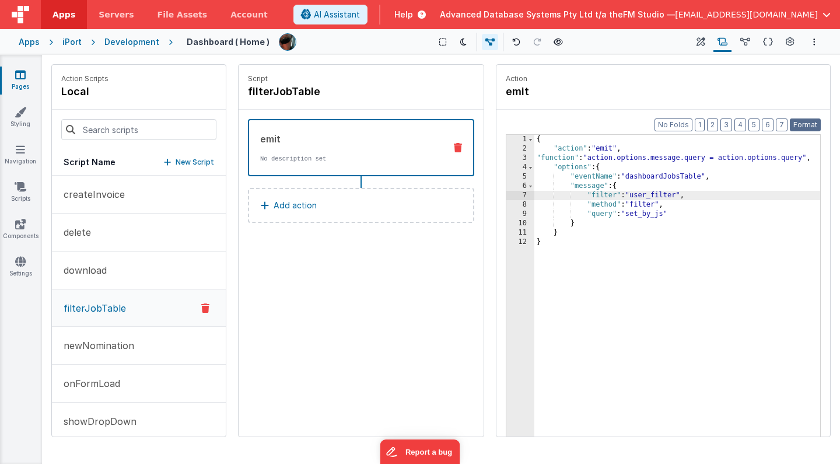
click at [805, 127] on button "Format" at bounding box center [805, 124] width 31 height 13
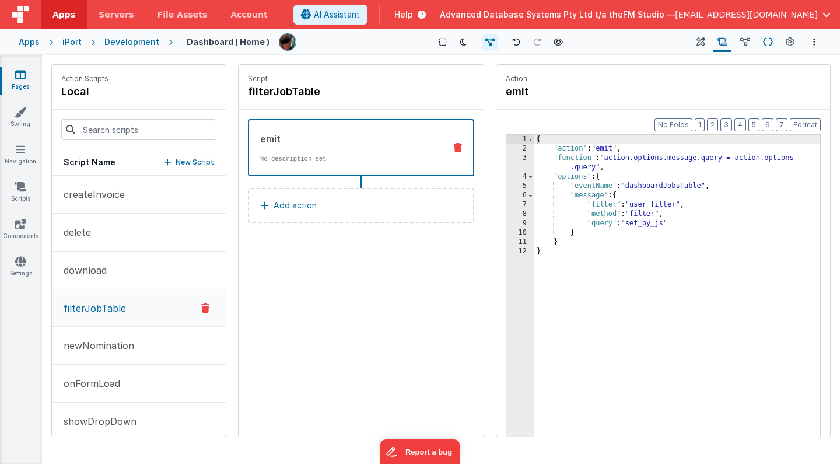
click at [770, 41] on icon at bounding box center [768, 42] width 10 height 12
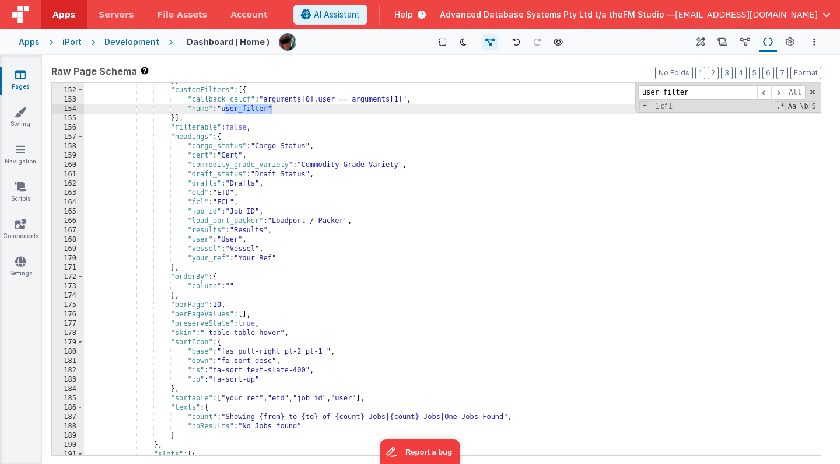
scroll to position [1238, 0]
click at [293, 199] on div "} , "customFilters" : [{ "callback_calcf" : "arguments[0].user == arguments[1]"…" at bounding box center [452, 271] width 737 height 391
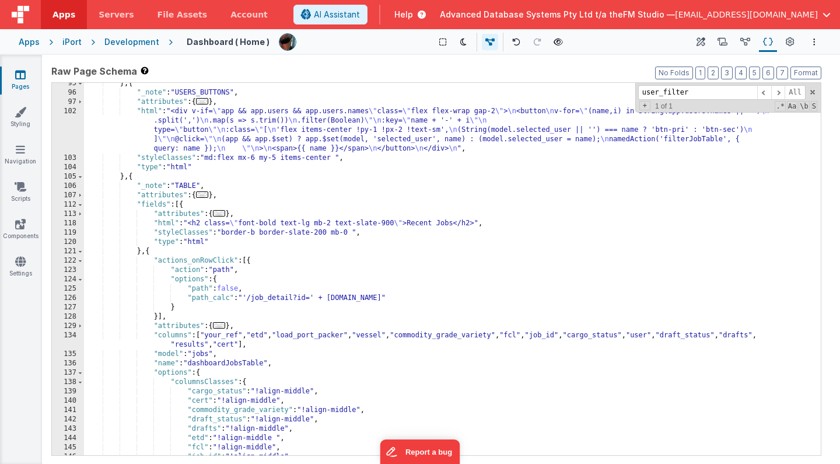
scroll to position [815, 0]
click at [275, 143] on div "} , { "_note" : "USERS_BUTTONS" , "attributes" : { ... } , "html" : "<div v-if=…" at bounding box center [452, 275] width 737 height 391
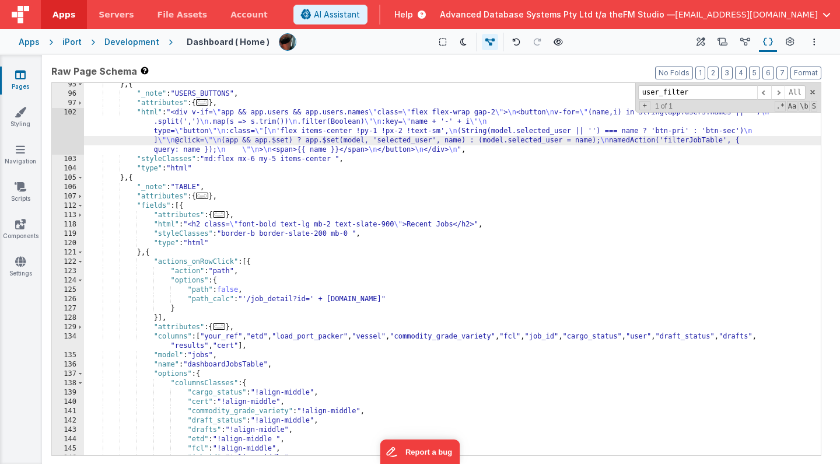
click at [69, 121] on div "102" at bounding box center [68, 131] width 32 height 47
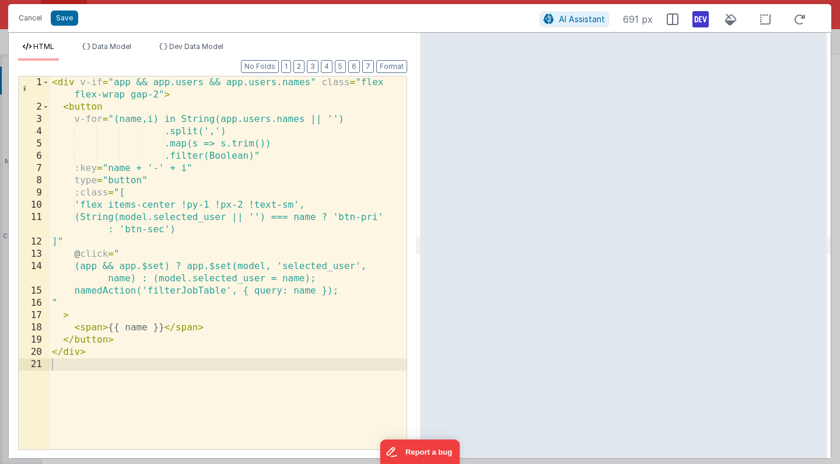
click at [280, 293] on div "< div v-if = "app && app.users && app.users.names" class = "flex flex-wrap gap-…" at bounding box center [228, 280] width 357 height 409
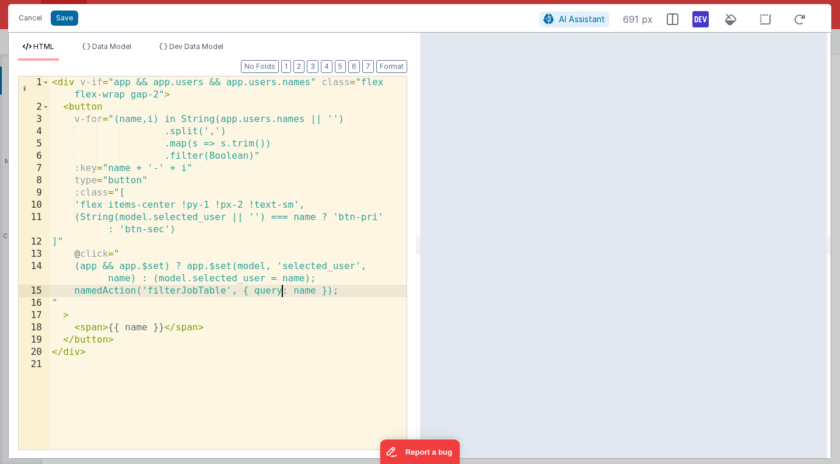
click at [280, 293] on div "< div v-if = "app && app.users && app.users.names" class = "flex flex-wrap gap-…" at bounding box center [228, 280] width 357 height 409
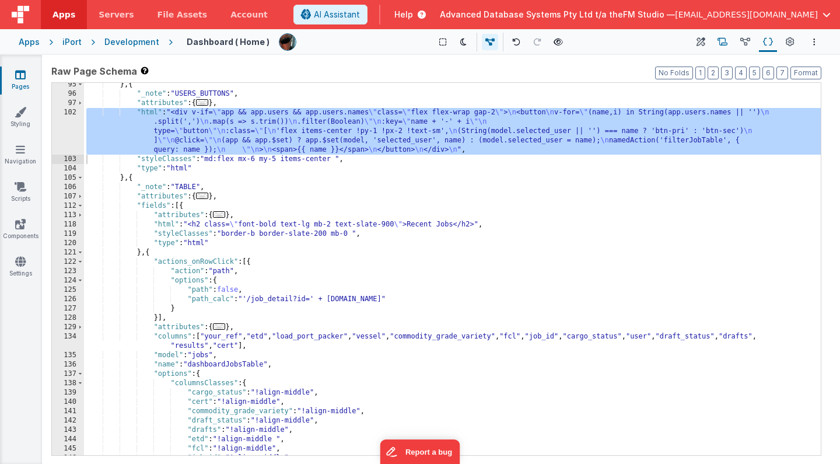
click at [724, 40] on icon at bounding box center [722, 42] width 10 height 12
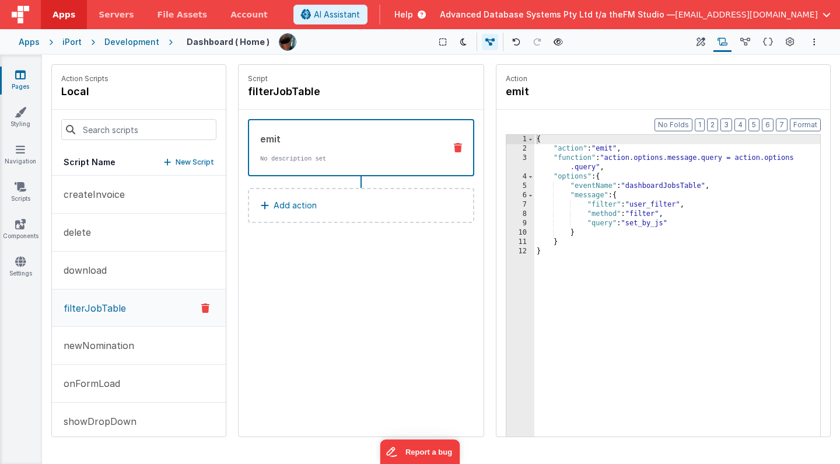
click at [584, 170] on div "{ "action" : "emit" , "function" : "action.options.message.query = action.optio…" at bounding box center [677, 313] width 286 height 356
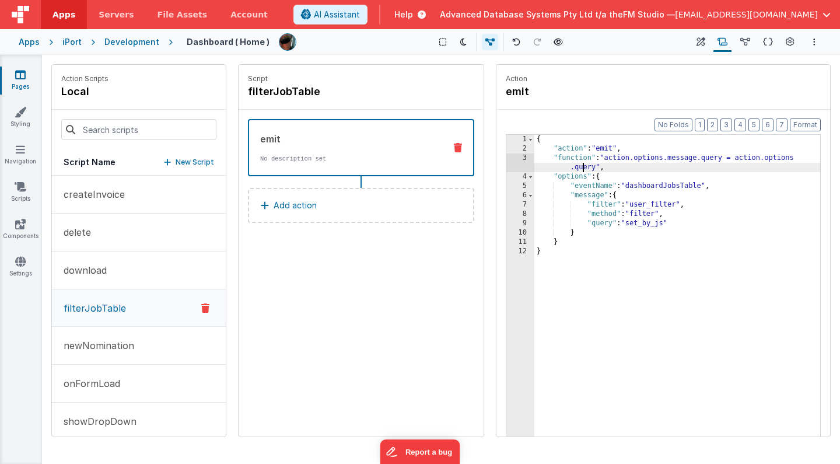
click at [584, 170] on div "{ "action" : "emit" , "function" : "action.options.message.query = action.optio…" at bounding box center [677, 313] width 286 height 356
click at [770, 41] on icon at bounding box center [768, 42] width 10 height 12
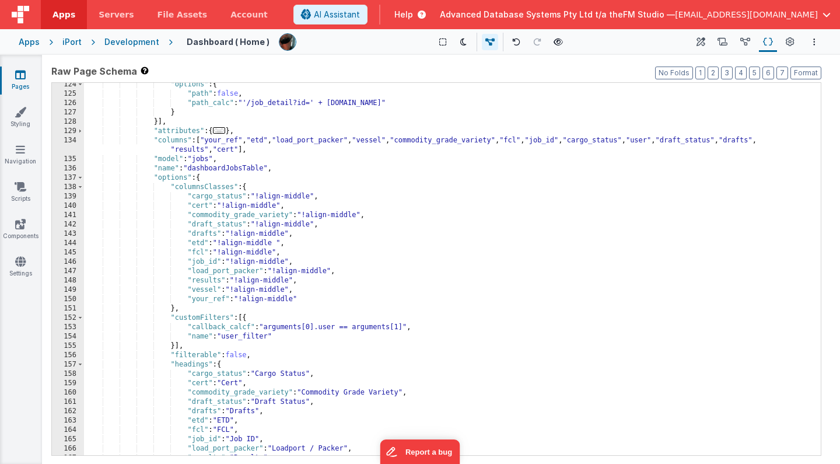
scroll to position [1019, 0]
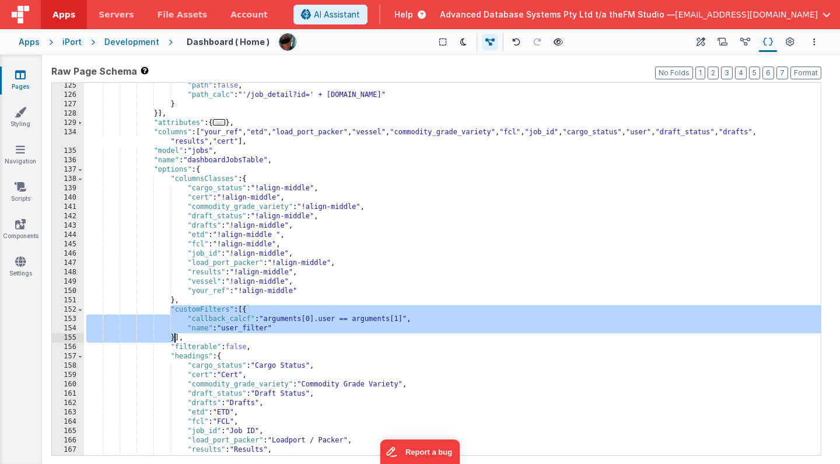
drag, startPoint x: 170, startPoint y: 311, endPoint x: 174, endPoint y: 340, distance: 29.4
click at [174, 340] on div ""path" : false , "path_calc" : "'/job_detail?id=' + [DOMAIN_NAME]" } }] , "attr…" at bounding box center [452, 276] width 737 height 391
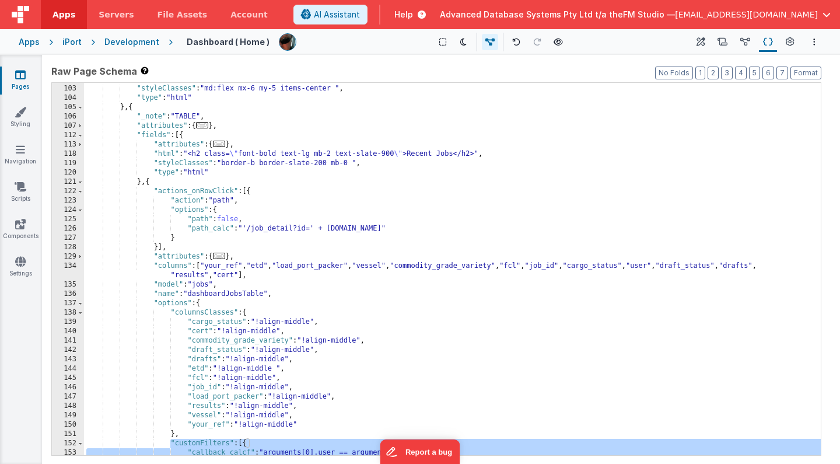
scroll to position [808, 0]
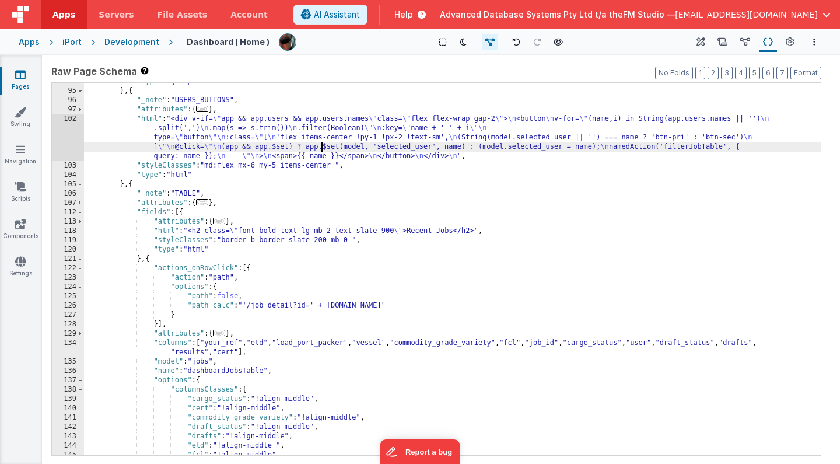
click at [321, 145] on div ""type" : "group" } , { "_note" : "USERS_BUTTONS" , "attributes" : { ... } , "ht…" at bounding box center [452, 272] width 737 height 391
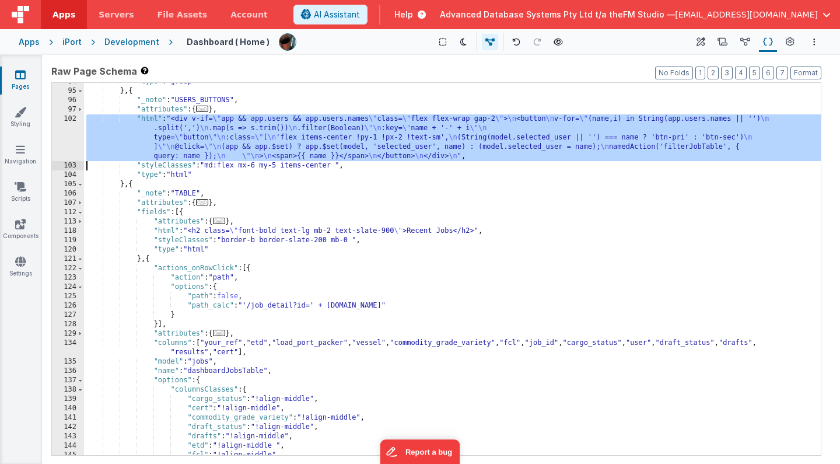
click at [73, 134] on div "102" at bounding box center [68, 137] width 32 height 47
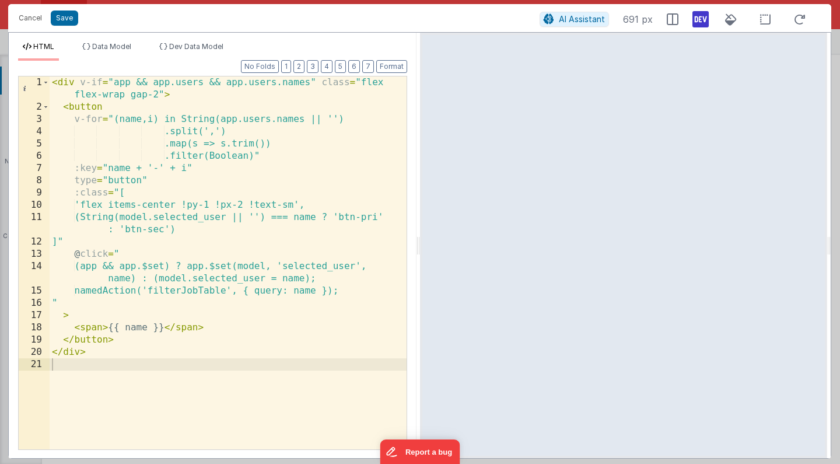
click at [279, 289] on div "< div v-if = "app && app.users && app.users.names" class = "flex flex-wrap gap-…" at bounding box center [228, 280] width 357 height 409
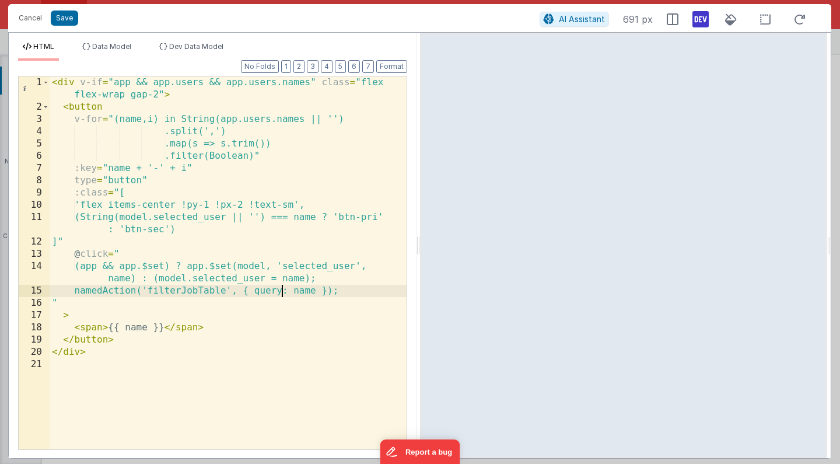
click at [279, 289] on div "< div v-if = "app && app.users && app.users.names" class = "flex flex-wrap gap-…" at bounding box center [228, 280] width 357 height 409
click at [317, 293] on div "< div v-if = "app && app.users && app.users.names" class = "flex flex-wrap gap-…" at bounding box center [228, 280] width 357 height 409
click at [30, 18] on button "Cancel" at bounding box center [30, 18] width 35 height 16
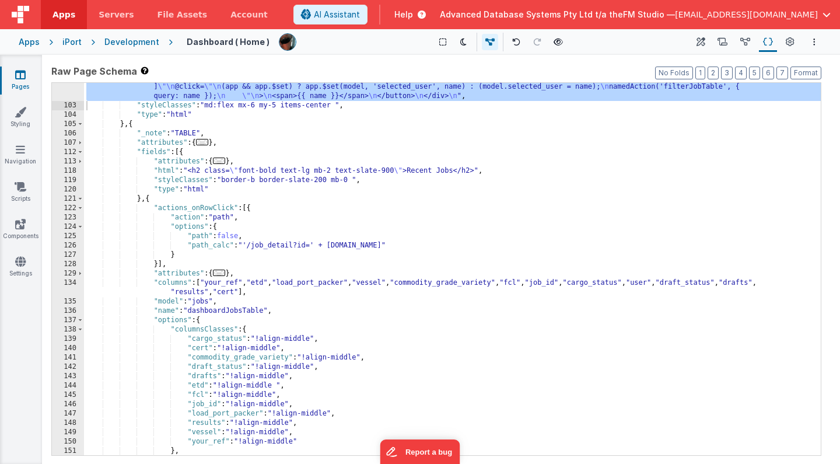
scroll to position [977, 0]
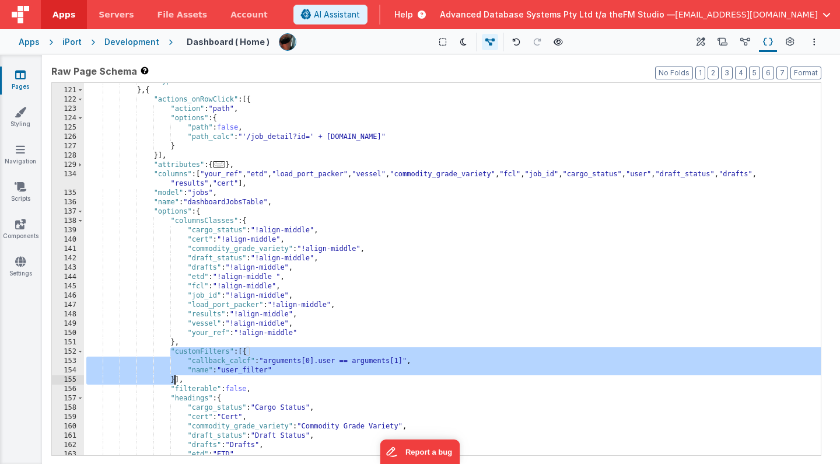
drag, startPoint x: 170, startPoint y: 349, endPoint x: 175, endPoint y: 377, distance: 29.1
click at [175, 377] on div ""type" : "html" } , { "actions_onRowClick" : [{ "action" : "path" , "options" :…" at bounding box center [452, 271] width 737 height 391
click at [724, 43] on icon at bounding box center [722, 42] width 10 height 12
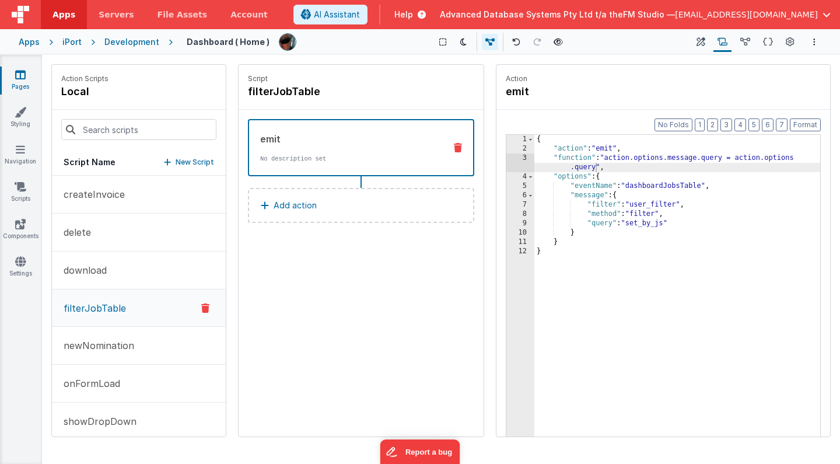
click at [648, 157] on div "{ "action" : "emit" , "function" : "action.options.message.query = action.optio…" at bounding box center [677, 313] width 286 height 356
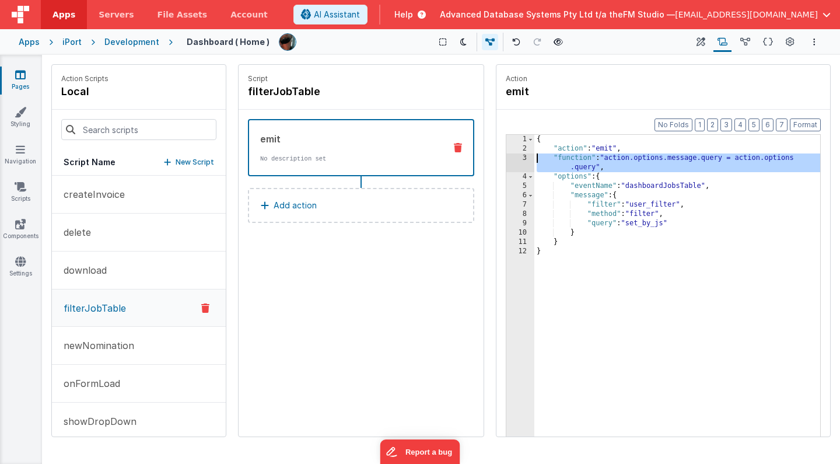
click at [516, 158] on div "3" at bounding box center [520, 162] width 28 height 19
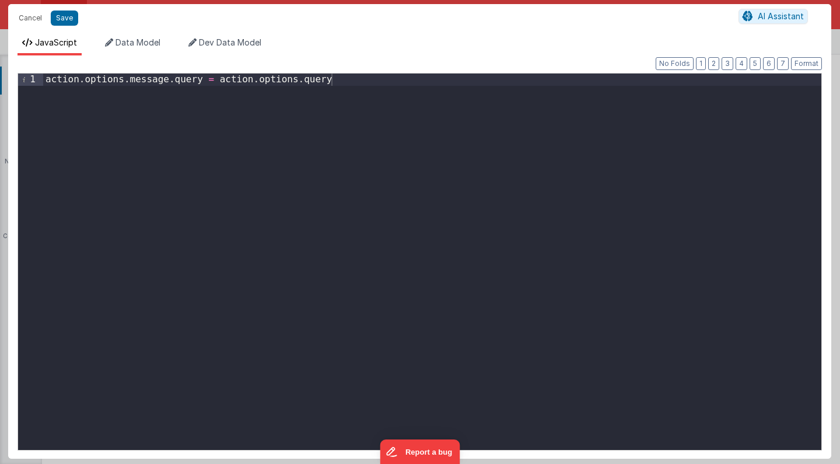
click at [359, 149] on div "action . options . message . query = action . options . query" at bounding box center [432, 273] width 778 height 401
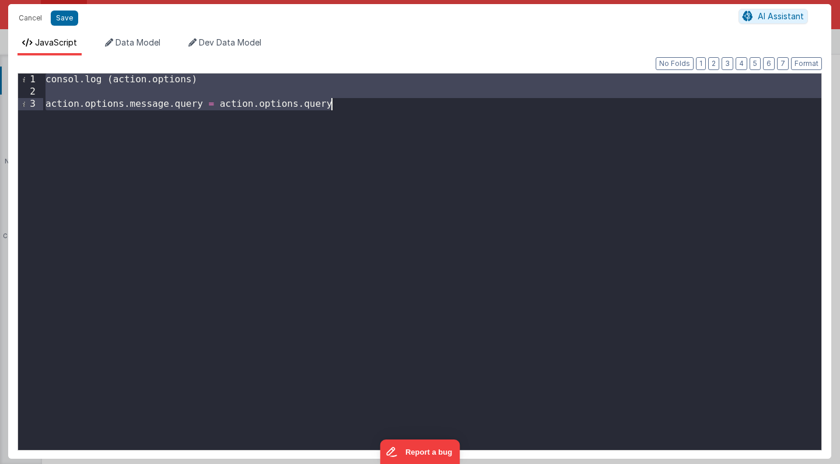
click at [236, 80] on div "consol . log ( action . options ) action . options . message . query = action .…" at bounding box center [432, 273] width 778 height 401
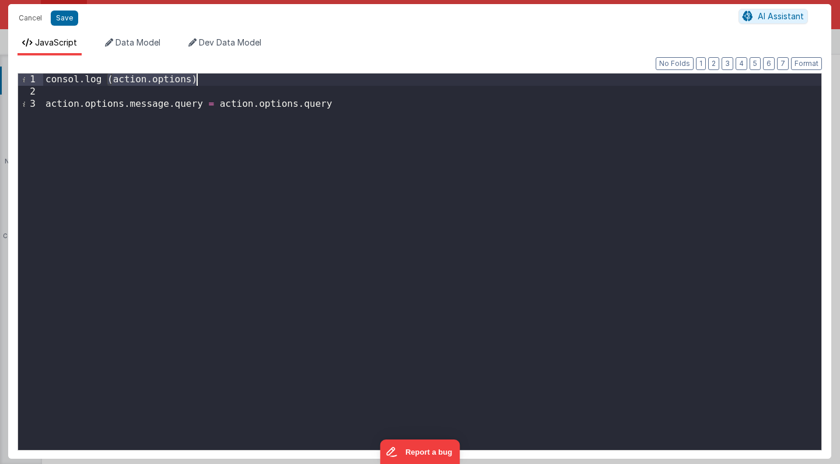
click at [236, 80] on div "consol . log ( action . options ) action . options . message . query = action .…" at bounding box center [432, 273] width 778 height 401
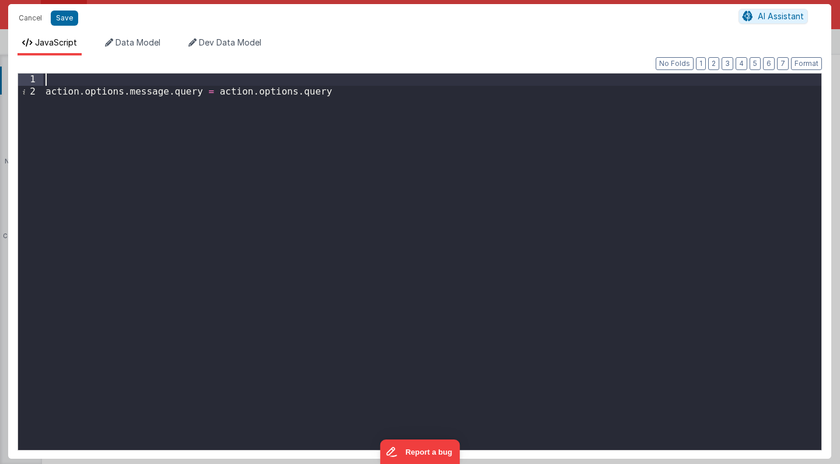
click at [236, 122] on div "action . options . message . query = action . options . query" at bounding box center [432, 273] width 778 height 401
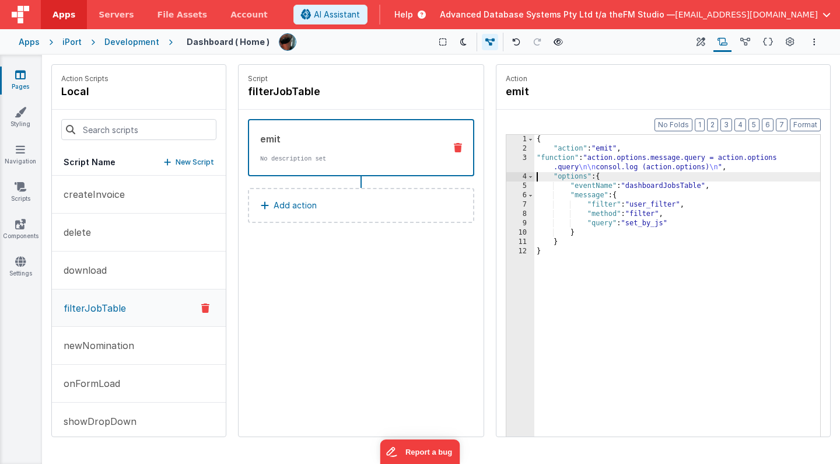
click at [619, 166] on div "{ "action" : "emit" , "function" : "action.options.message.query = action.optio…" at bounding box center [677, 313] width 286 height 356
click at [669, 185] on div "{ "action" : "emit" , "function" : "action.options.message.query = action.optio…" at bounding box center [677, 313] width 286 height 356
click at [765, 45] on icon at bounding box center [768, 42] width 10 height 12
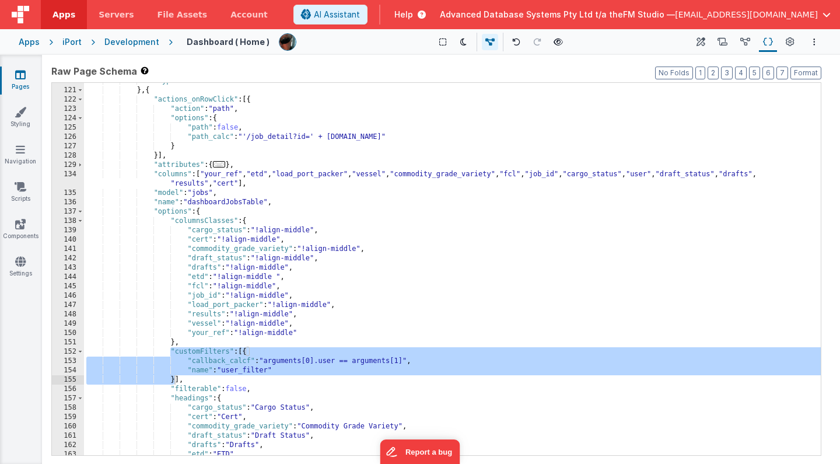
click at [230, 199] on div ""type" : "html" } , { "actions_onRowClick" : [{ "action" : "path" , "options" :…" at bounding box center [452, 271] width 737 height 391
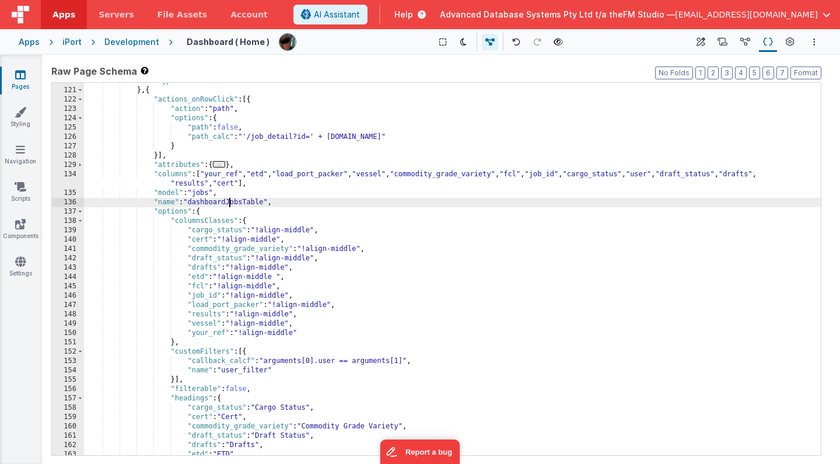
click at [230, 199] on div ""type" : "html" } , { "actions_onRowClick" : [{ "action" : "path" , "options" :…" at bounding box center [452, 271] width 737 height 391
click at [191, 204] on div ""type" : "html" } , { "actions_onRowClick" : [{ "action" : "path" , "options" :…" at bounding box center [452, 271] width 737 height 391
click at [194, 202] on div ""type" : "html" } , { "actions_onRowClick" : [{ "action" : "path" , "options" :…" at bounding box center [452, 271] width 737 height 391
click at [223, 202] on div ""type" : "html" } , { "actions_onRowClick" : [{ "action" : "path" , "options" :…" at bounding box center [452, 271] width 737 height 391
click at [723, 41] on icon at bounding box center [722, 42] width 10 height 12
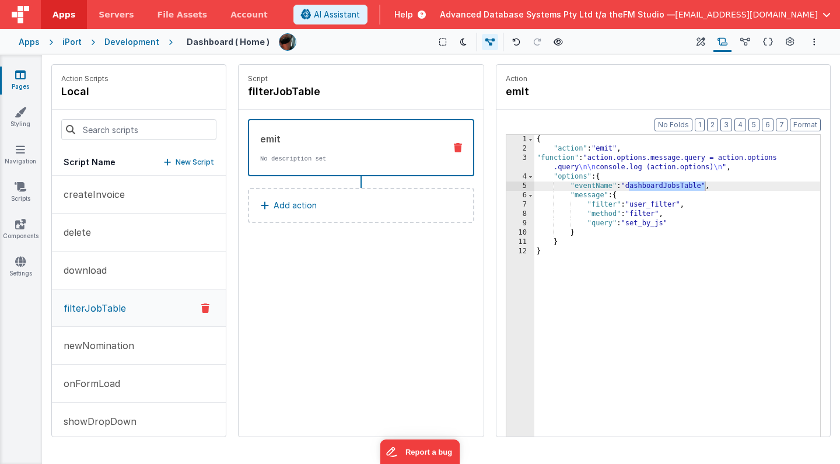
click at [634, 187] on div "{ "action" : "emit" , "function" : "action.options.message.query = action.optio…" at bounding box center [677, 313] width 286 height 356
click at [767, 43] on icon at bounding box center [768, 42] width 10 height 12
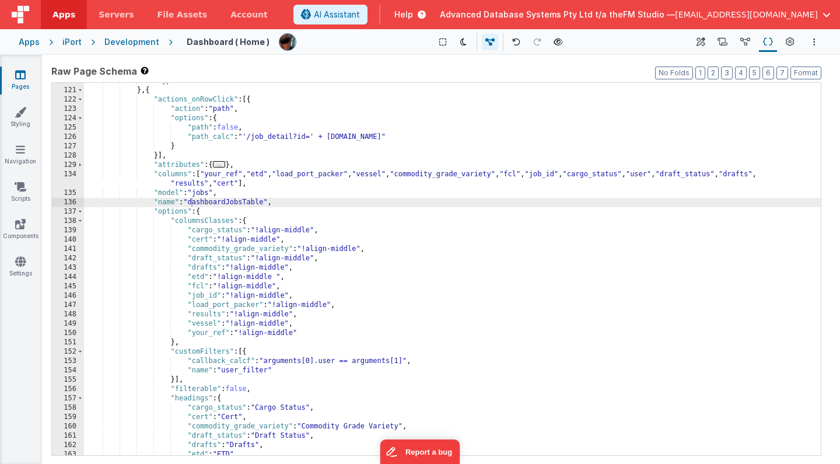
click at [269, 230] on div ""type" : "html" } , { "actions_onRowClick" : [{ "action" : "path" , "options" :…" at bounding box center [452, 271] width 737 height 391
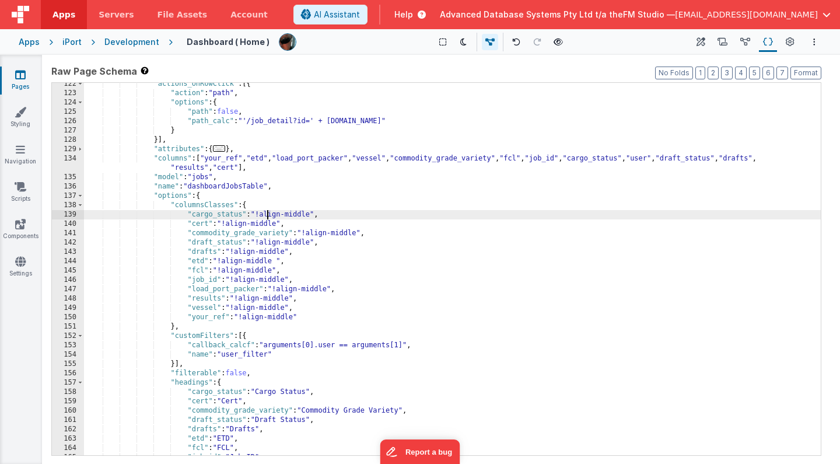
scroll to position [993, 0]
click at [214, 187] on div ""actions_onRowClick" : [{ "action" : "path" , "options" : { "path" : false , "p…" at bounding box center [452, 274] width 737 height 391
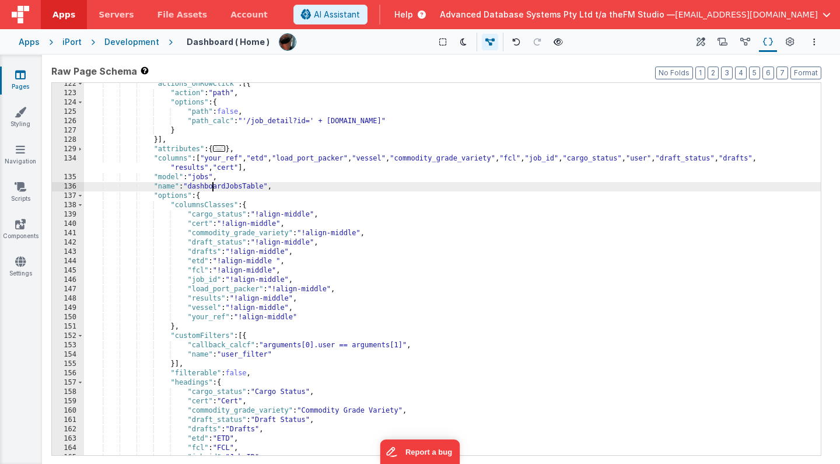
click at [214, 187] on div ""actions_onRowClick" : [{ "action" : "path" , "options" : { "path" : false , "p…" at bounding box center [452, 274] width 737 height 391
click at [724, 41] on icon at bounding box center [722, 42] width 10 height 12
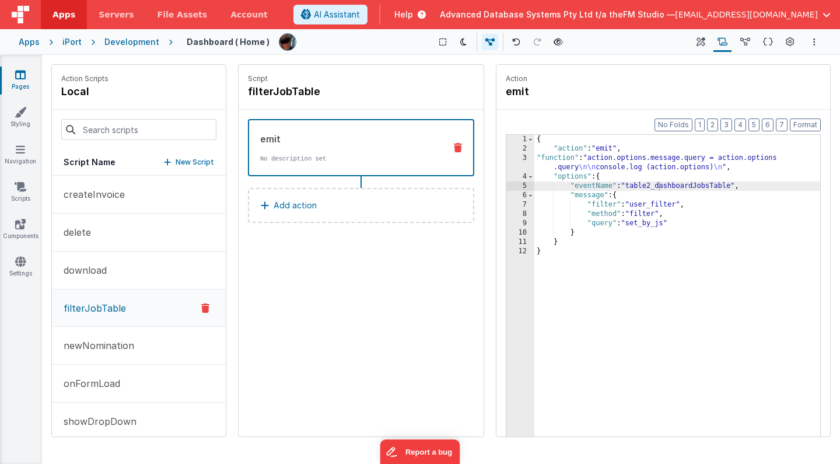
click at [660, 185] on div "{ "action" : "emit" , "function" : "action.options.message.query = action.optio…" at bounding box center [677, 313] width 286 height 356
click at [734, 186] on div "{ "action" : "emit" , "function" : "action.options.message.query = action.optio…" at bounding box center [677, 313] width 286 height 356
click at [769, 38] on icon at bounding box center [768, 42] width 10 height 12
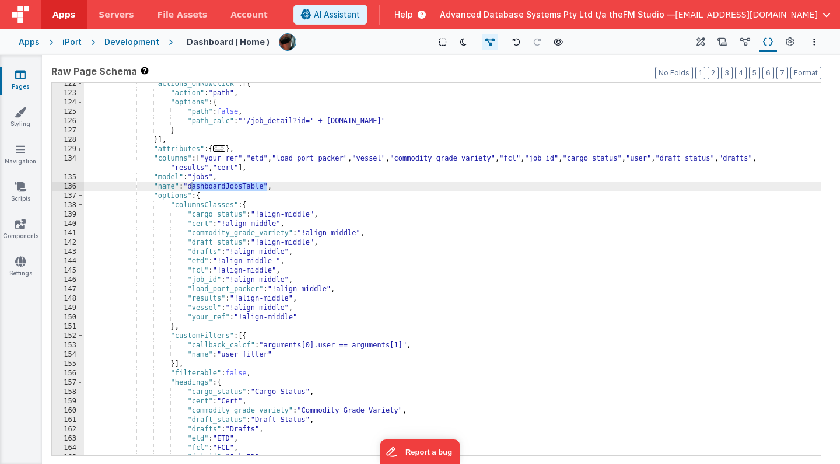
click at [230, 355] on div ""actions_onRowClick" : [{ "action" : "path" , "options" : { "path" : false , "p…" at bounding box center [452, 274] width 737 height 391
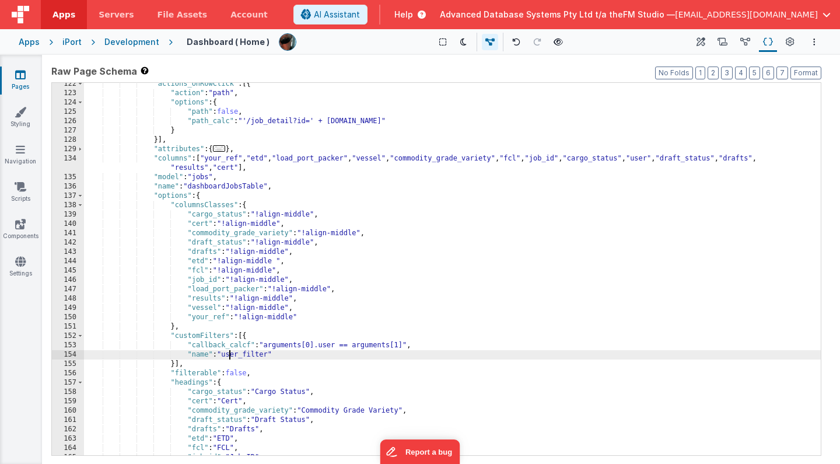
click at [230, 355] on div ""actions_onRowClick" : [{ "action" : "path" , "options" : { "path" : false , "p…" at bounding box center [452, 274] width 737 height 391
click at [724, 41] on icon at bounding box center [722, 42] width 10 height 12
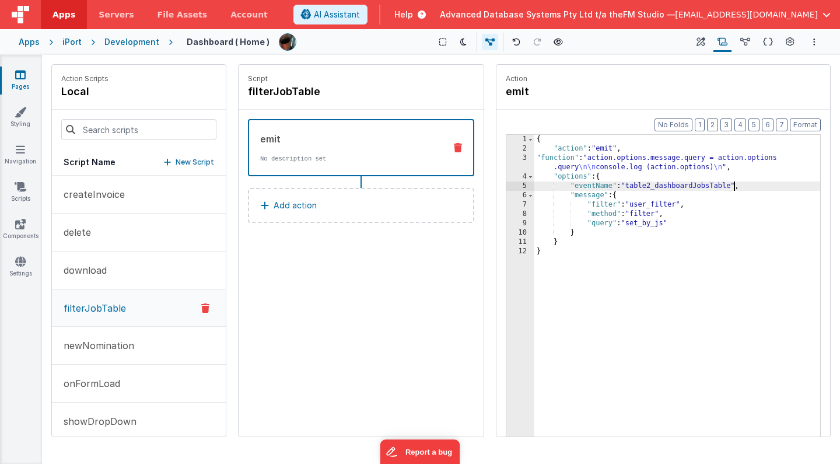
click at [649, 204] on div "{ "action" : "emit" , "function" : "action.options.message.query = action.optio…" at bounding box center [677, 313] width 286 height 356
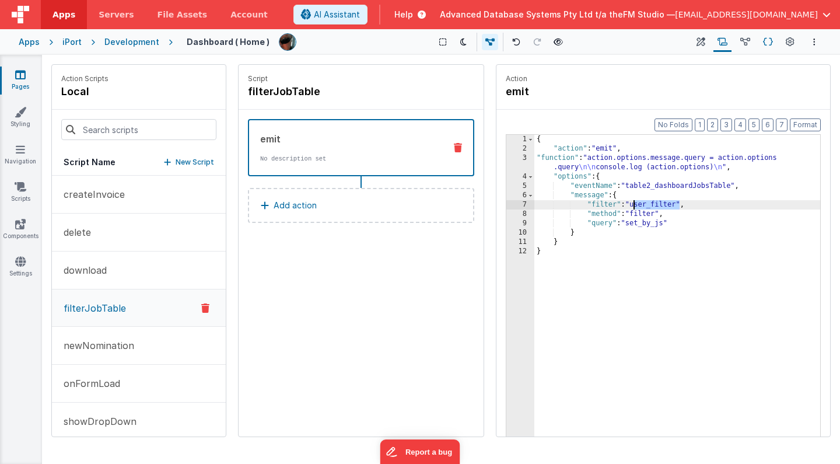
click at [769, 43] on icon at bounding box center [768, 42] width 10 height 12
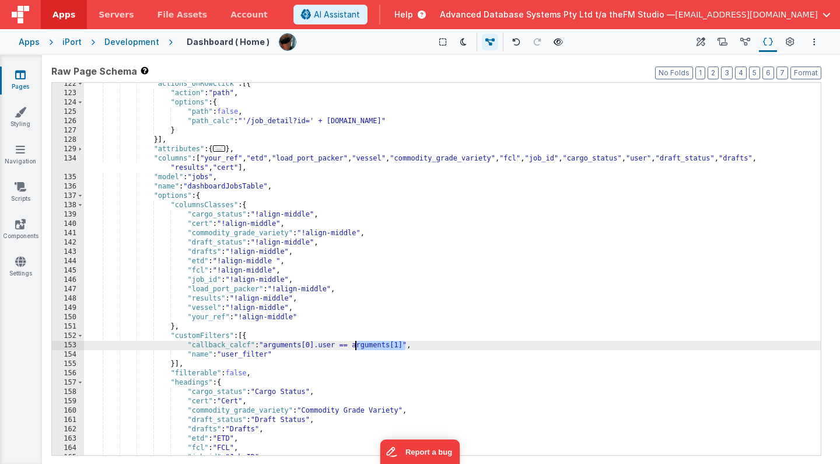
drag, startPoint x: 406, startPoint y: 343, endPoint x: 355, endPoint y: 343, distance: 50.7
click at [355, 343] on div ""actions_onRowClick" : [{ "action" : "path" , "options" : { "path" : false , "p…" at bounding box center [452, 274] width 737 height 391
click at [725, 40] on icon at bounding box center [722, 42] width 10 height 12
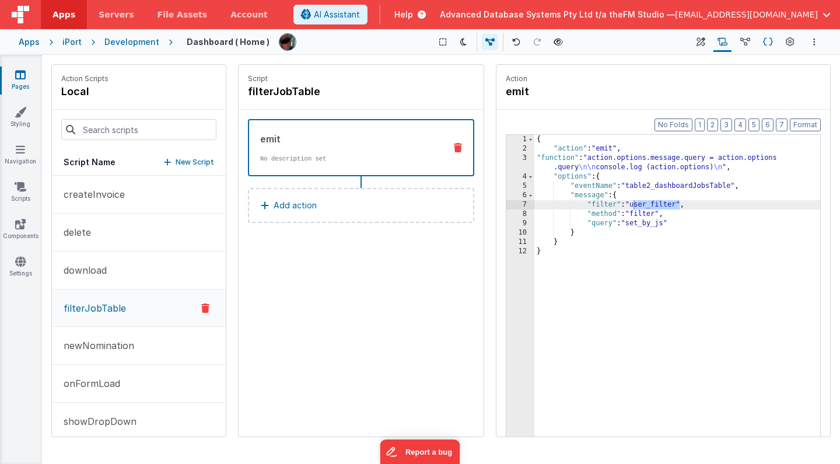
click at [767, 41] on icon at bounding box center [768, 42] width 10 height 12
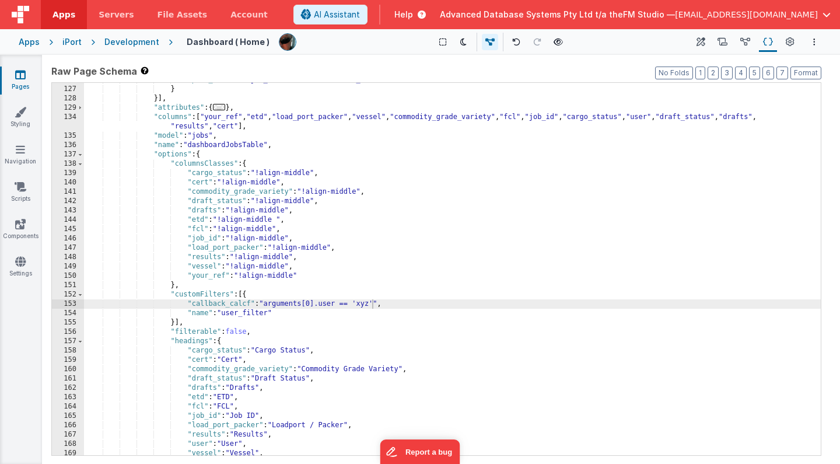
scroll to position [1034, 0]
click at [169, 145] on div ""path_calc" : "'/job_detail?id=' + [DOMAIN_NAME]" } }] , "attributes" : { ... }…" at bounding box center [452, 270] width 737 height 391
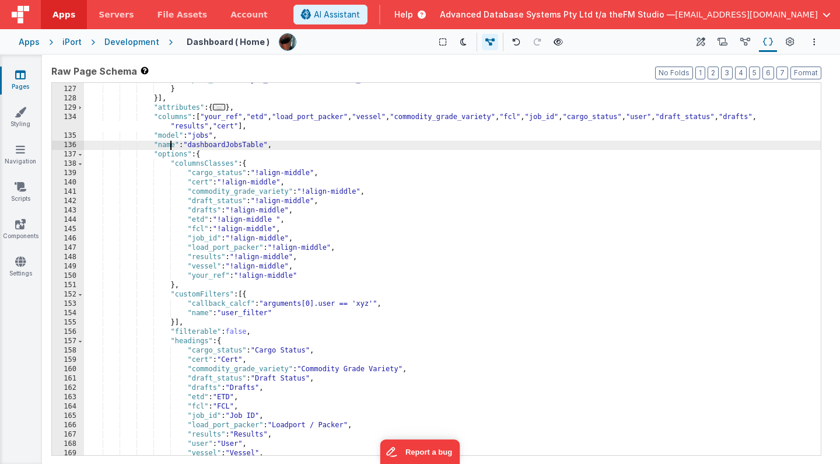
click at [169, 145] on div ""path_calc" : "'/job_detail?id=' + [DOMAIN_NAME]" } }] , "attributes" : { ... }…" at bounding box center [452, 270] width 737 height 391
click at [82, 154] on span at bounding box center [80, 154] width 6 height 9
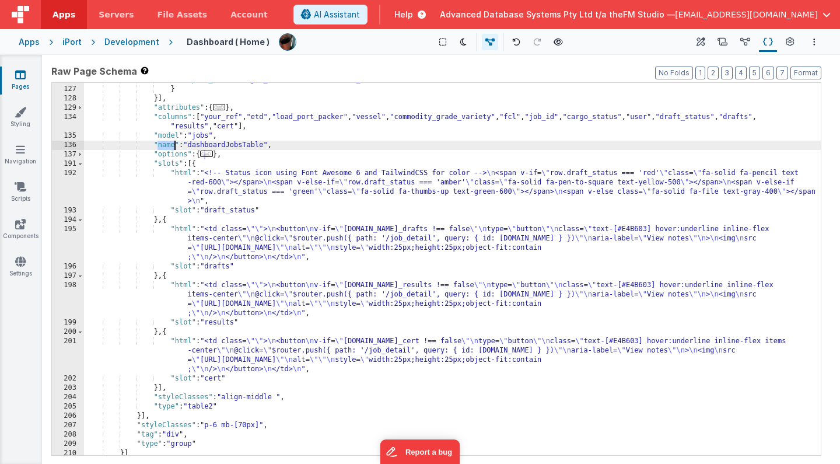
click at [200, 408] on div ""path_calc" : "'/job_detail?id=' + [DOMAIN_NAME]" } }] , "attributes" : { ... }…" at bounding box center [452, 270] width 737 height 391
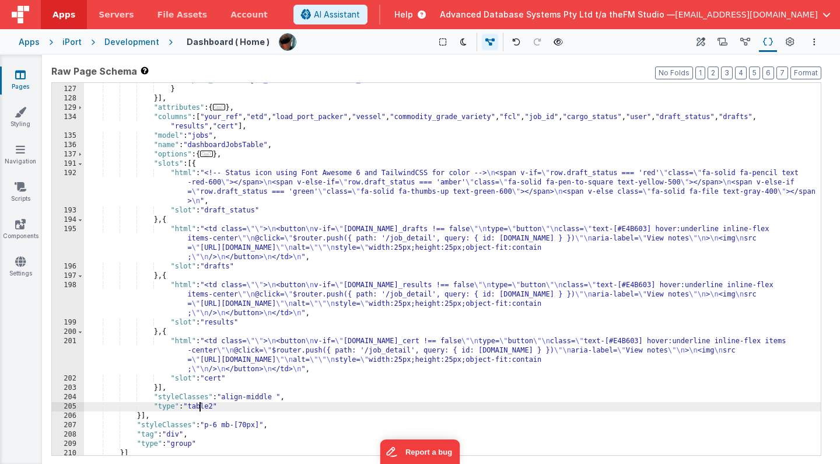
click at [200, 408] on div ""path_calc" : "'/job_detail?id=' + [DOMAIN_NAME]" } }] , "attributes" : { ... }…" at bounding box center [452, 270] width 737 height 391
click at [169, 144] on div ""path_calc" : "'/job_detail?id=' + [DOMAIN_NAME]" } }] , "attributes" : { ... }…" at bounding box center [452, 270] width 737 height 391
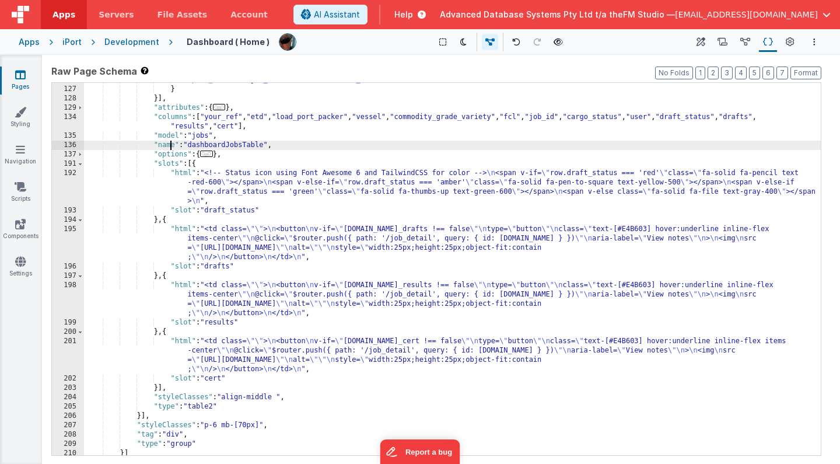
click at [169, 144] on div ""path_calc" : "'/job_detail?id=' + [DOMAIN_NAME]" } }] , "attributes" : { ... }…" at bounding box center [452, 270] width 737 height 391
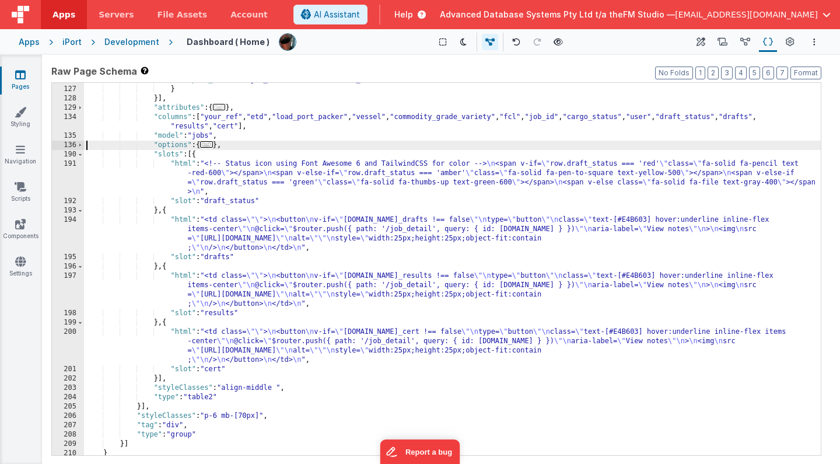
click at [227, 145] on div ""path_calc" : "'/job_detail?id=' + [DOMAIN_NAME]" } }] , "attributes" : { ... }…" at bounding box center [452, 270] width 737 height 391
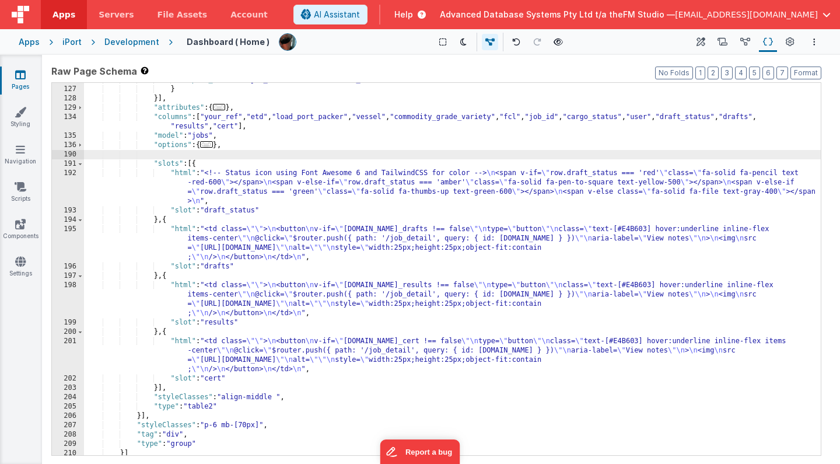
click at [212, 145] on span "..." at bounding box center [206, 144] width 13 height 6
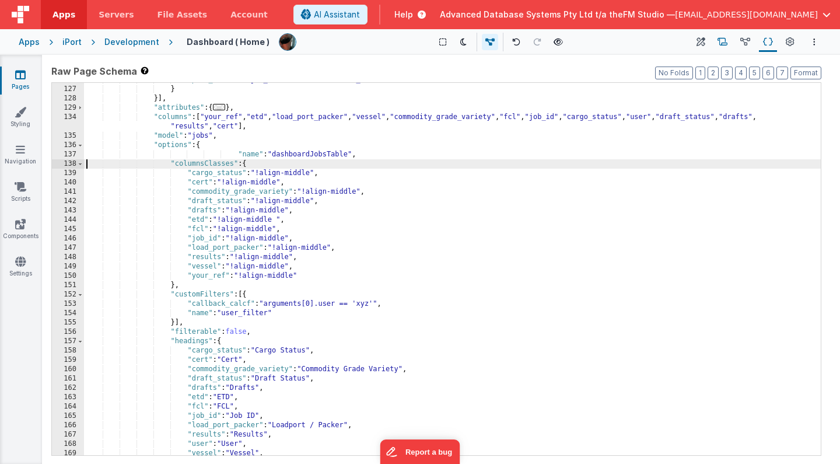
click at [723, 45] on icon at bounding box center [722, 42] width 10 height 12
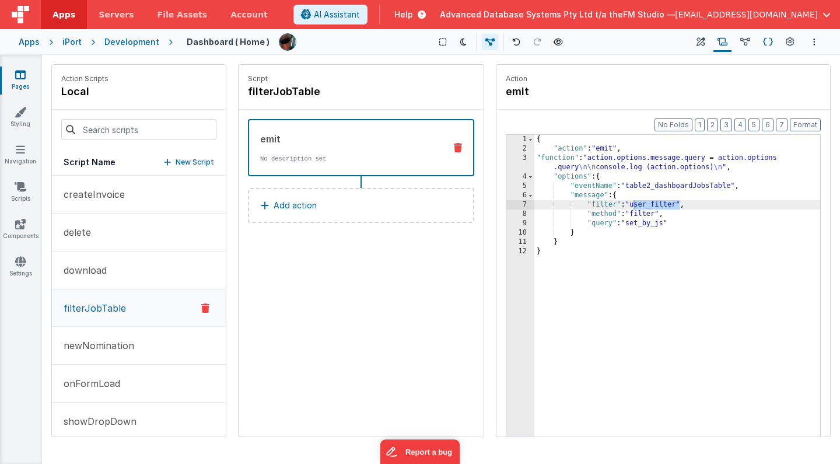
click at [767, 41] on icon at bounding box center [768, 42] width 10 height 12
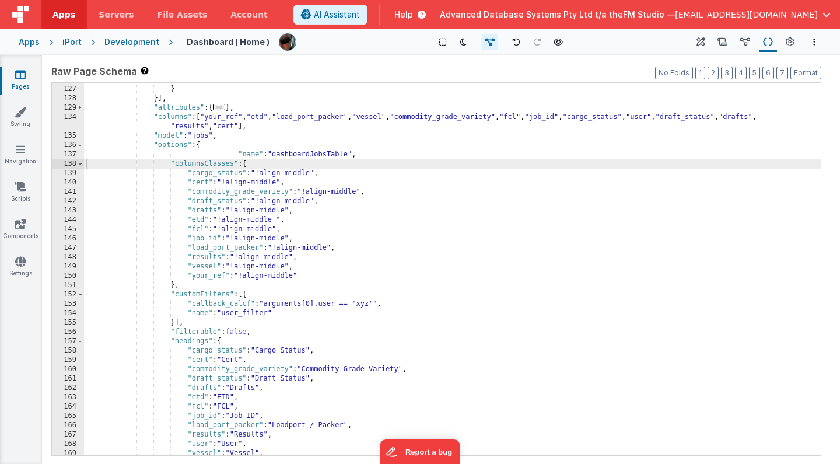
click at [329, 216] on div ""path_calc" : "'/job_detail?id=' + [DOMAIN_NAME]" } }] , "attributes" : { ... }…" at bounding box center [452, 270] width 737 height 391
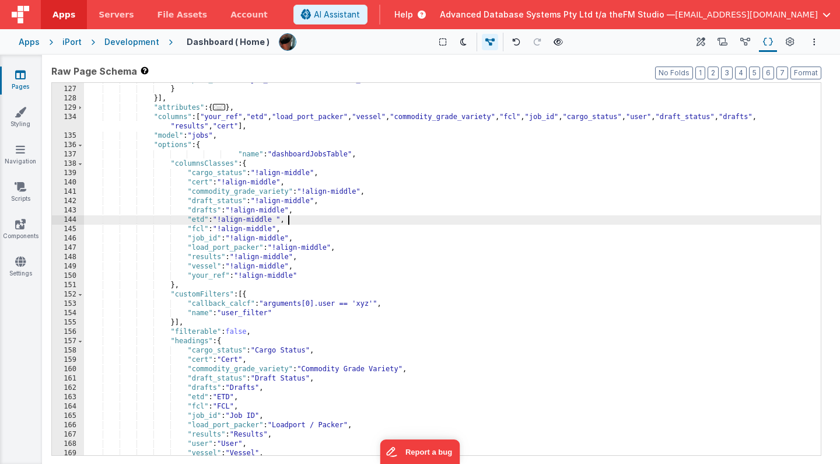
click at [364, 303] on div ""path_calc" : "'/job_detail?id=' + [DOMAIN_NAME]" } }] , "attributes" : { ... }…" at bounding box center [452, 270] width 737 height 391
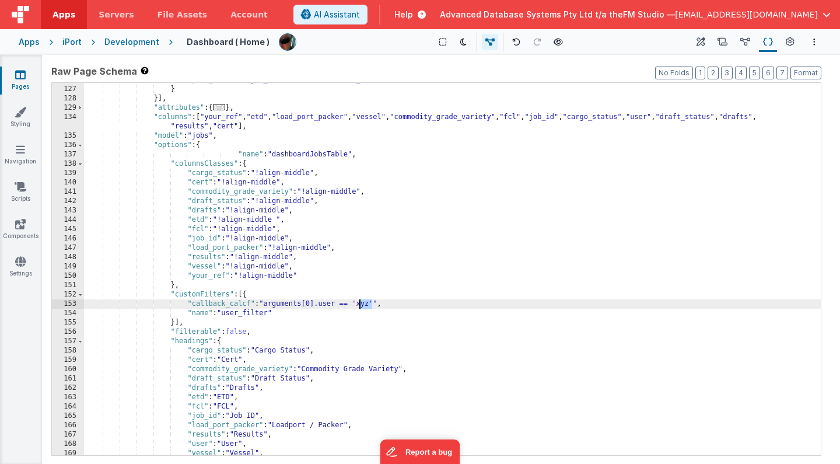
click at [364, 303] on div ""path_calc" : "'/job_detail?id=' + [DOMAIN_NAME]" } }] , "attributes" : { ... }…" at bounding box center [452, 270] width 737 height 391
click at [376, 302] on div ""path_calc" : "'/job_detail?id=' + [DOMAIN_NAME]" } }] , "attributes" : { ... }…" at bounding box center [452, 270] width 737 height 391
click at [390, 306] on div ""path_calc" : "'/job_detail?id=' + [DOMAIN_NAME]" } }] , "attributes" : { ... }…" at bounding box center [452, 270] width 737 height 391
click at [286, 307] on div ""path_calc" : "'/job_detail?id=' + [DOMAIN_NAME]" } }] , "attributes" : { ... }…" at bounding box center [452, 270] width 737 height 391
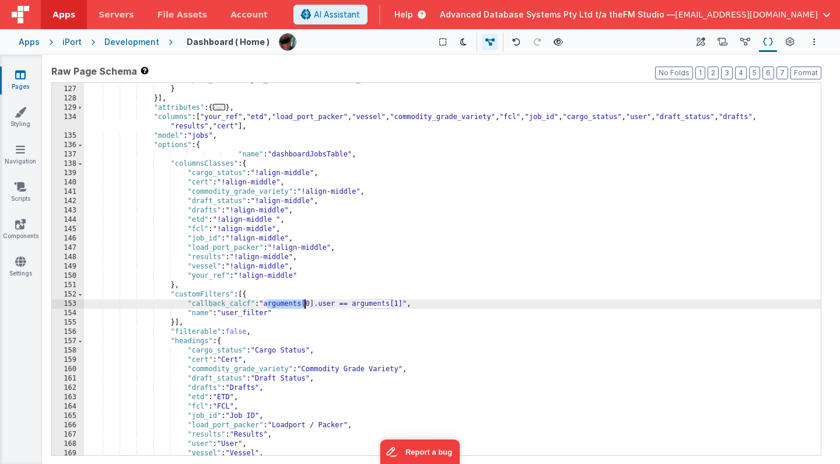
click at [364, 306] on div ""path_calc" : "'/job_detail?id=' + [DOMAIN_NAME]" } }] , "attributes" : { ... }…" at bounding box center [452, 270] width 737 height 391
click at [24, 79] on icon at bounding box center [20, 75] width 10 height 12
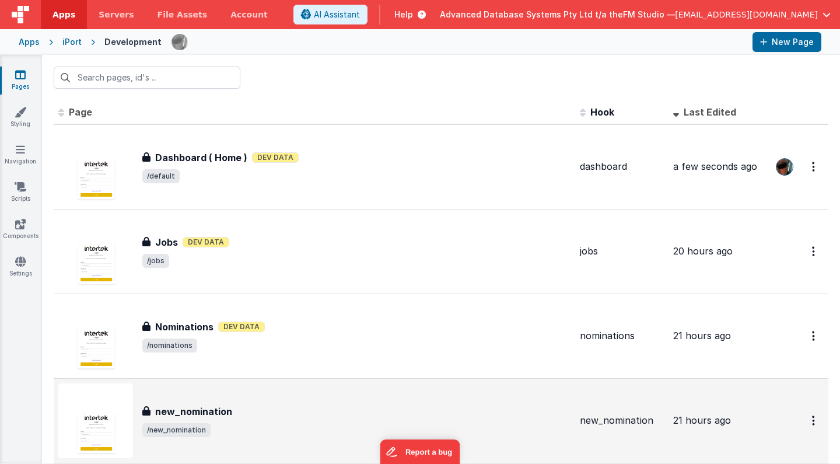
click at [281, 408] on div "new_nomination" at bounding box center [356, 411] width 428 height 14
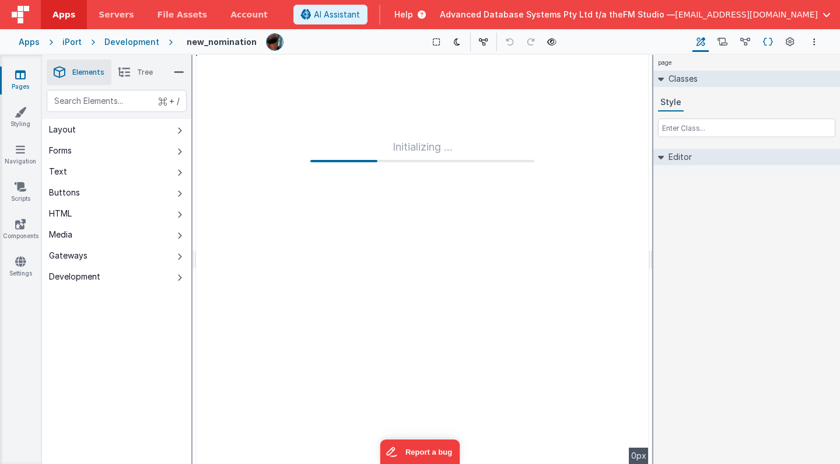
click at [767, 41] on icon at bounding box center [768, 42] width 10 height 12
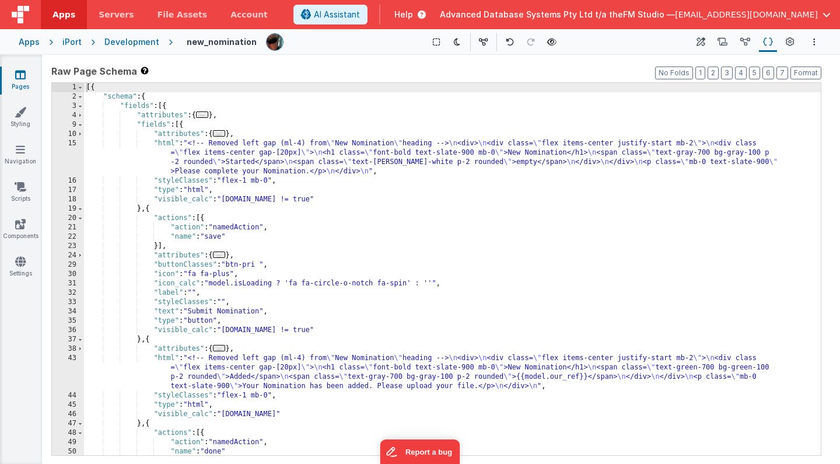
click at [372, 180] on div "[{ "schema" : { "fields" : [{ "attributes" : { ... } , "fields" : [{ "attribute…" at bounding box center [452, 278] width 737 height 391
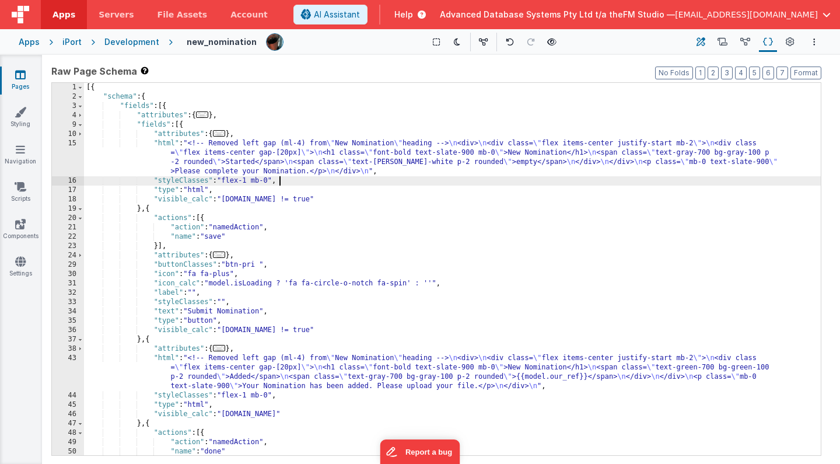
click at [696, 41] on button "Builder" at bounding box center [700, 42] width 16 height 20
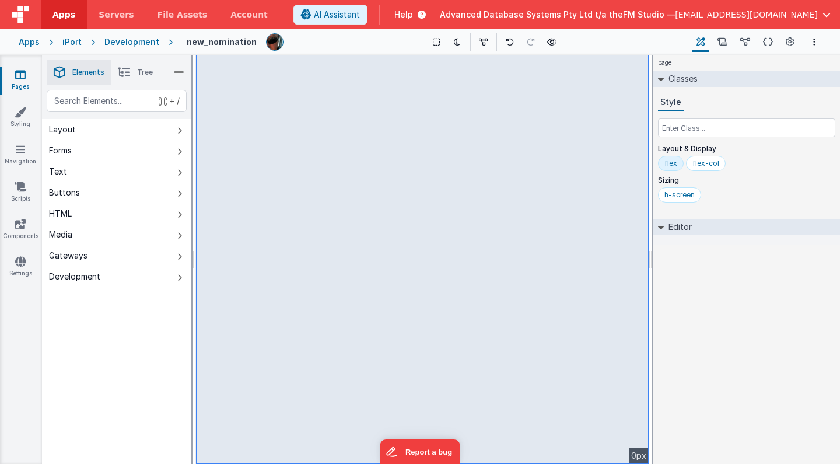
click at [128, 71] on icon at bounding box center [124, 72] width 12 height 16
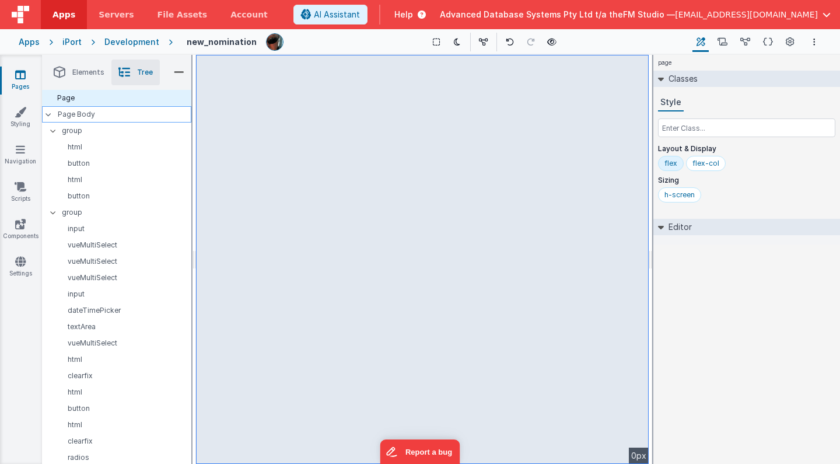
click at [84, 113] on p "Page Body" at bounding box center [125, 114] width 134 height 9
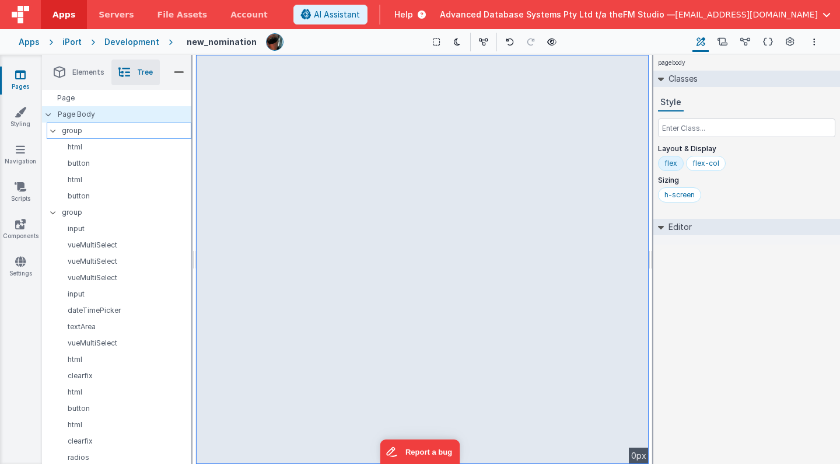
click at [87, 128] on p "group" at bounding box center [126, 130] width 129 height 13
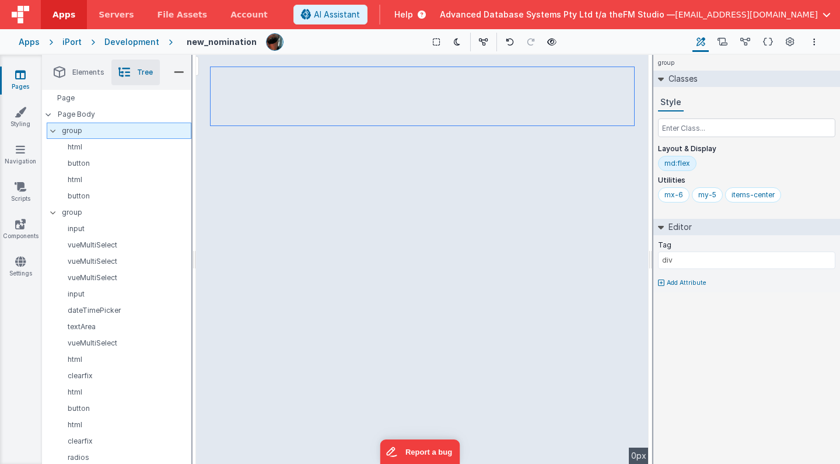
click at [54, 129] on icon at bounding box center [52, 130] width 9 height 3
click at [75, 117] on p "Page Body" at bounding box center [125, 114] width 134 height 9
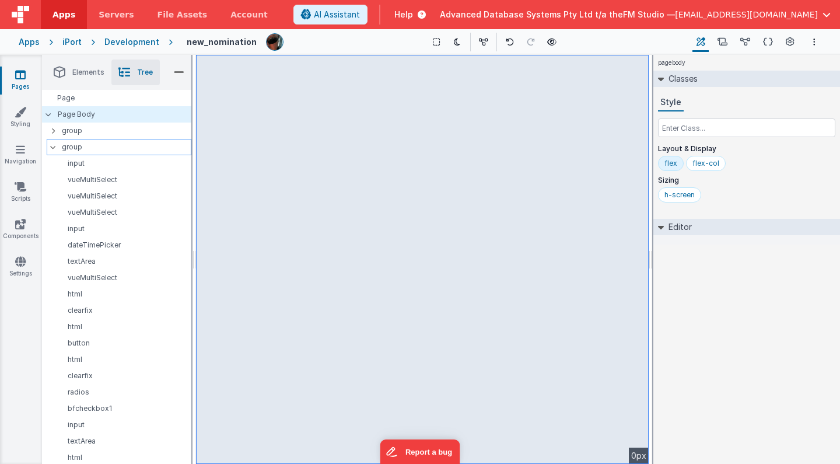
click at [77, 145] on p "group" at bounding box center [126, 147] width 129 height 13
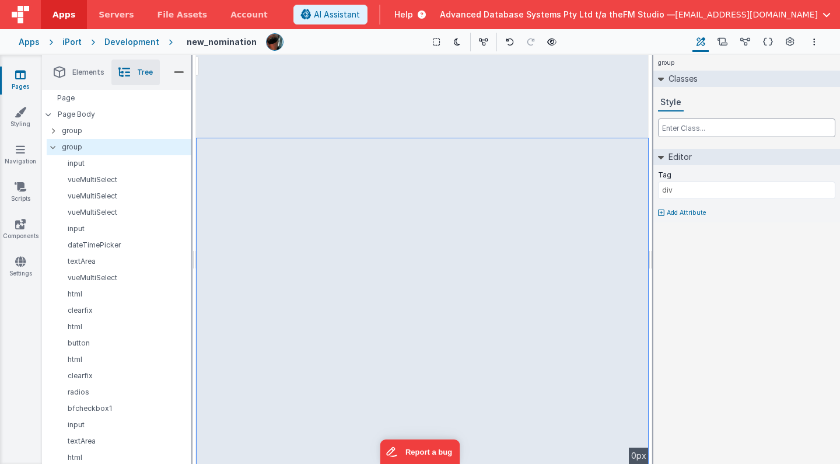
click at [690, 124] on input "text" at bounding box center [746, 127] width 177 height 19
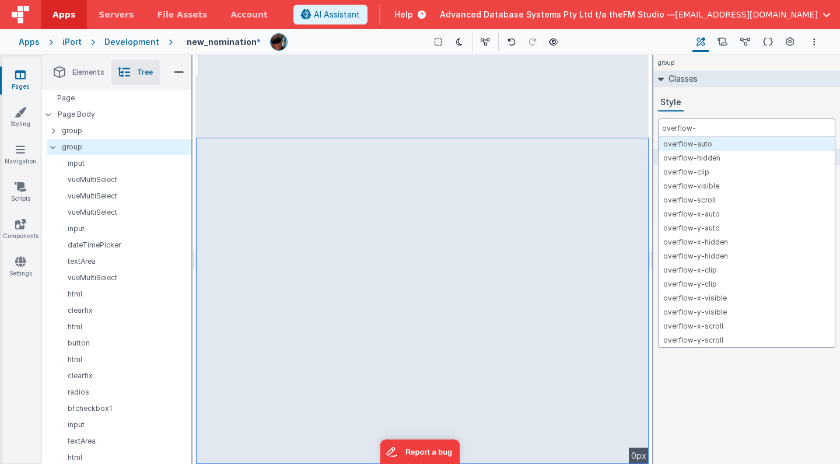
type input "overflow-y"
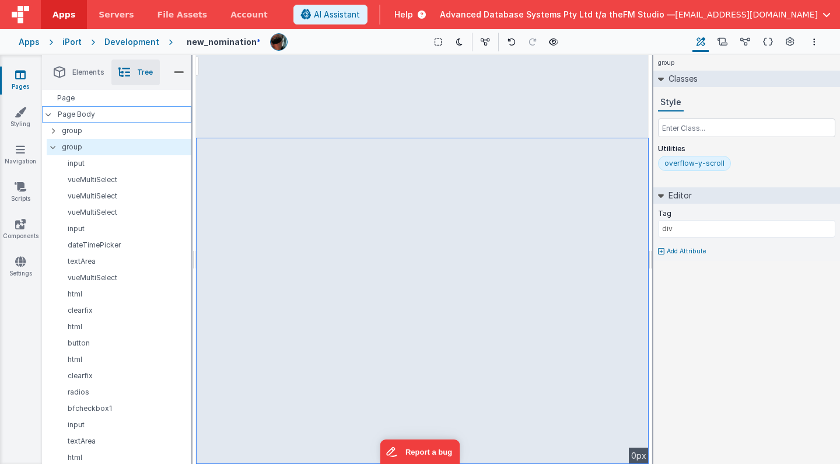
click at [78, 115] on p "Page Body" at bounding box center [125, 114] width 134 height 9
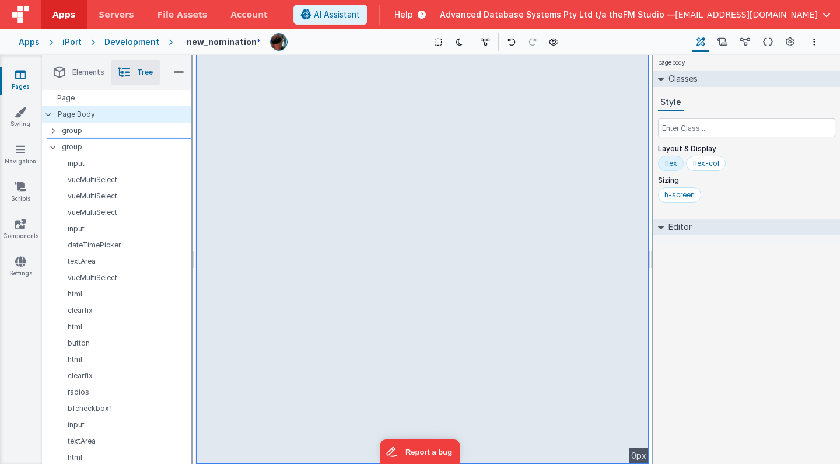
click at [76, 130] on p "group" at bounding box center [126, 130] width 129 height 13
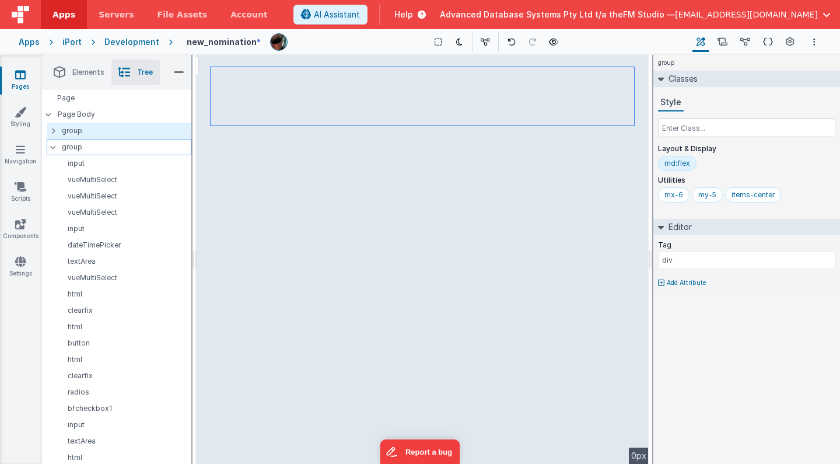
click at [78, 145] on p "group" at bounding box center [126, 147] width 129 height 13
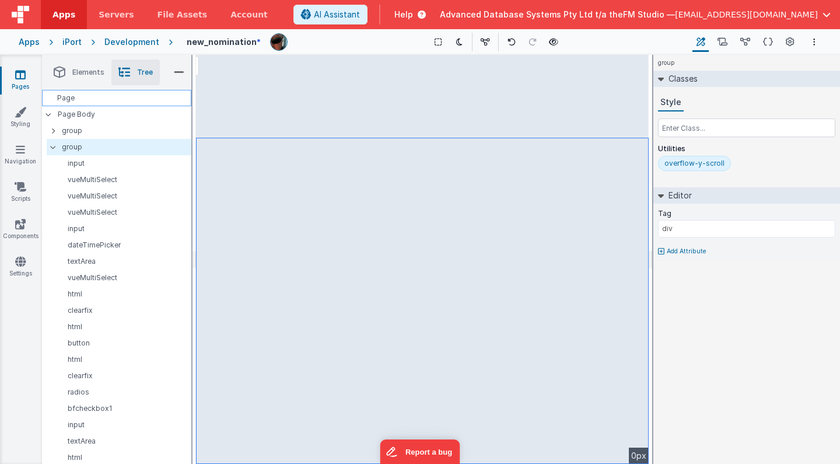
click at [70, 99] on div "Page" at bounding box center [116, 98] width 149 height 16
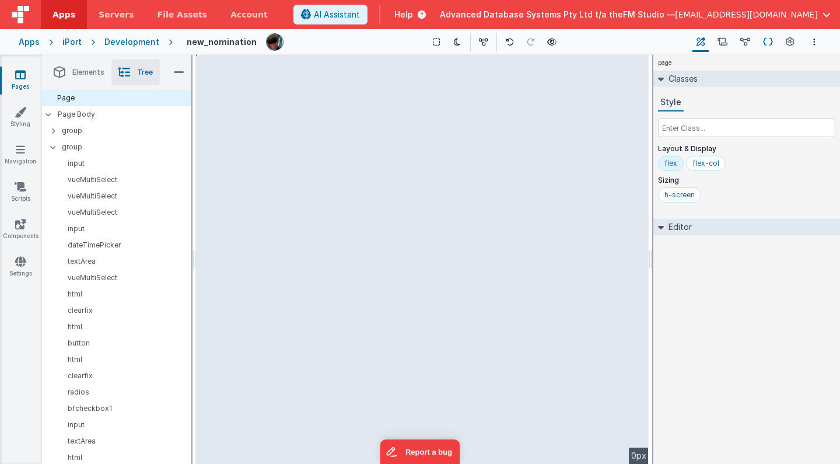
click at [770, 38] on icon at bounding box center [768, 42] width 10 height 12
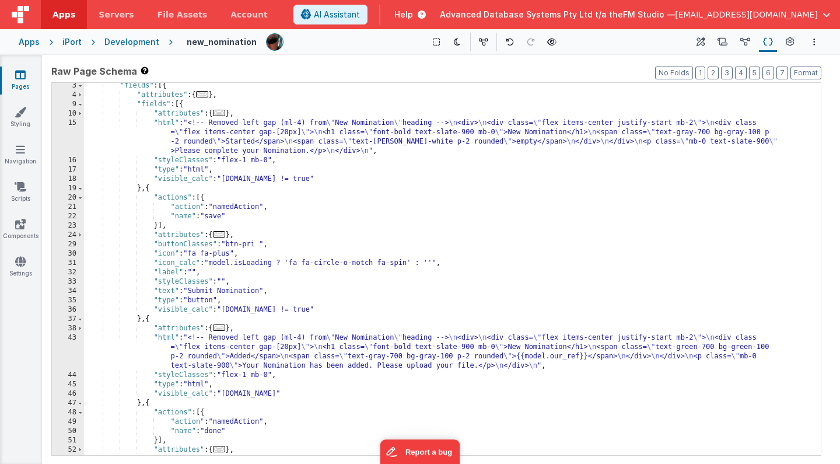
scroll to position [20, 0]
click at [360, 12] on span "AI Assistant" at bounding box center [337, 15] width 46 height 12
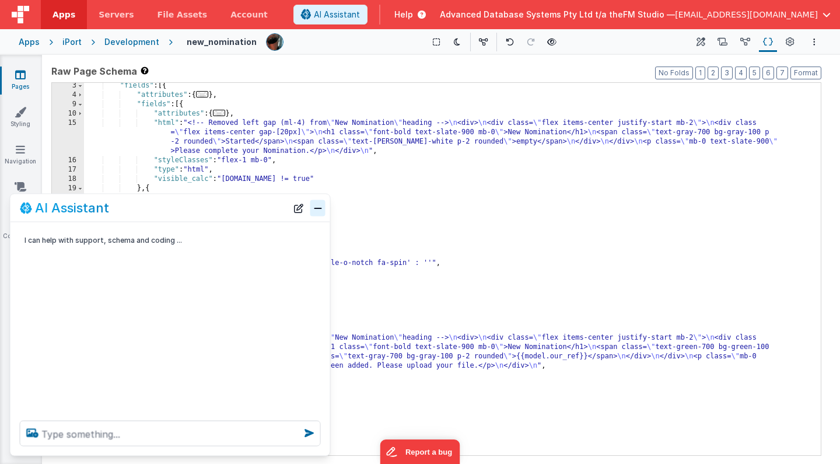
click at [317, 207] on button "Close" at bounding box center [317, 207] width 15 height 16
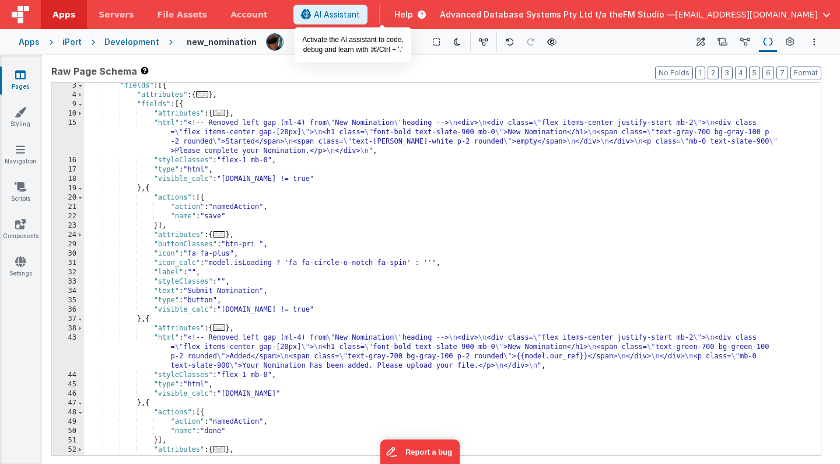
click at [360, 11] on span "AI Assistant" at bounding box center [337, 15] width 46 height 12
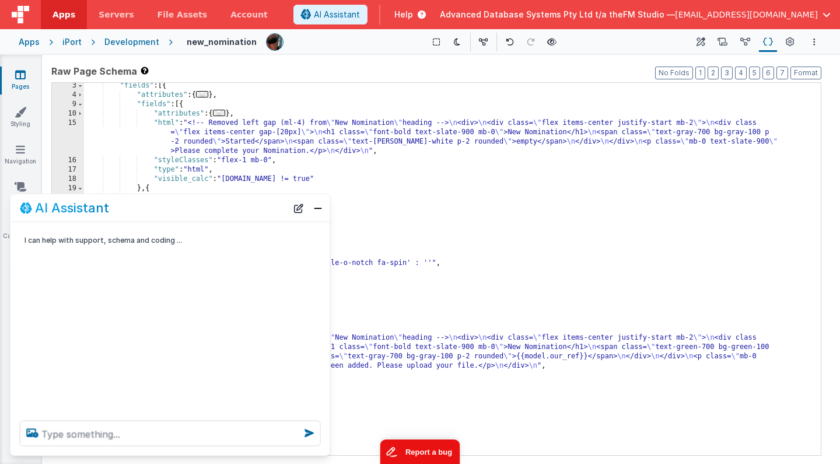
click at [420, 451] on button "Report a bug" at bounding box center [420, 451] width 80 height 24
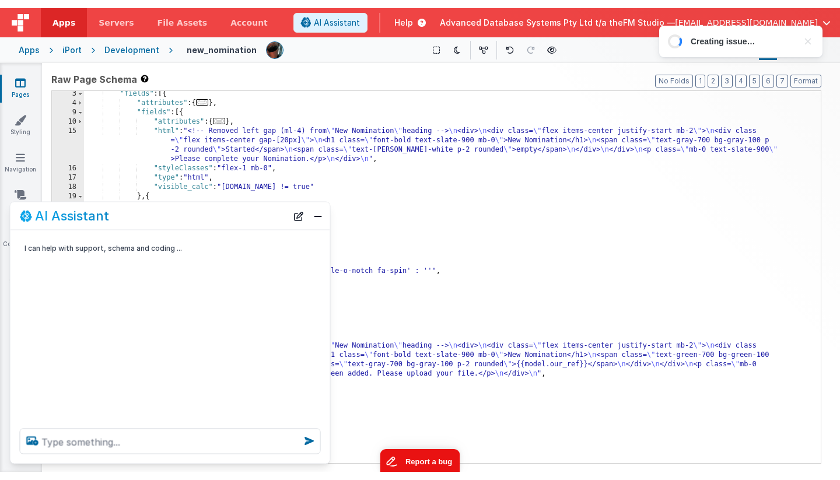
scroll to position [0, 0]
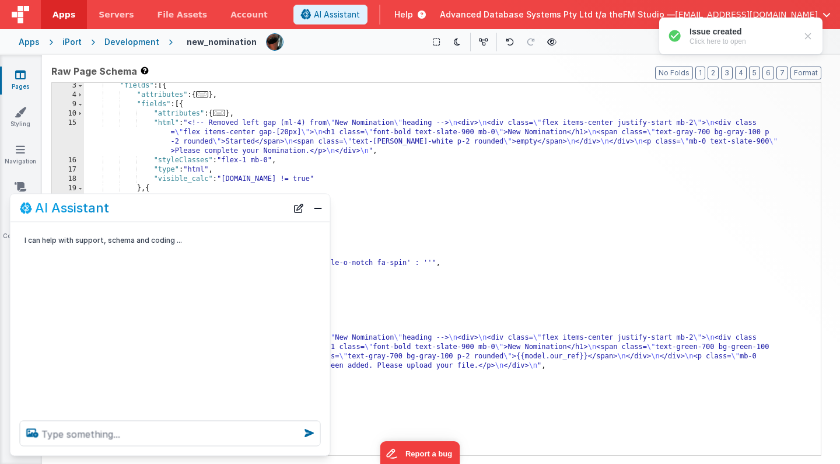
click at [805, 37] on div at bounding box center [808, 36] width 12 height 12
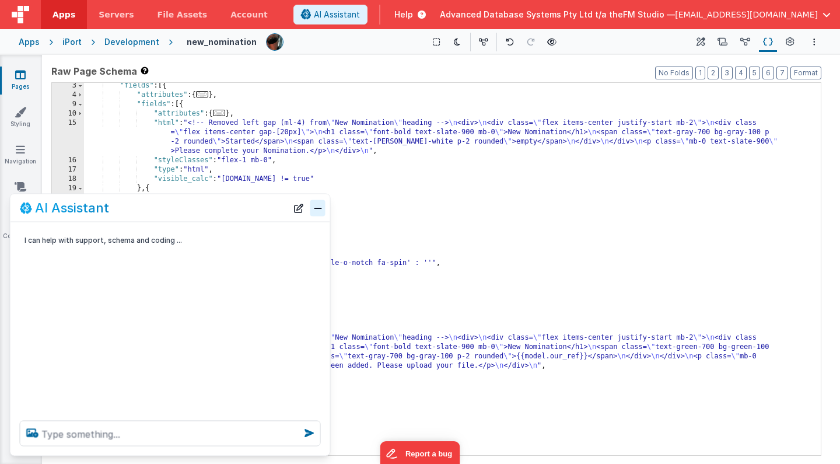
click at [316, 209] on button "Close" at bounding box center [317, 207] width 15 height 16
